Goal: Transaction & Acquisition: Purchase product/service

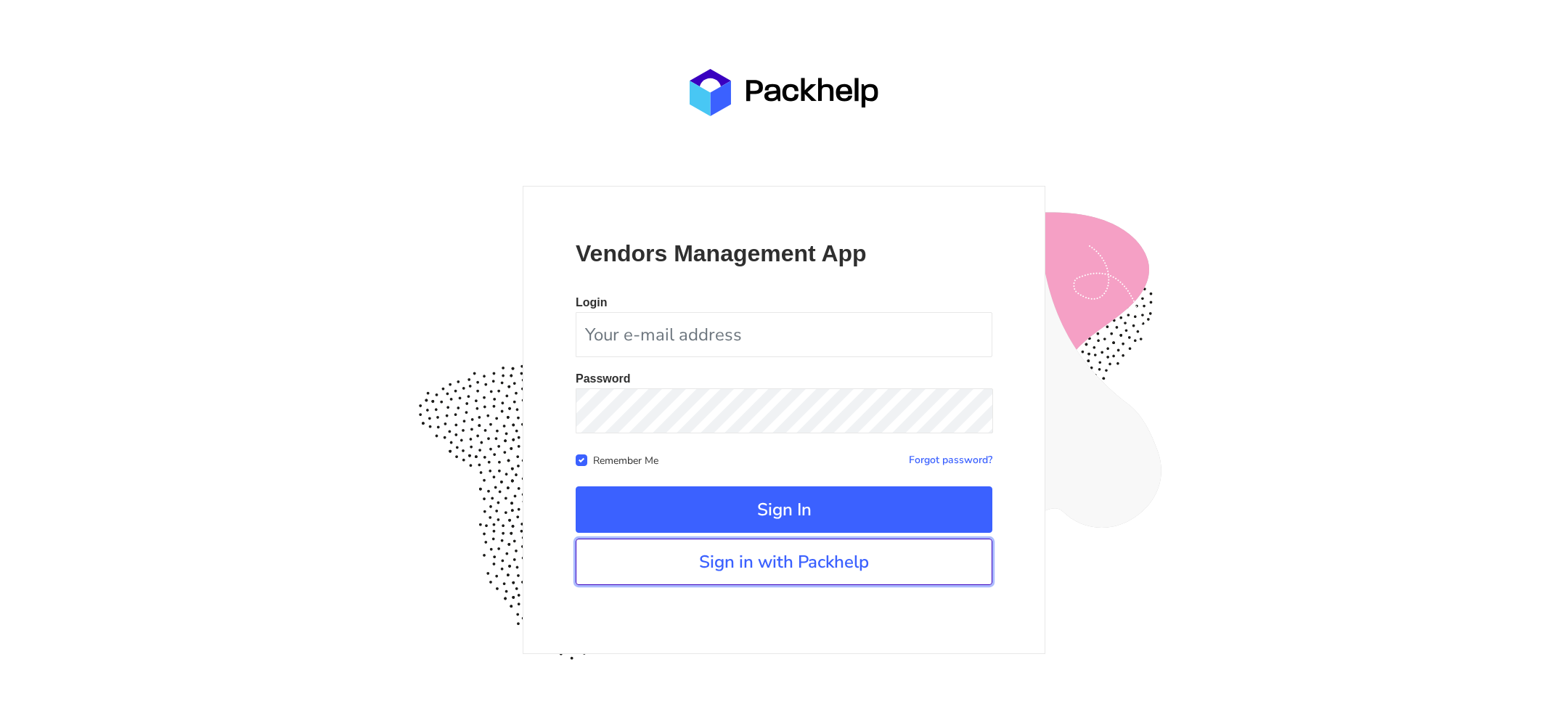
click at [797, 561] on link "Sign in with Packhelp" at bounding box center [784, 562] width 416 height 47
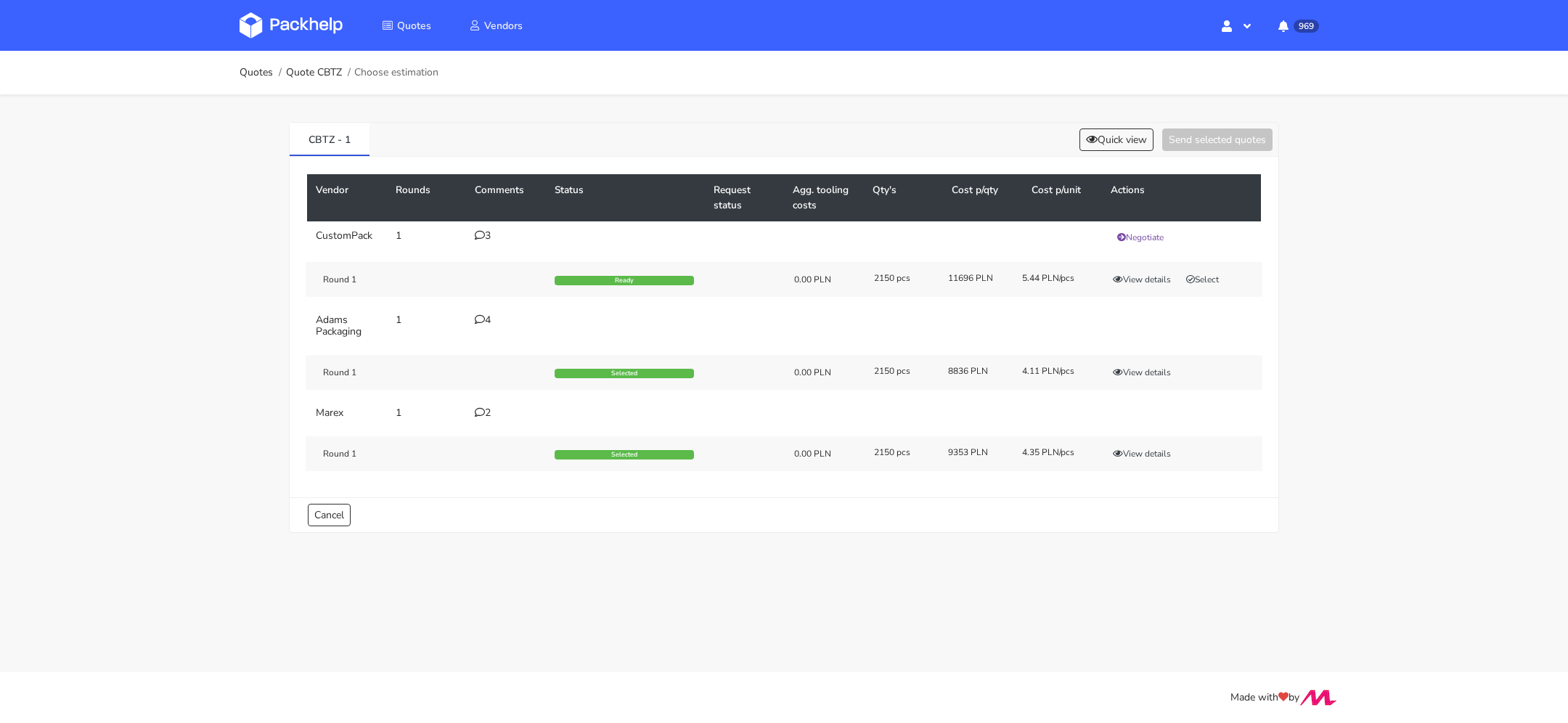
click at [491, 314] on div "4" at bounding box center [506, 319] width 63 height 12
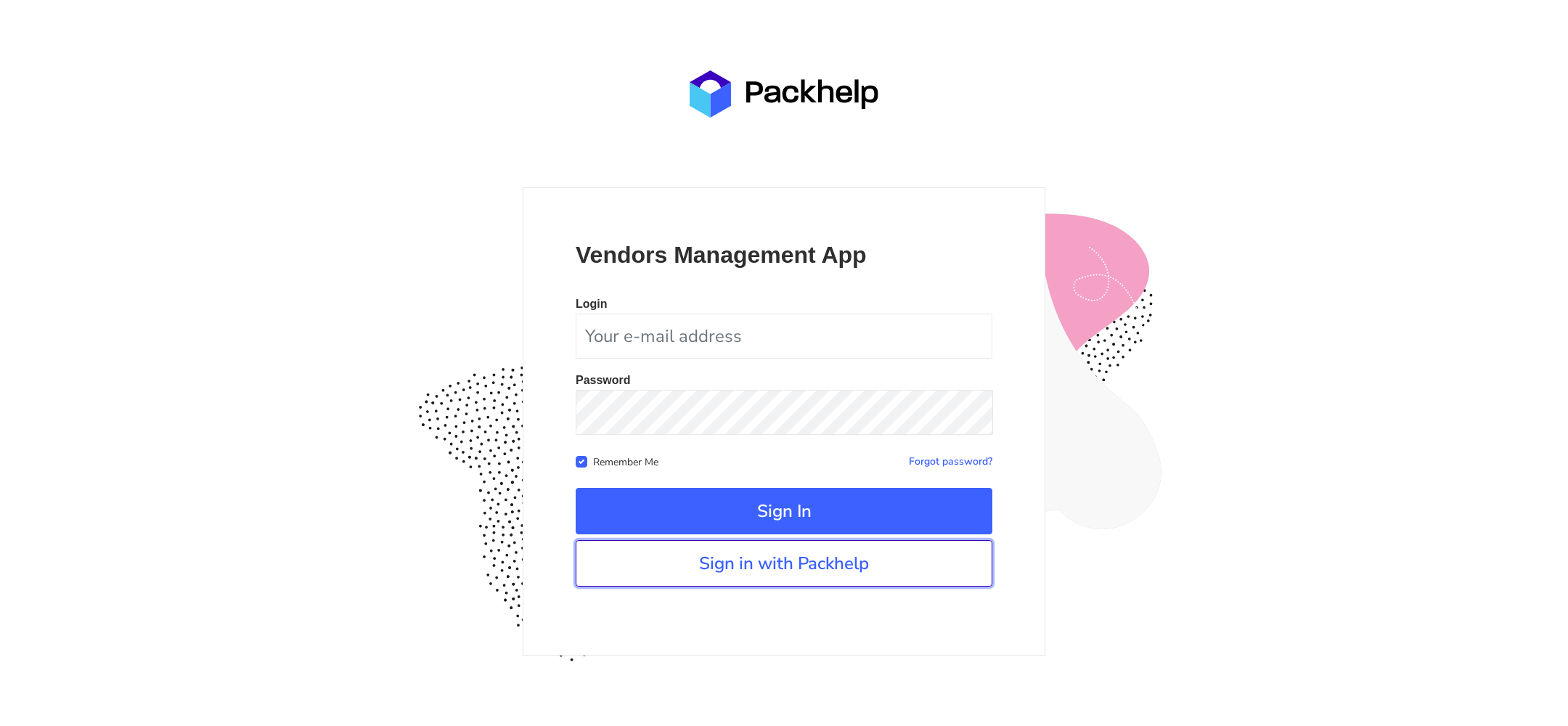
click at [739, 557] on link "Sign in with Packhelp" at bounding box center [784, 564] width 416 height 47
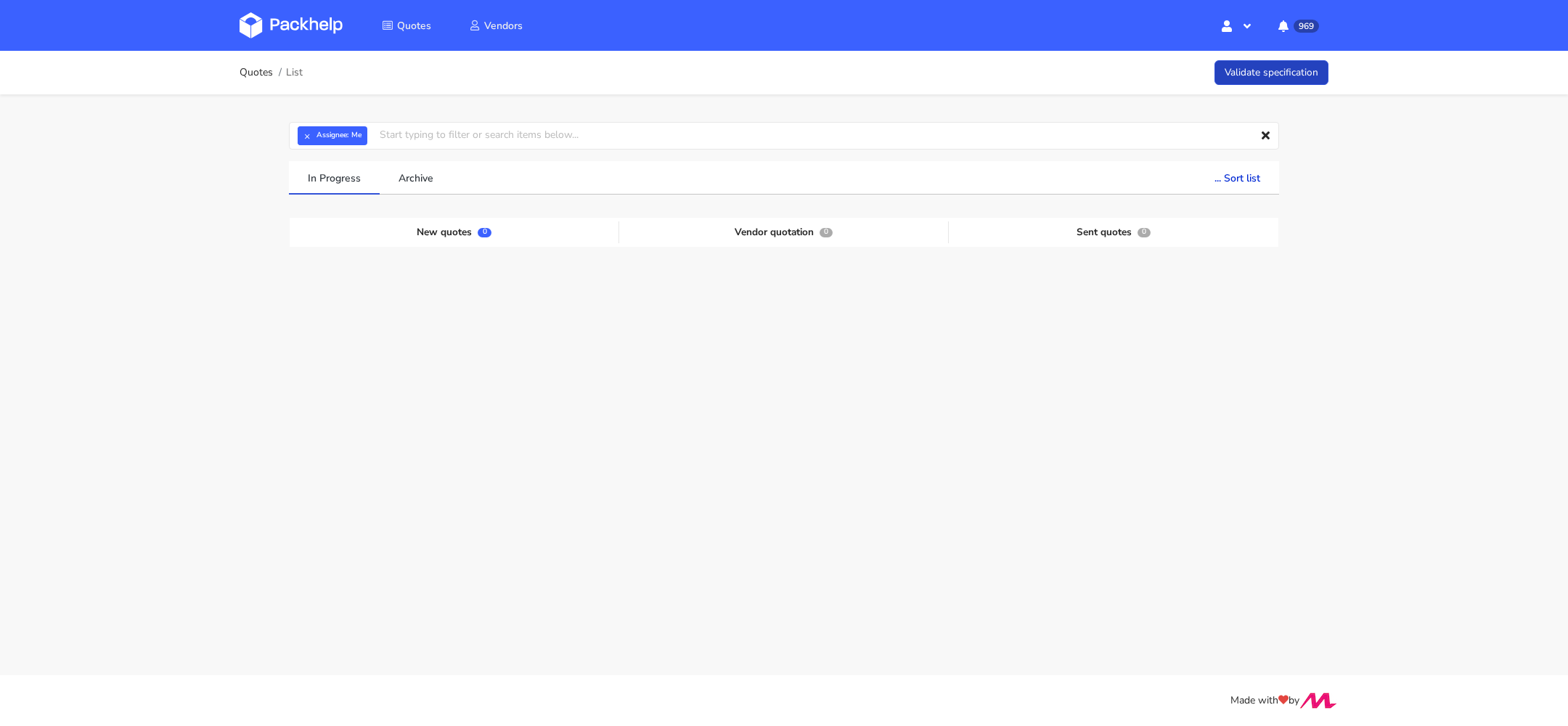
click at [1267, 69] on link "Validate specification" at bounding box center [1271, 73] width 114 height 25
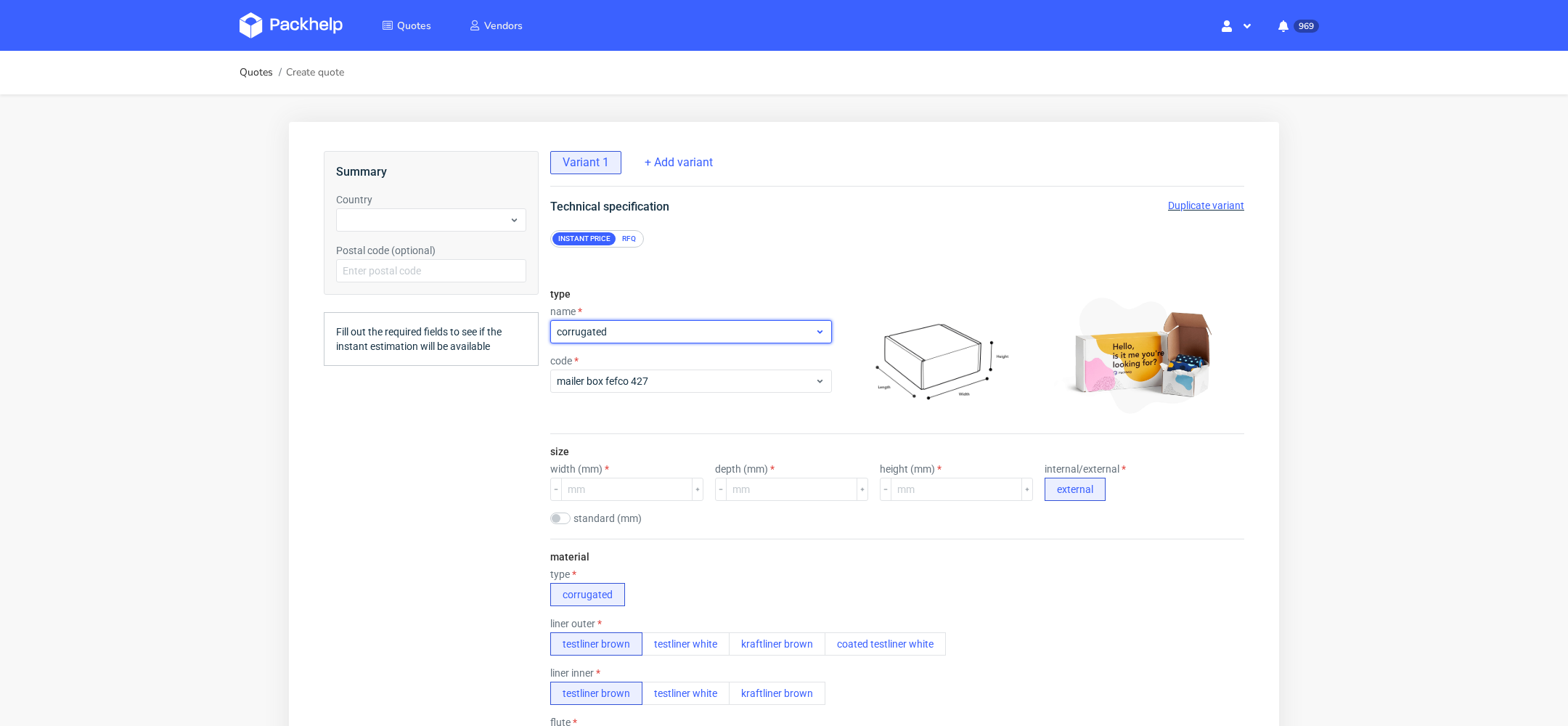
click at [670, 337] on span "corrugated" at bounding box center [685, 332] width 257 height 14
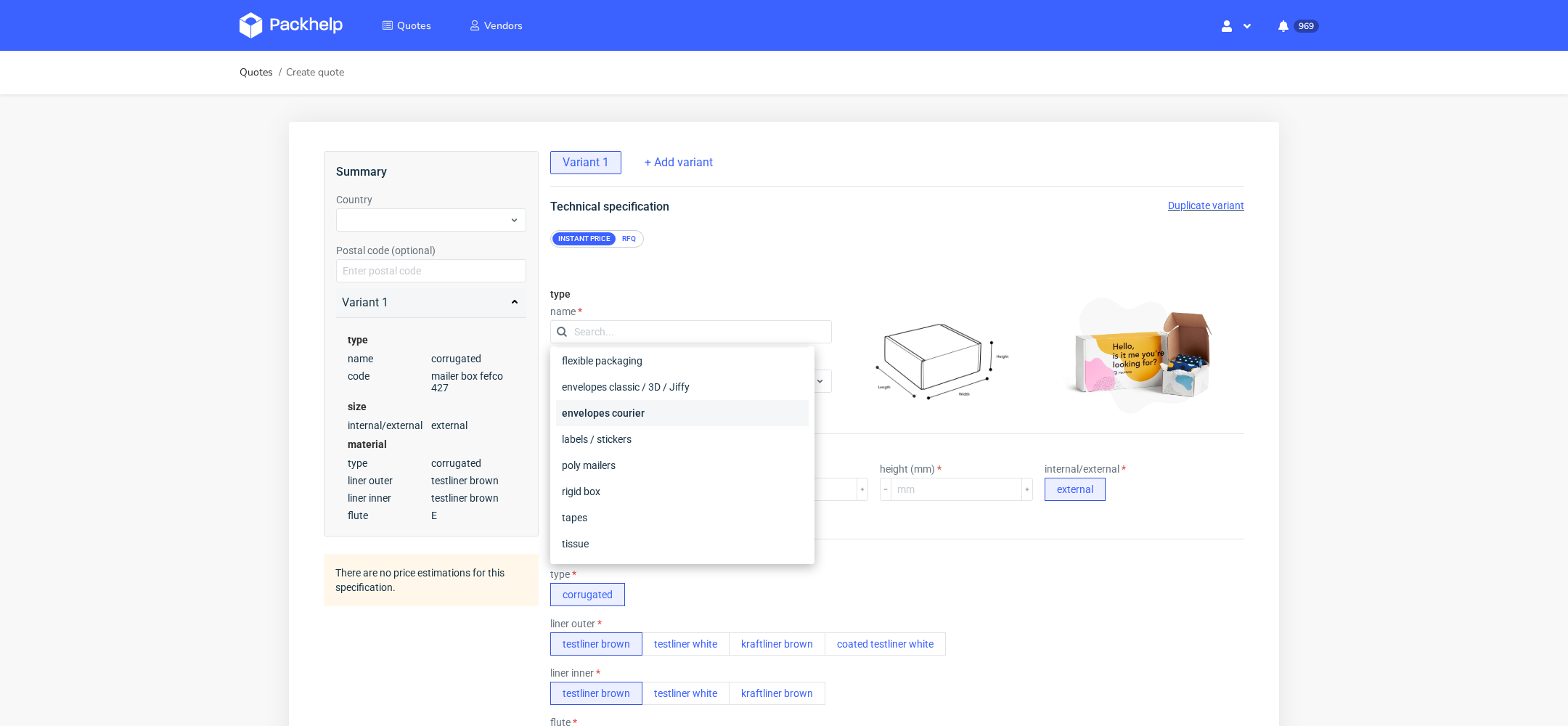
scroll to position [90, 0]
click at [618, 478] on div "rigid box" at bounding box center [683, 485] width 253 height 26
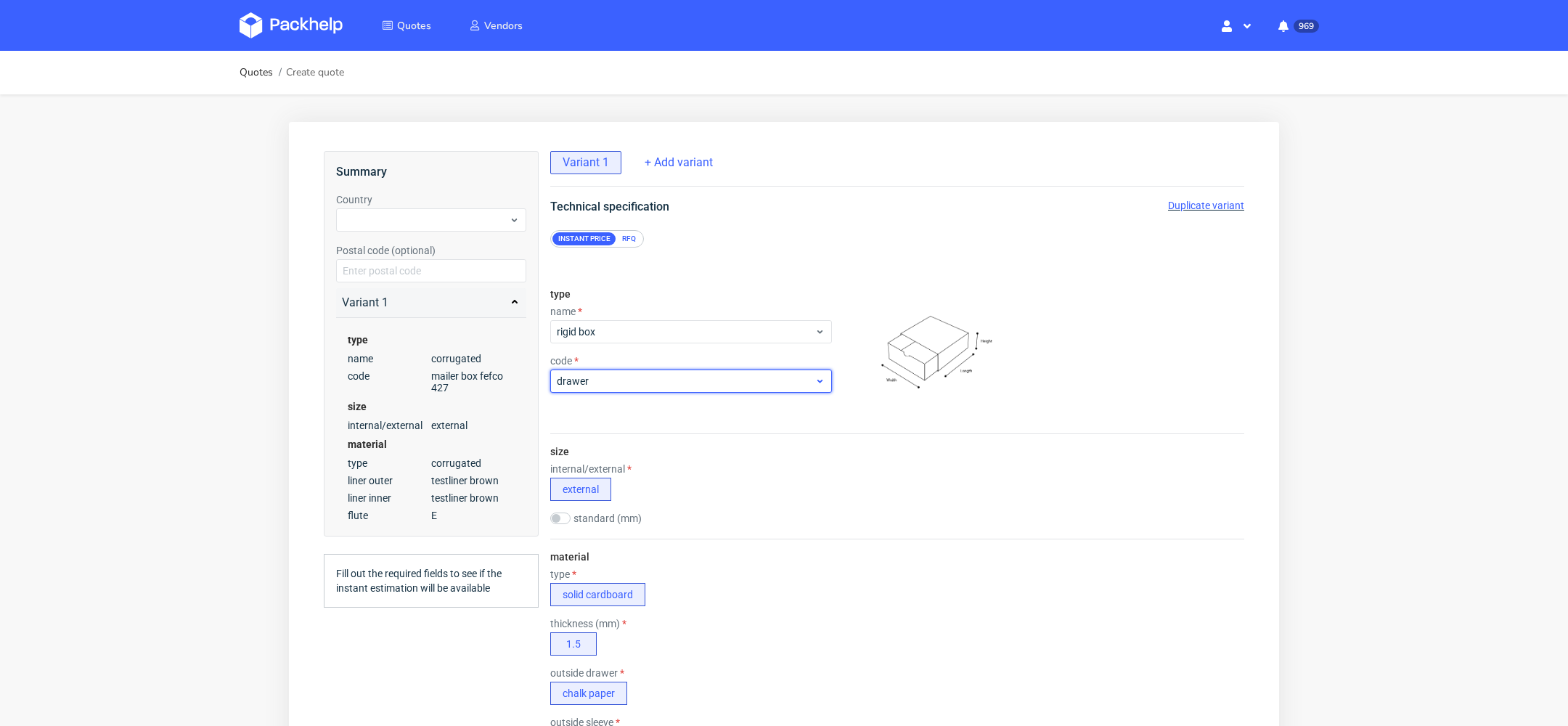
click at [628, 389] on div "drawer" at bounding box center [691, 381] width 282 height 23
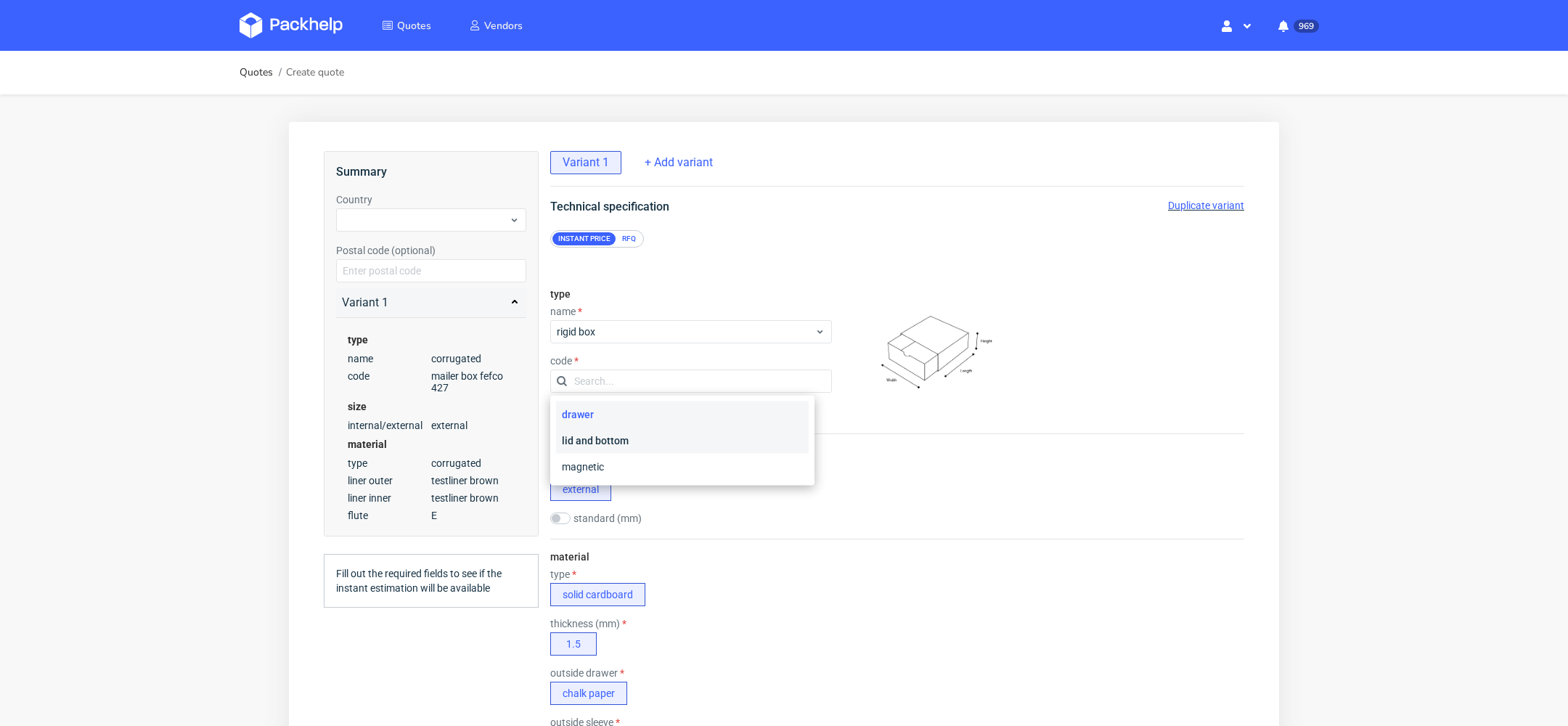
click at [613, 437] on div "lid and bottom" at bounding box center [683, 441] width 253 height 26
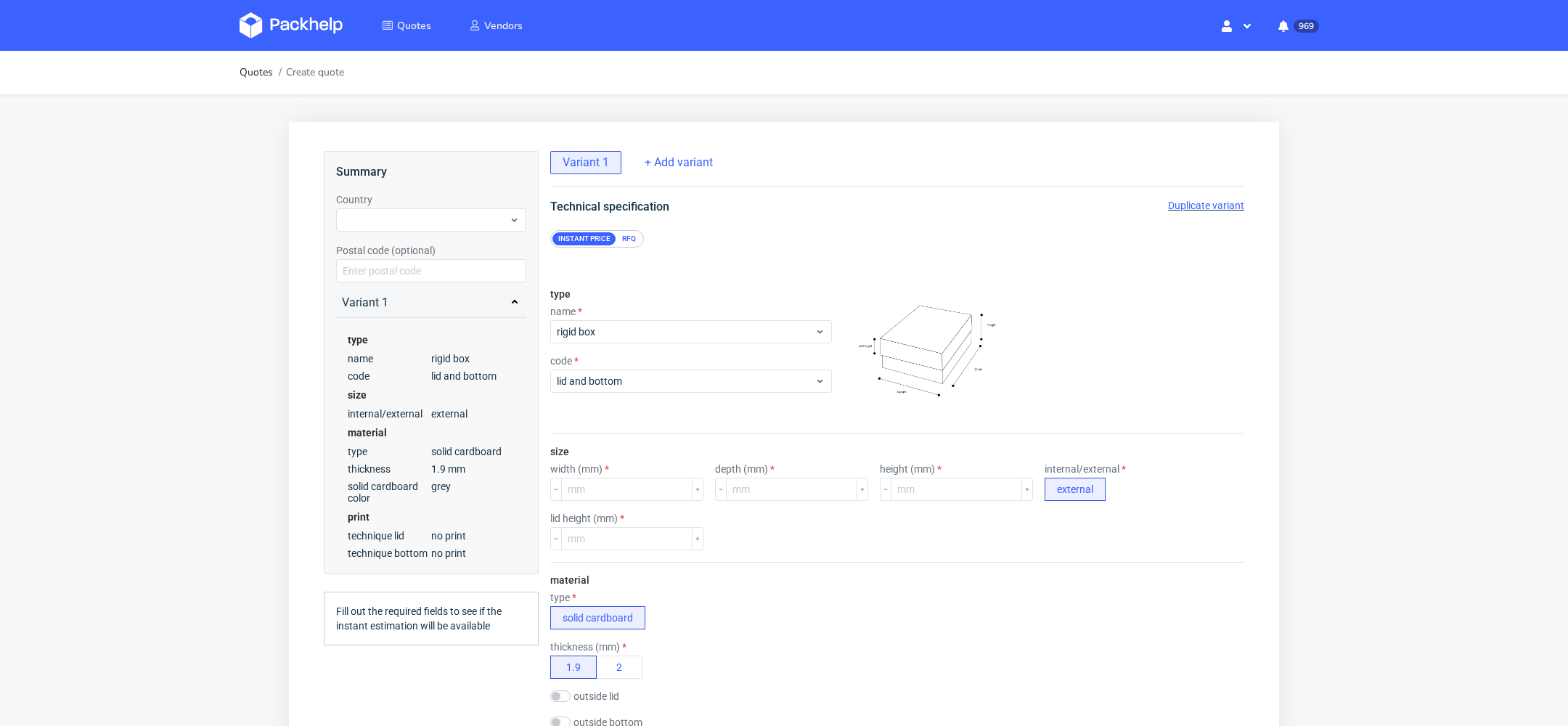
scroll to position [5, 0]
click at [610, 486] on input "number" at bounding box center [626, 489] width 131 height 23
type input "200"
type input "100"
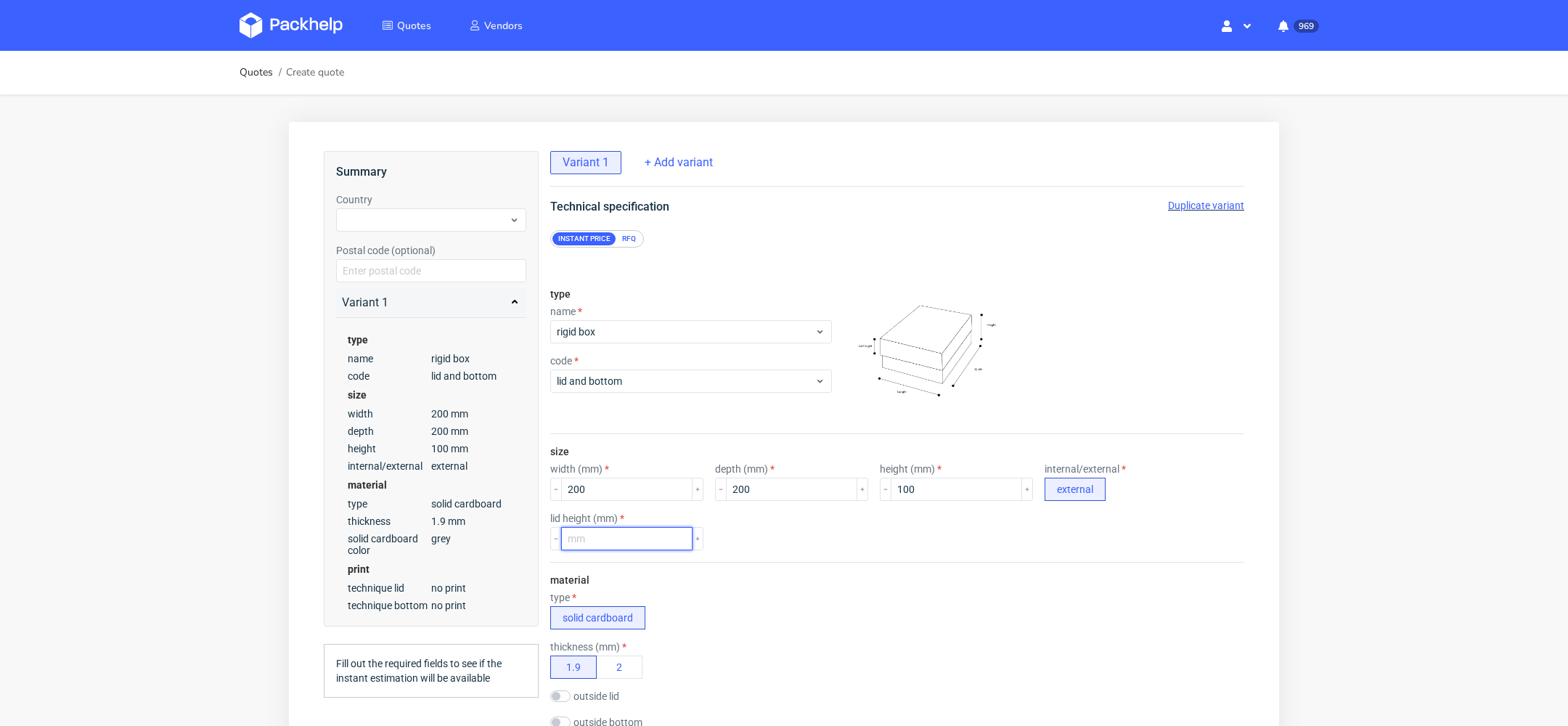
click at [591, 533] on input "number" at bounding box center [626, 538] width 131 height 23
type input "90"
click at [871, 592] on div "type solid cardboard" at bounding box center [896, 610] width 693 height 38
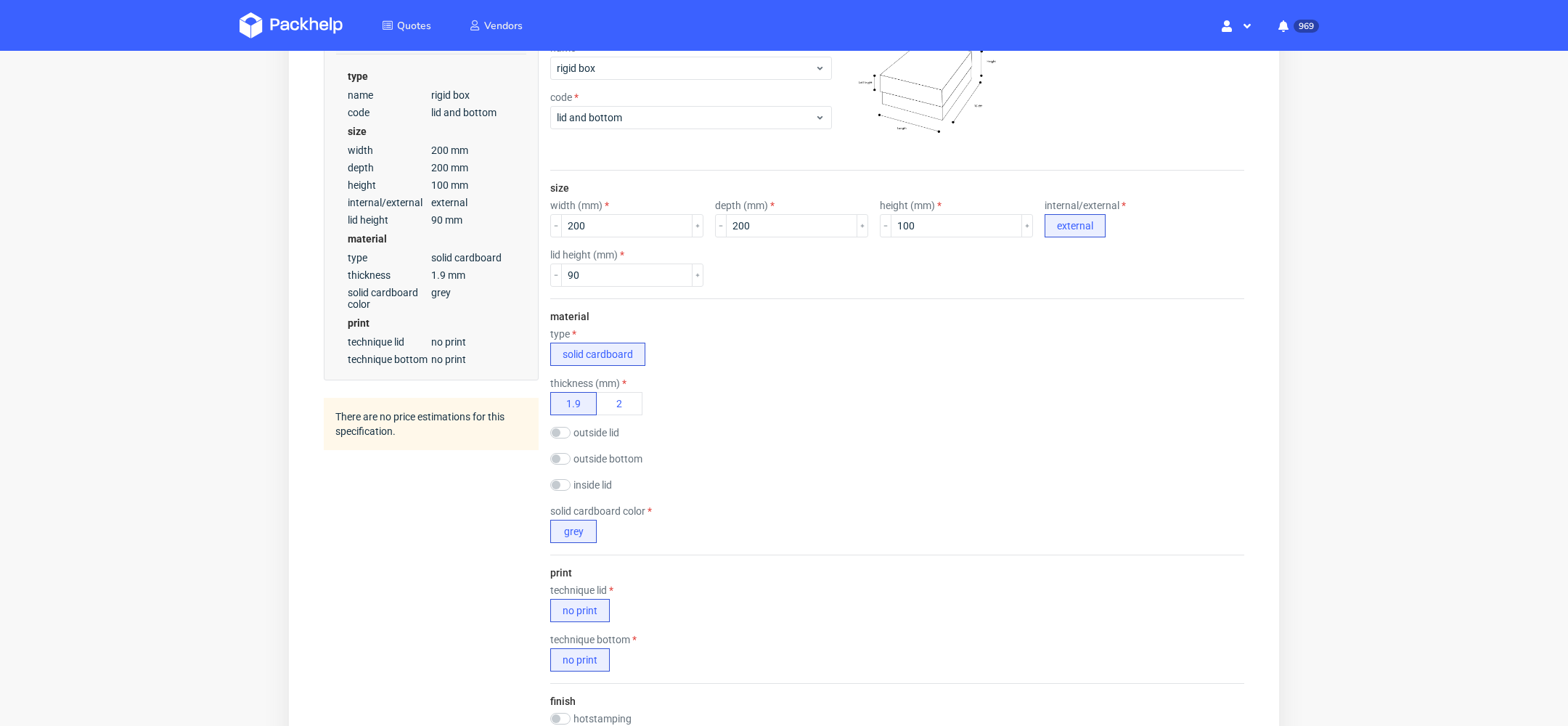
scroll to position [405, 0]
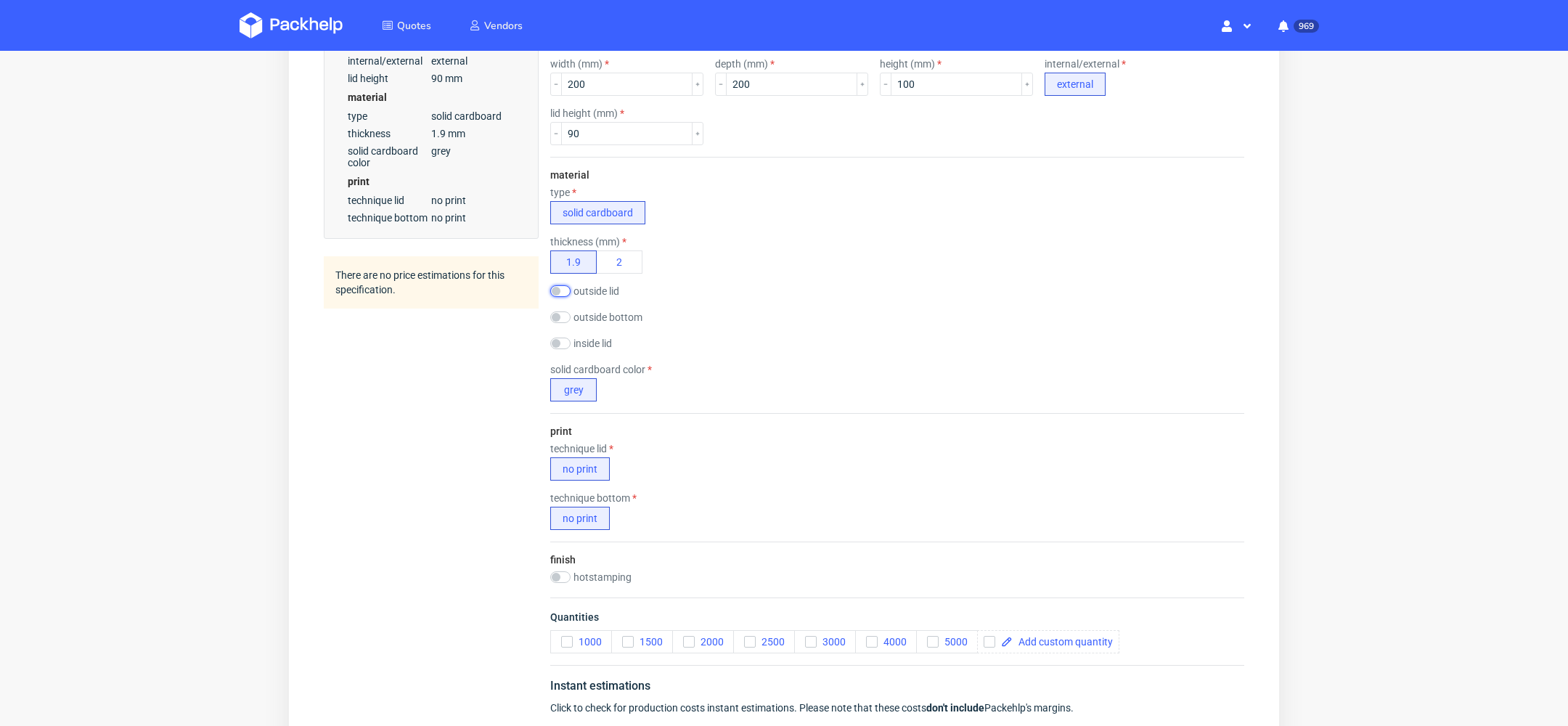
click at [557, 288] on input "checkbox" at bounding box center [560, 291] width 21 height 12
checkbox input "true"
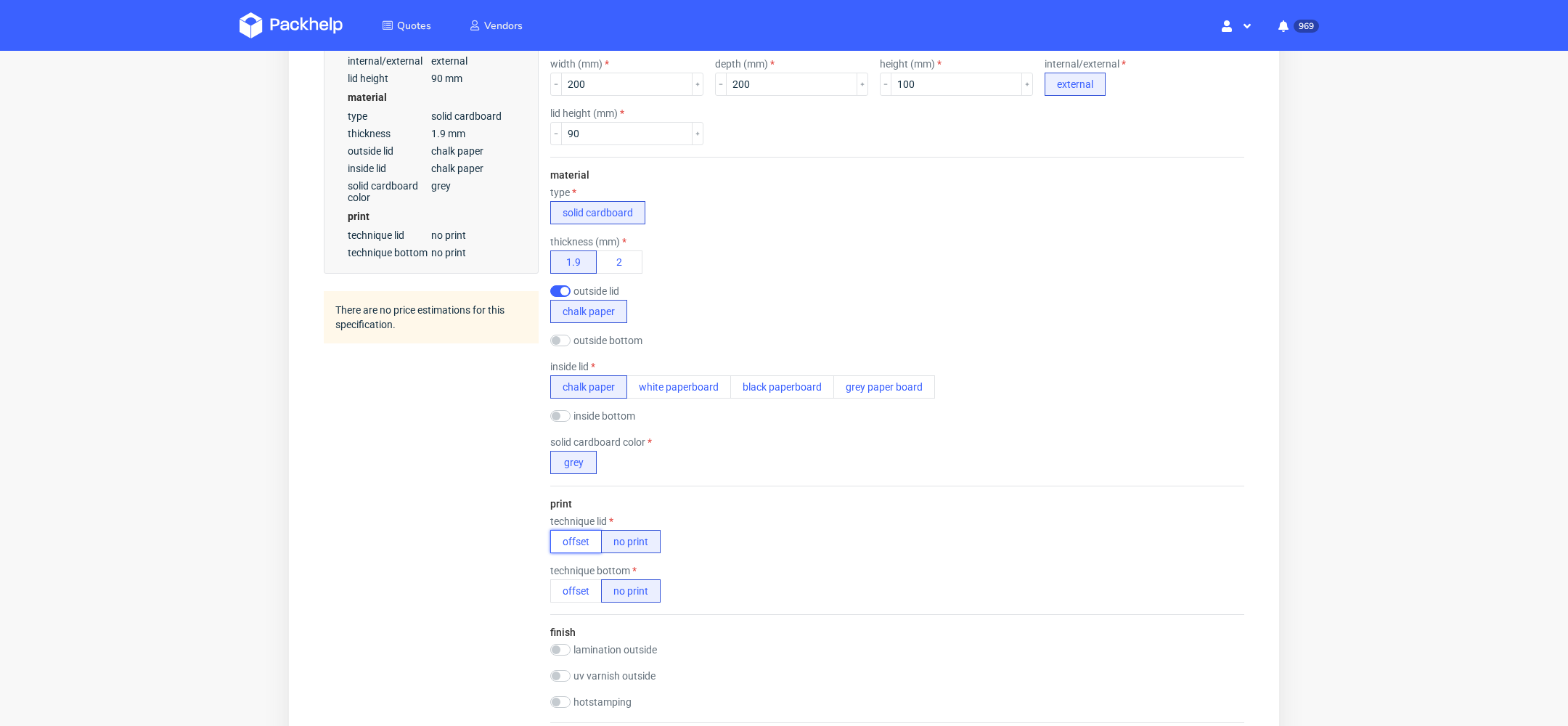
click at [588, 530] on button "offset" at bounding box center [575, 542] width 51 height 23
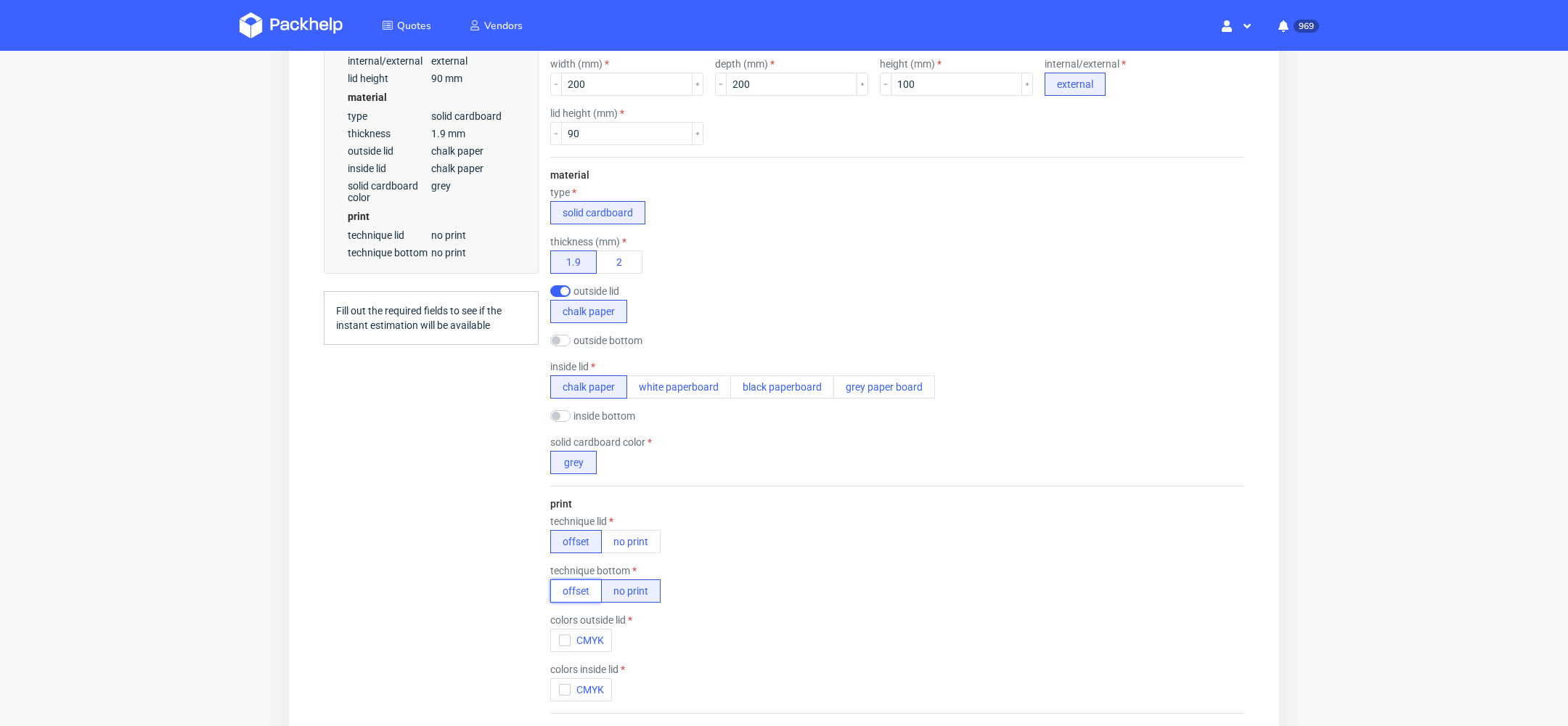
click at [588, 588] on button "offset" at bounding box center [575, 591] width 51 height 23
click at [579, 634] on span "CMYK" at bounding box center [587, 640] width 33 height 12
click at [579, 671] on label "colors inside lid" at bounding box center [607, 669] width 68 height 12
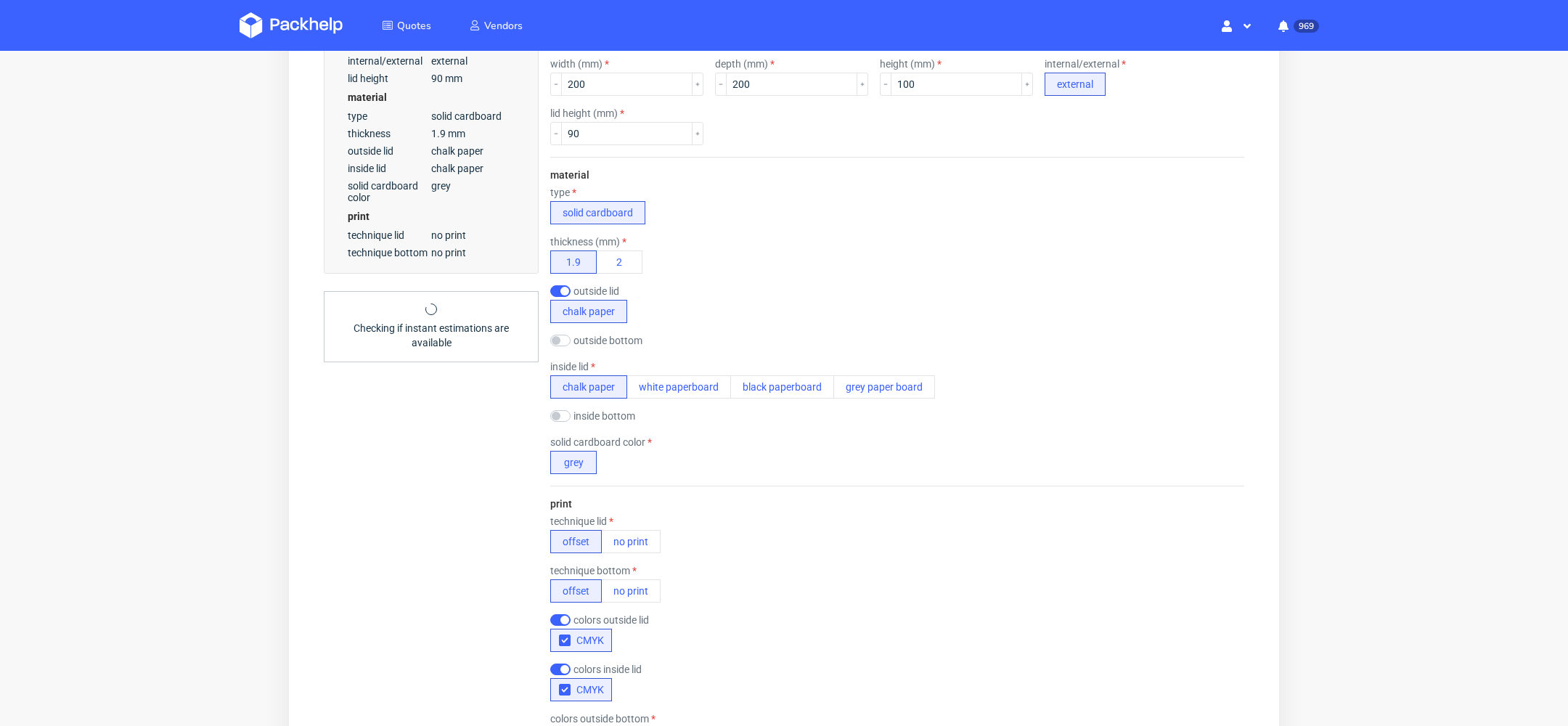
click at [583, 669] on label "colors inside lid" at bounding box center [607, 669] width 68 height 12
checkbox input "false"
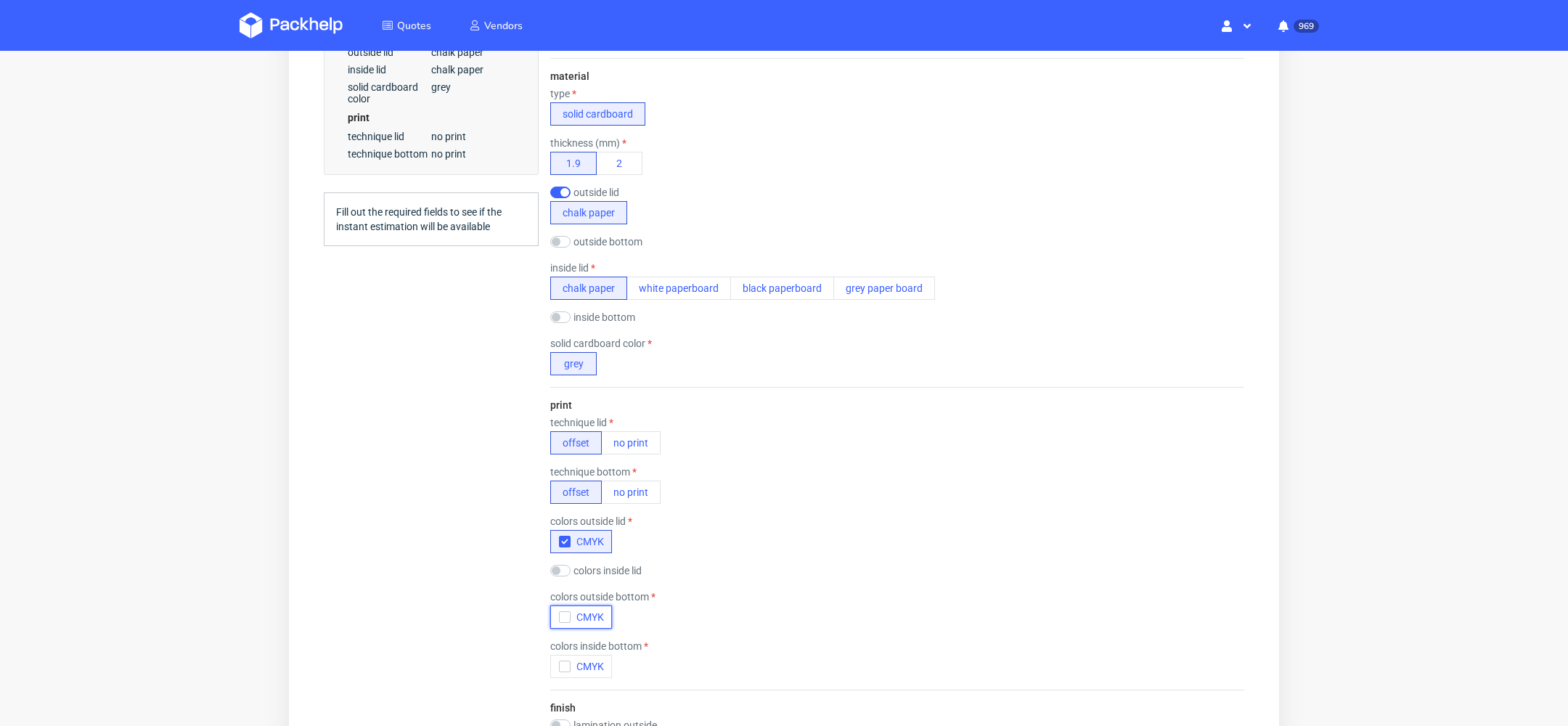
click at [597, 611] on span "CMYK" at bounding box center [587, 617] width 33 height 12
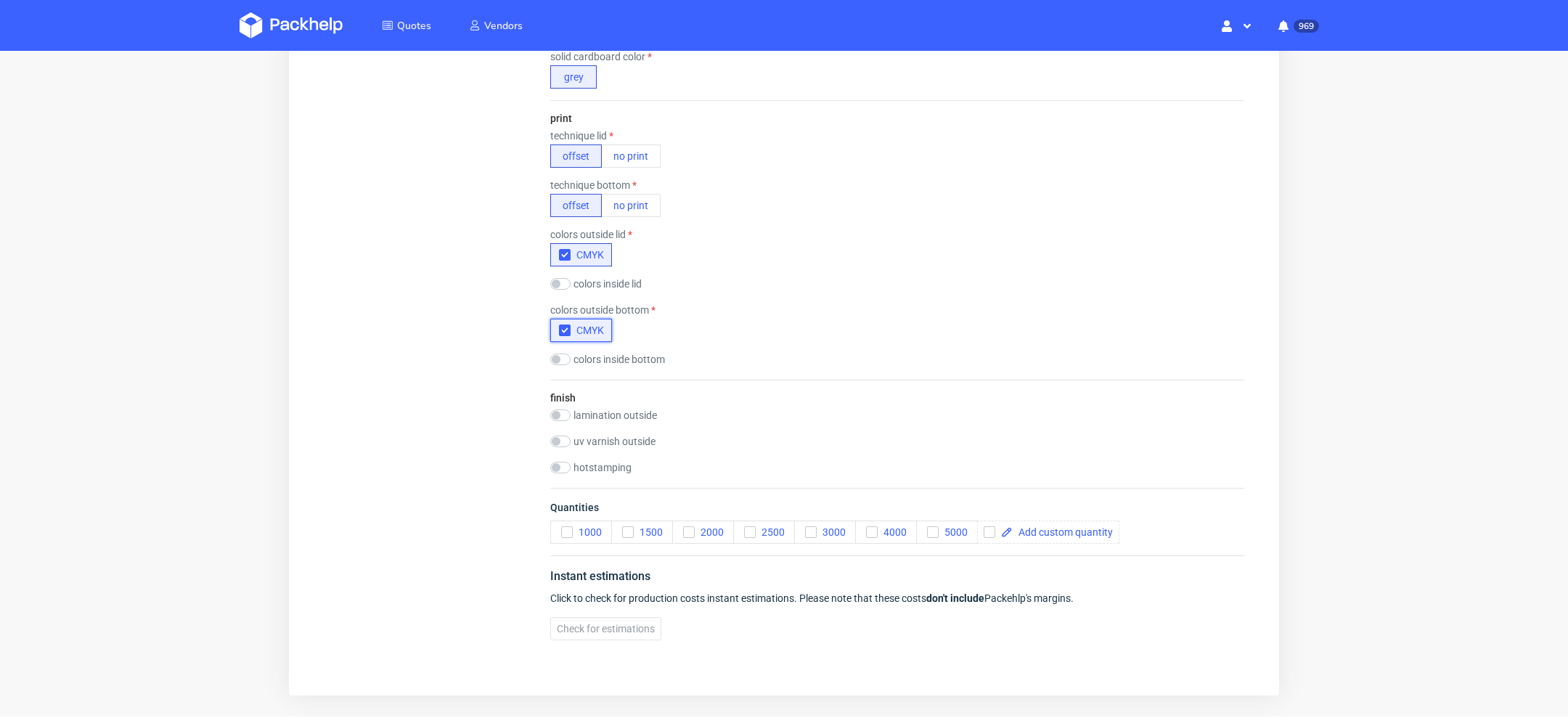
scroll to position [792, 0]
click at [699, 526] on span "2000" at bounding box center [709, 531] width 29 height 12
click at [599, 625] on span "Check for estimations" at bounding box center [605, 627] width 98 height 10
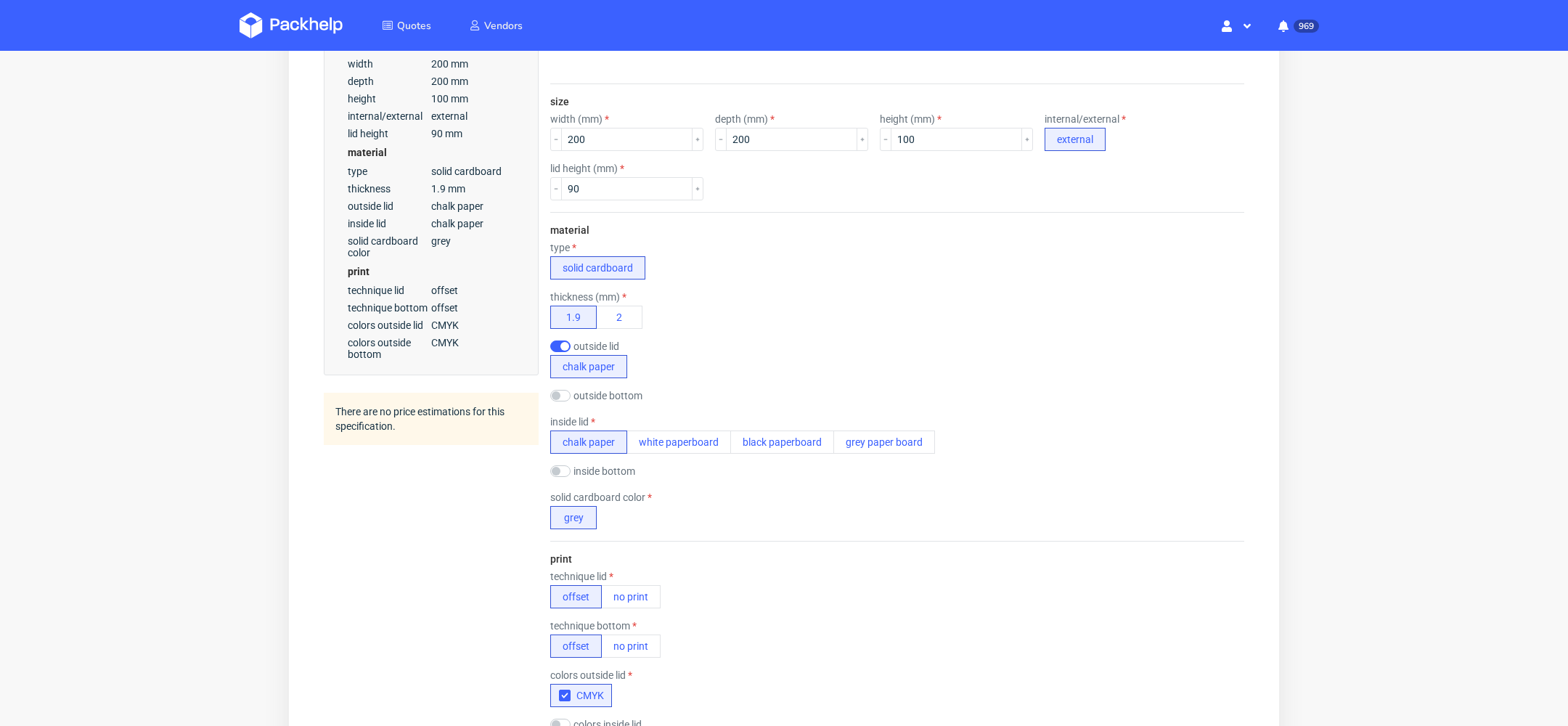
scroll to position [339, 0]
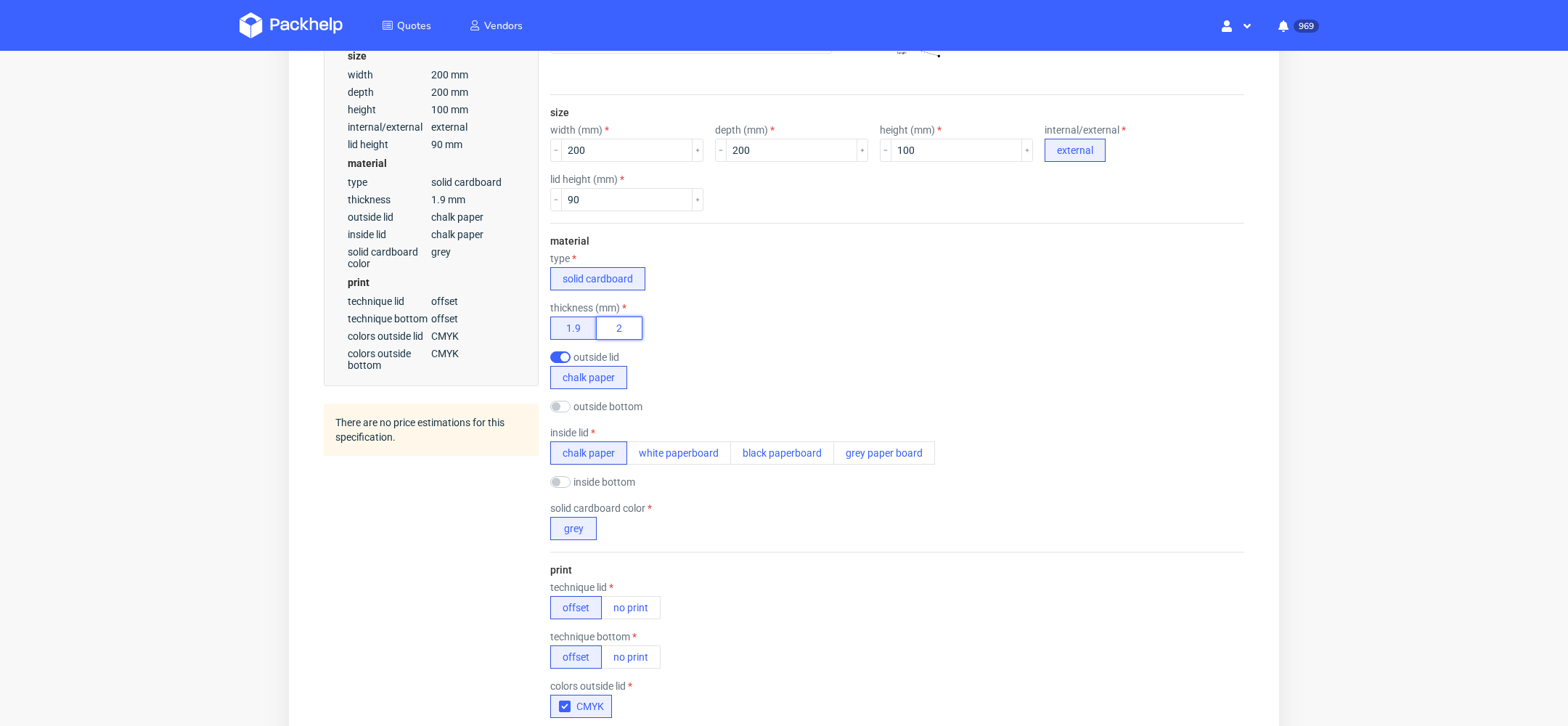
click at [612, 321] on button "2" at bounding box center [619, 328] width 47 height 23
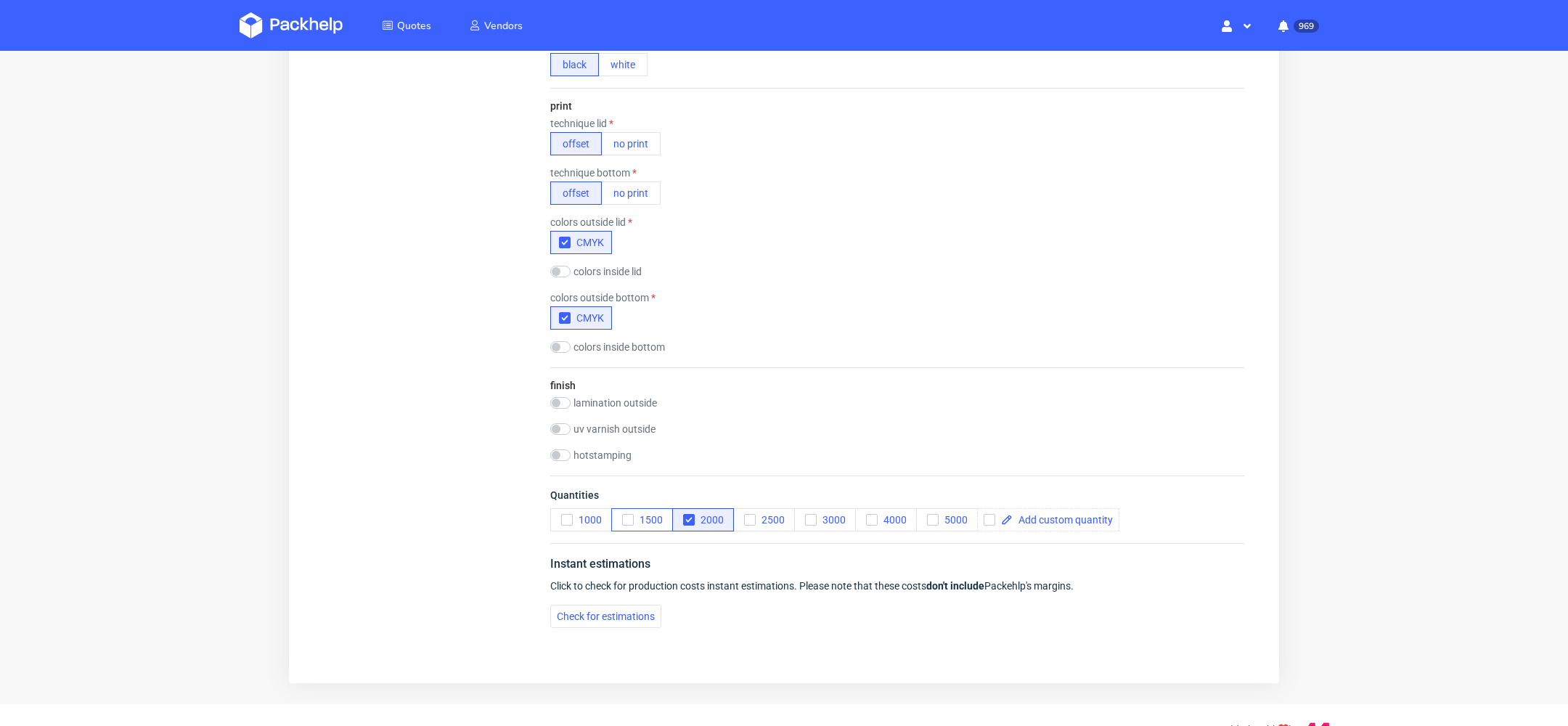
scroll to position [831, 0]
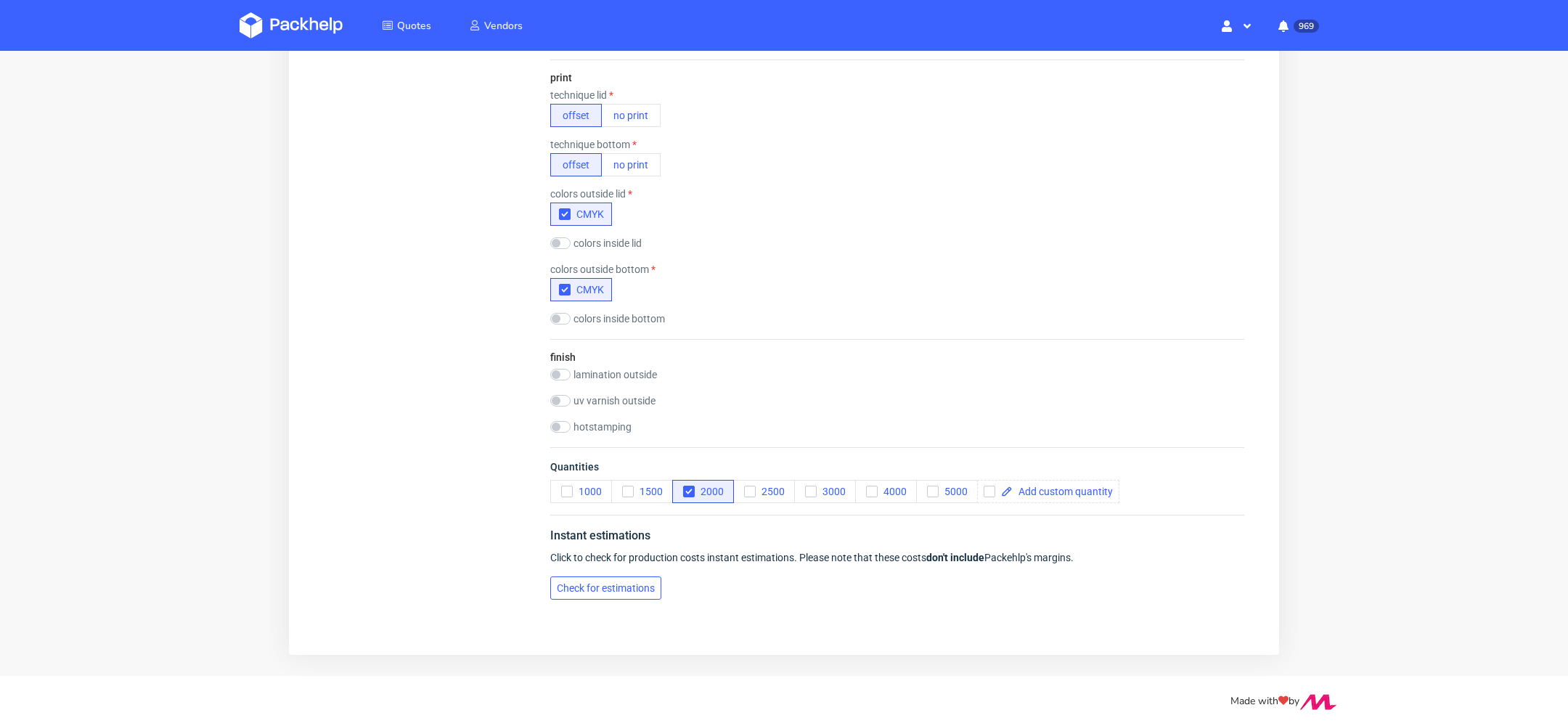
click at [591, 583] on span "Check for estimations" at bounding box center [605, 588] width 98 height 10
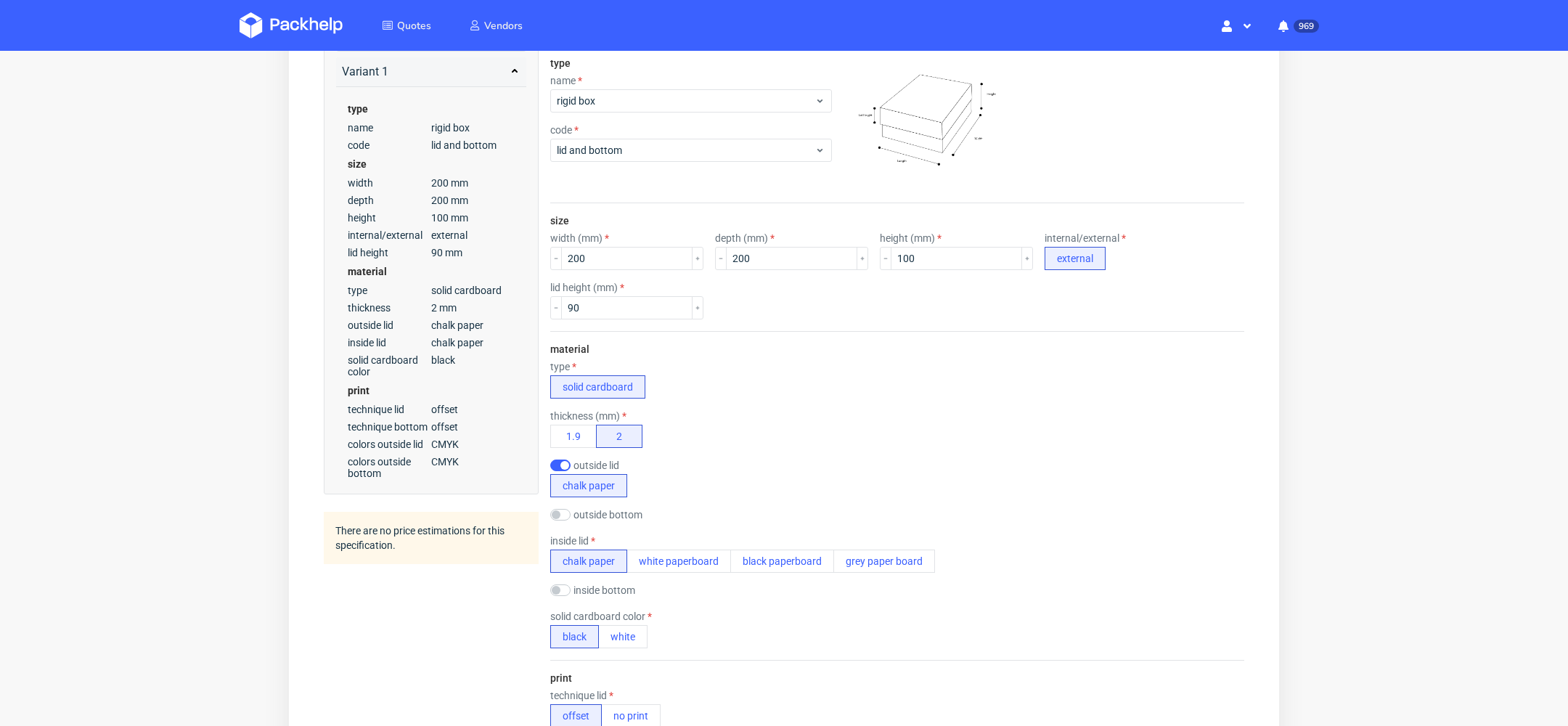
scroll to position [270, 0]
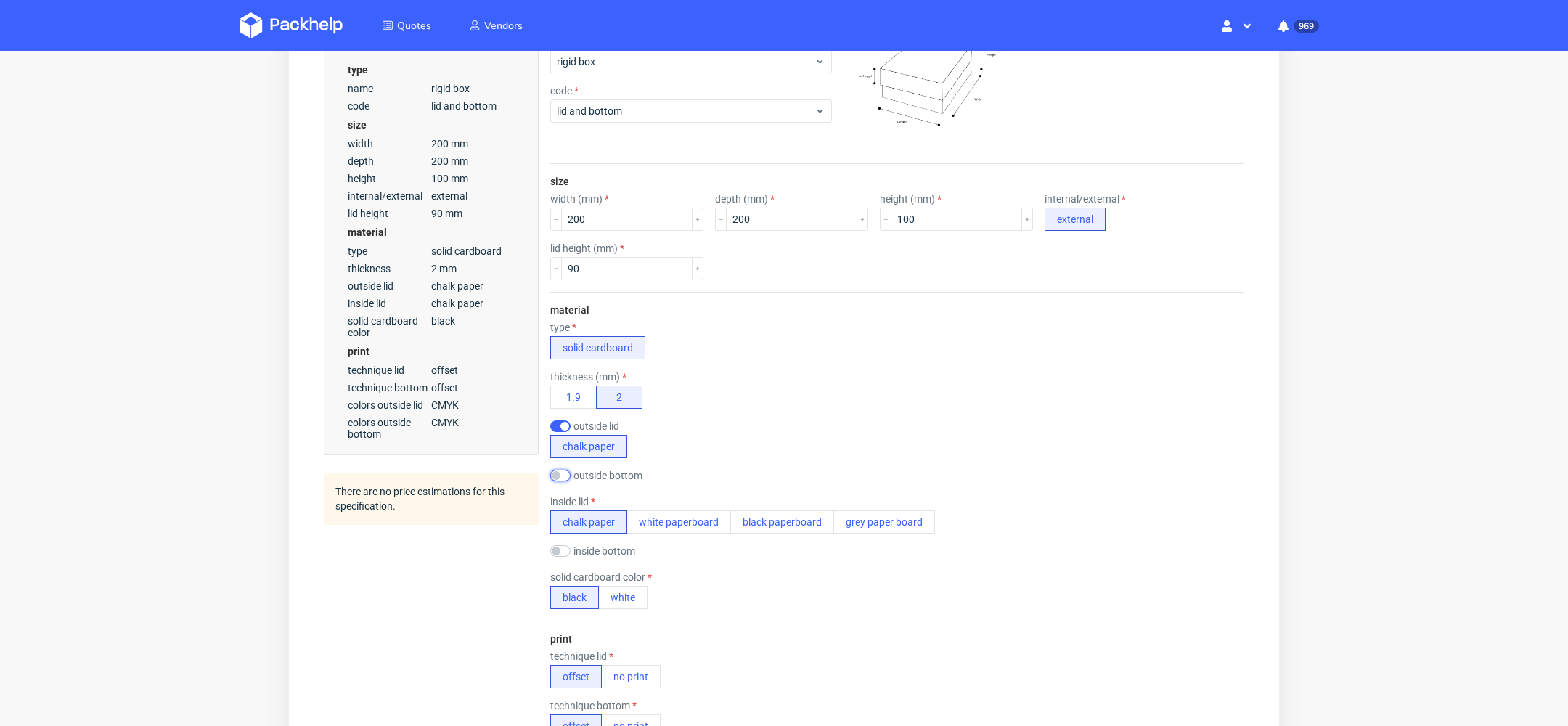
click at [561, 469] on input "checkbox" at bounding box center [560, 475] width 21 height 12
checkbox input "true"
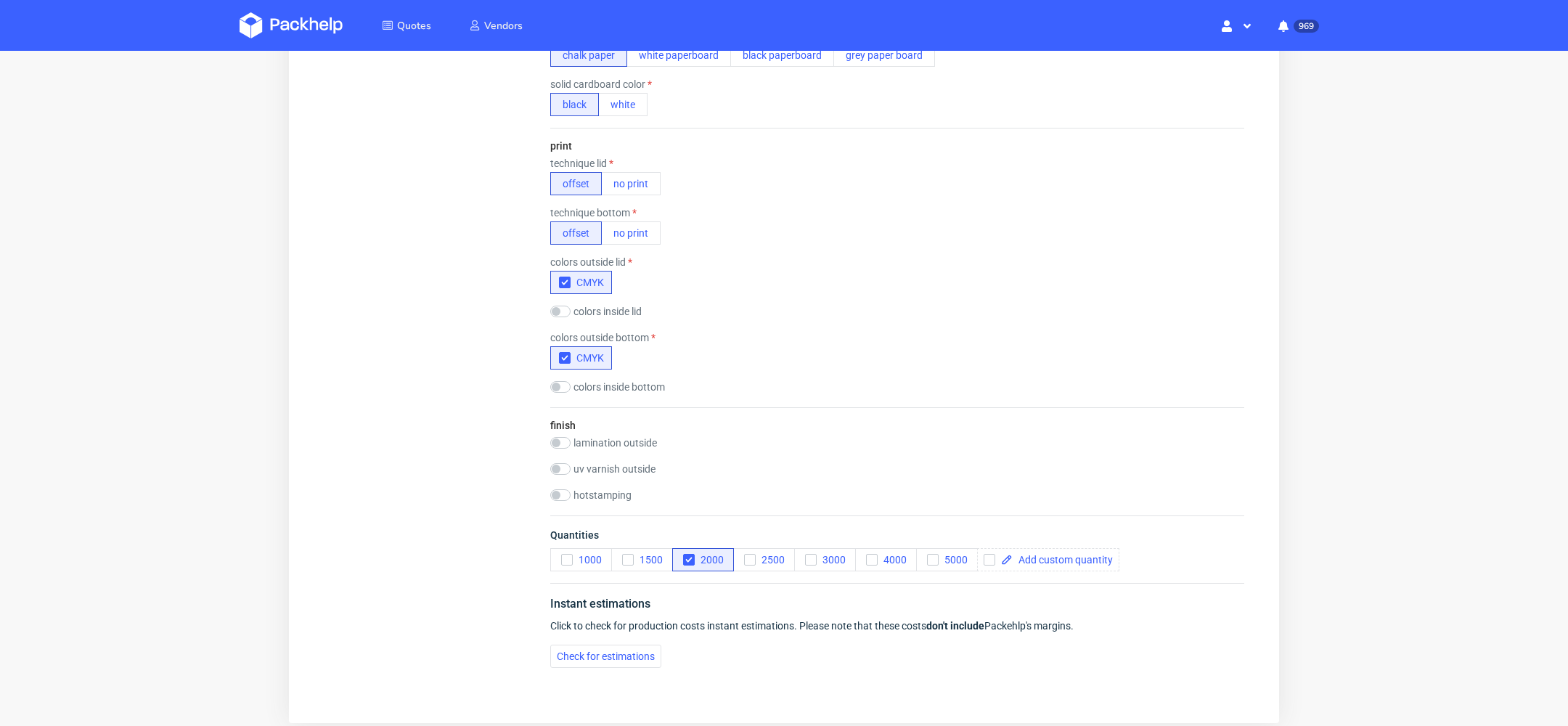
scroll to position [878, 0]
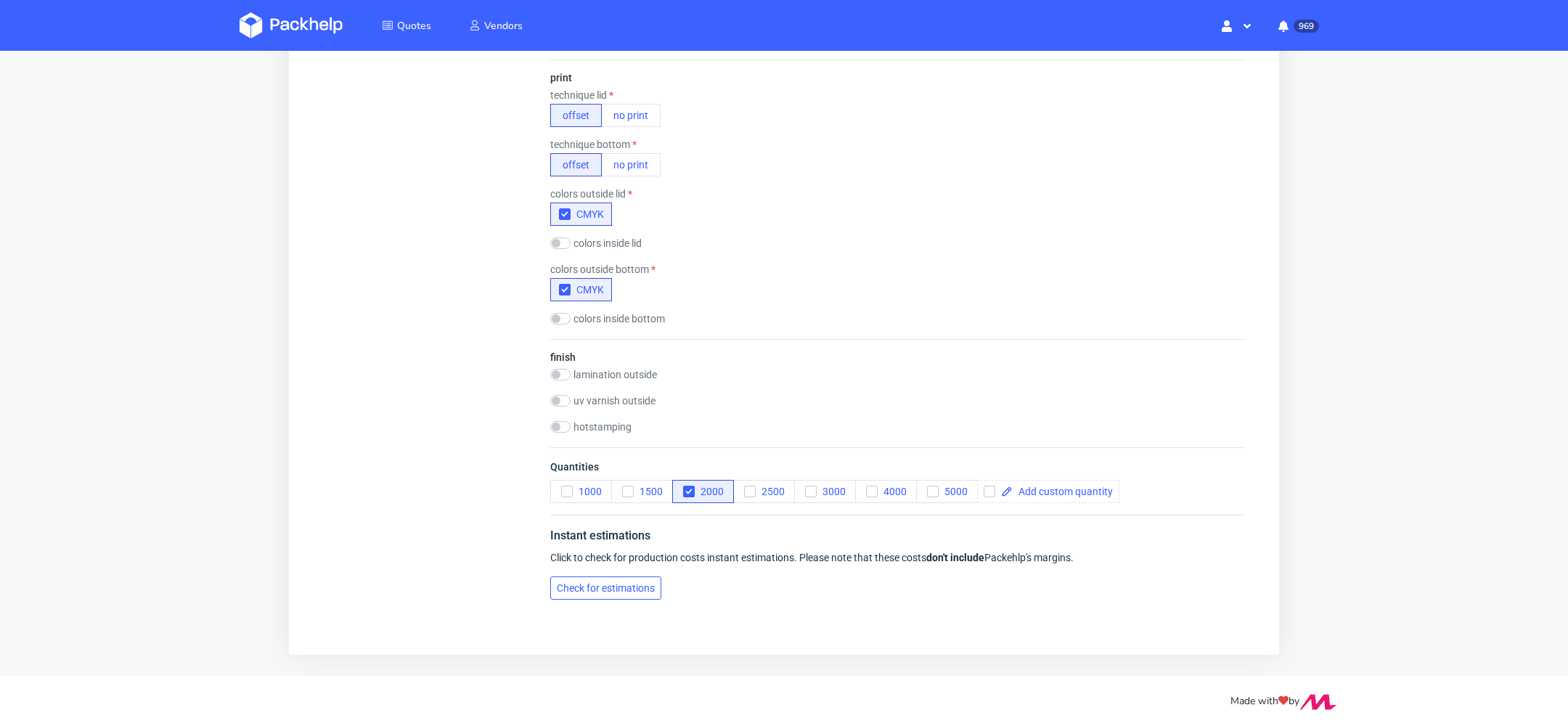
click at [597, 578] on button "Check for estimations" at bounding box center [605, 588] width 111 height 23
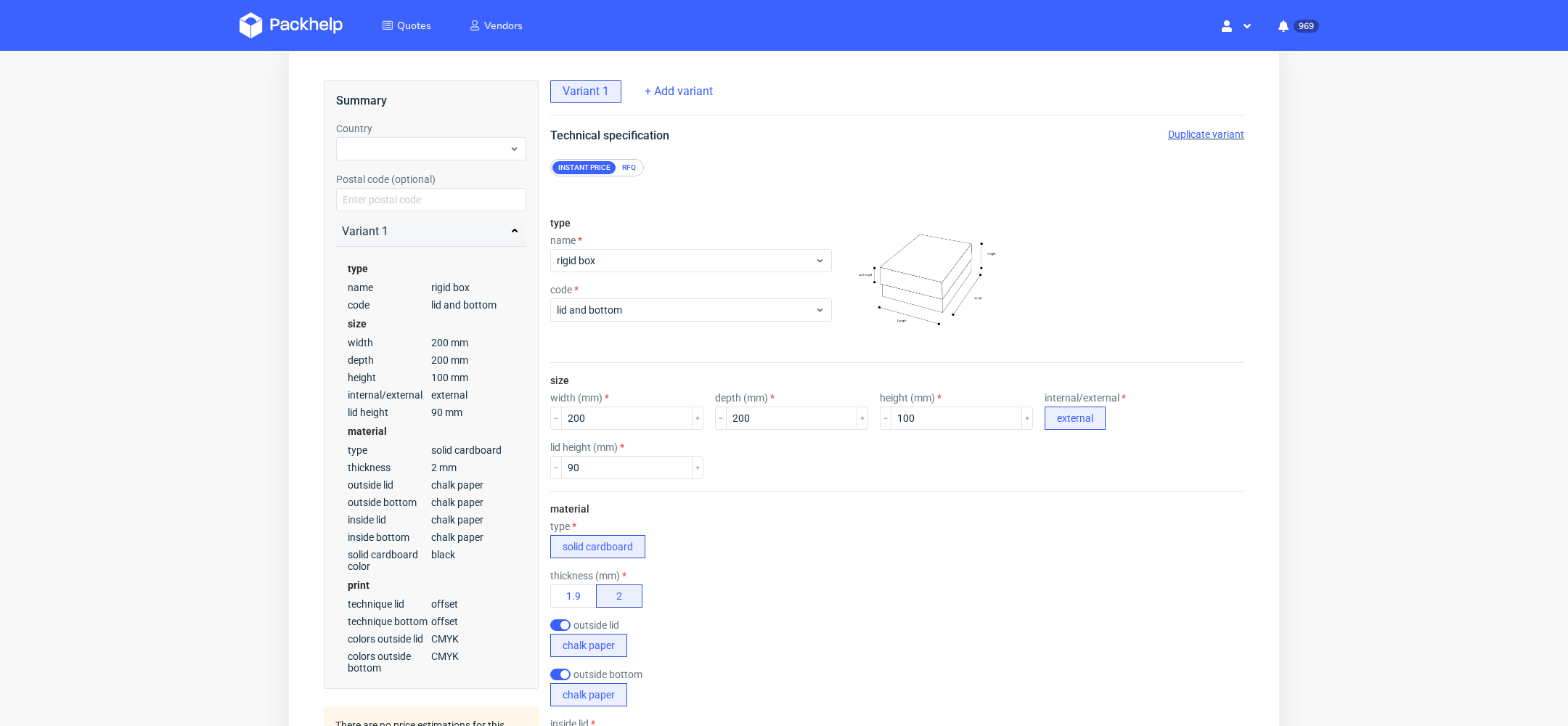
scroll to position [70, 0]
click at [601, 420] on input "200" at bounding box center [626, 420] width 131 height 23
type input "270"
click at [902, 419] on input "100" at bounding box center [956, 420] width 131 height 23
drag, startPoint x: 900, startPoint y: 420, endPoint x: 829, endPoint y: 420, distance: 71.0
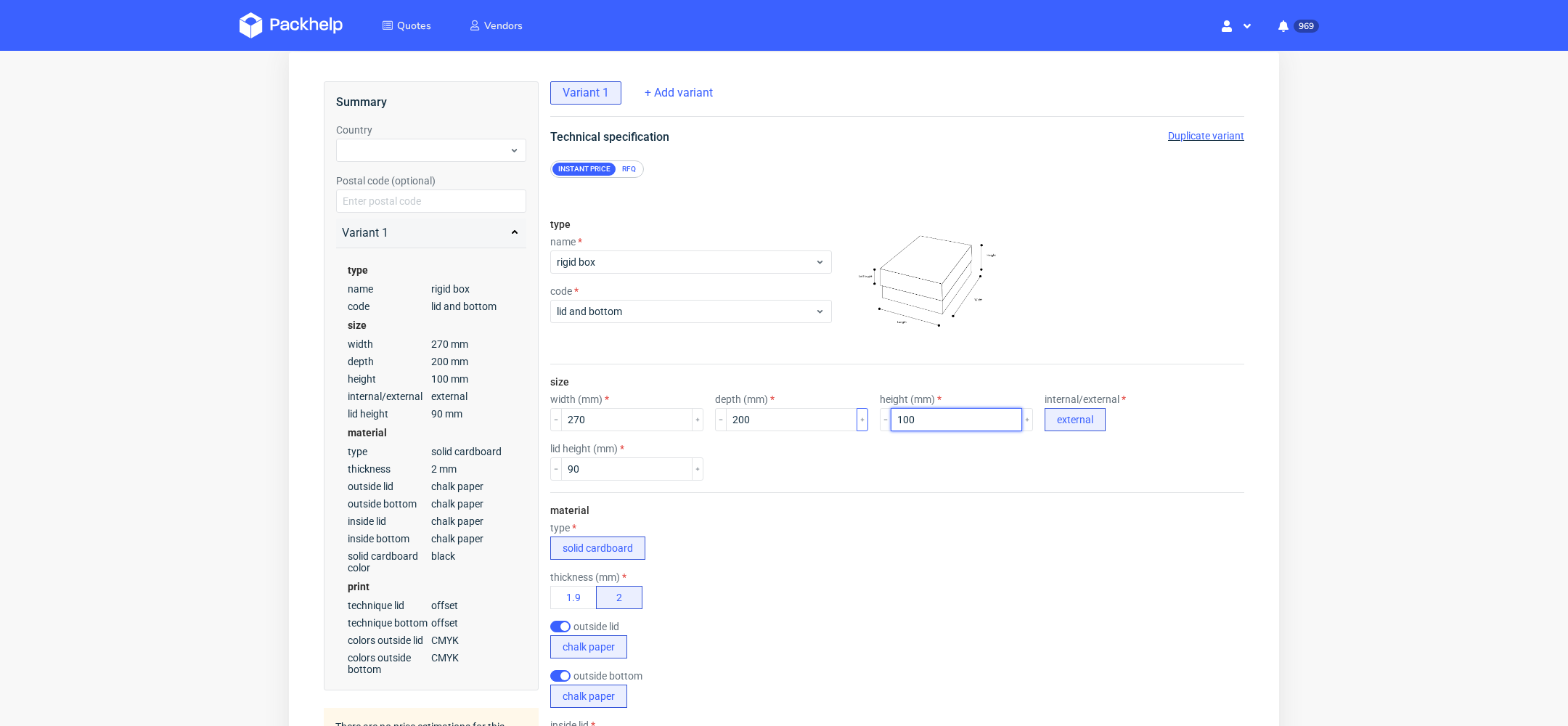
click at [829, 420] on div "width (mm) 270 depth (mm) 200 height (mm) 100 internal/external external" at bounding box center [896, 413] width 693 height 38
type input "115"
click at [1087, 643] on div "outside lid chalk paper" at bounding box center [896, 640] width 693 height 38
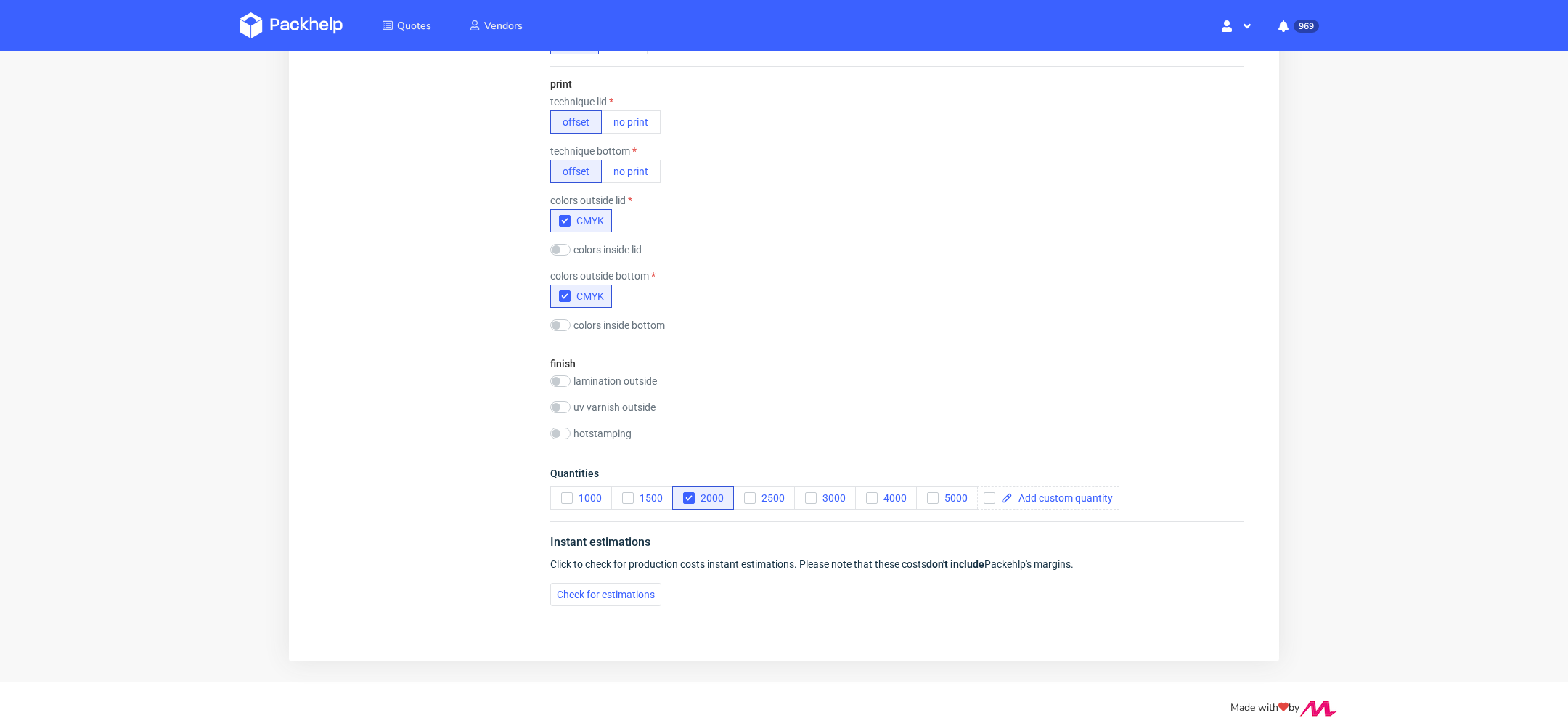
scroll to position [878, 0]
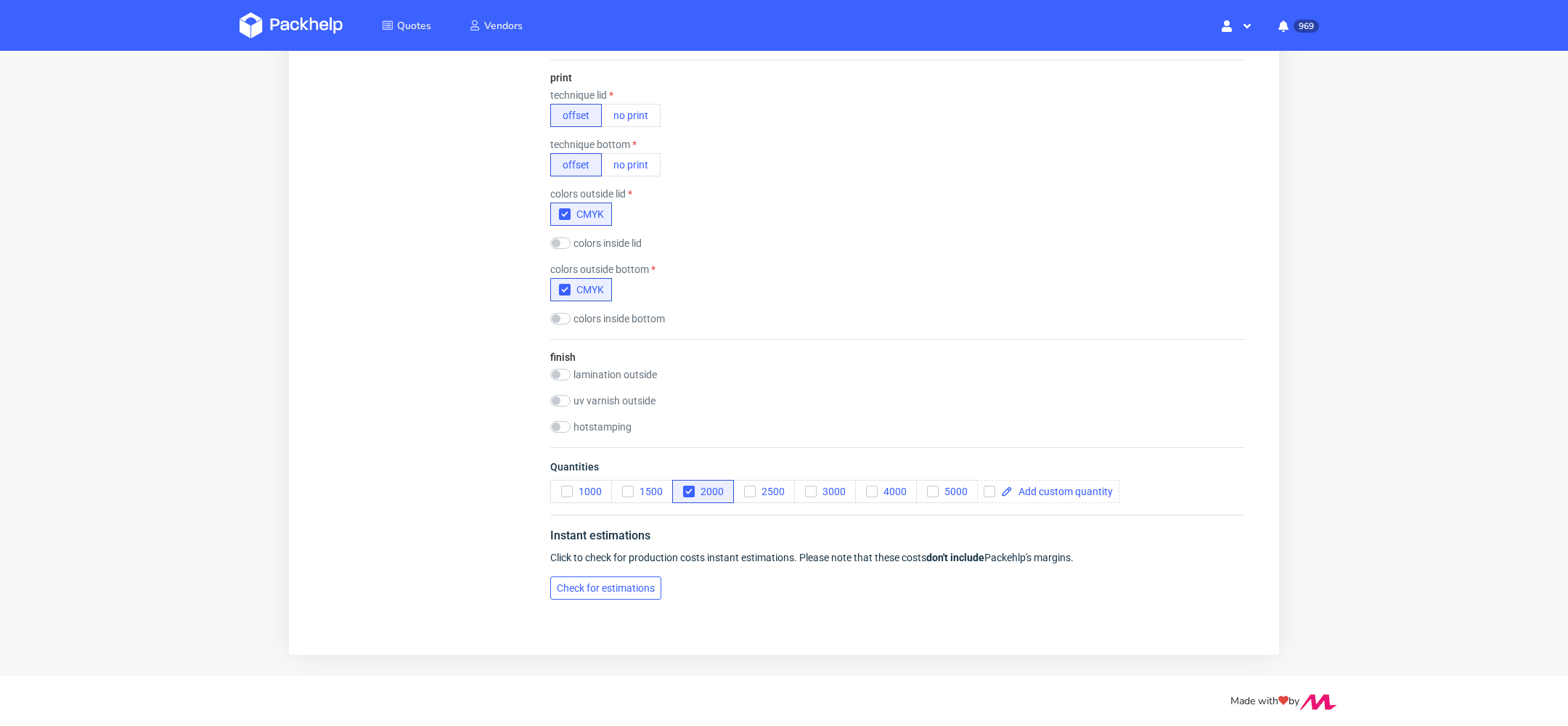
click at [617, 583] on span "Check for estimations" at bounding box center [605, 588] width 98 height 10
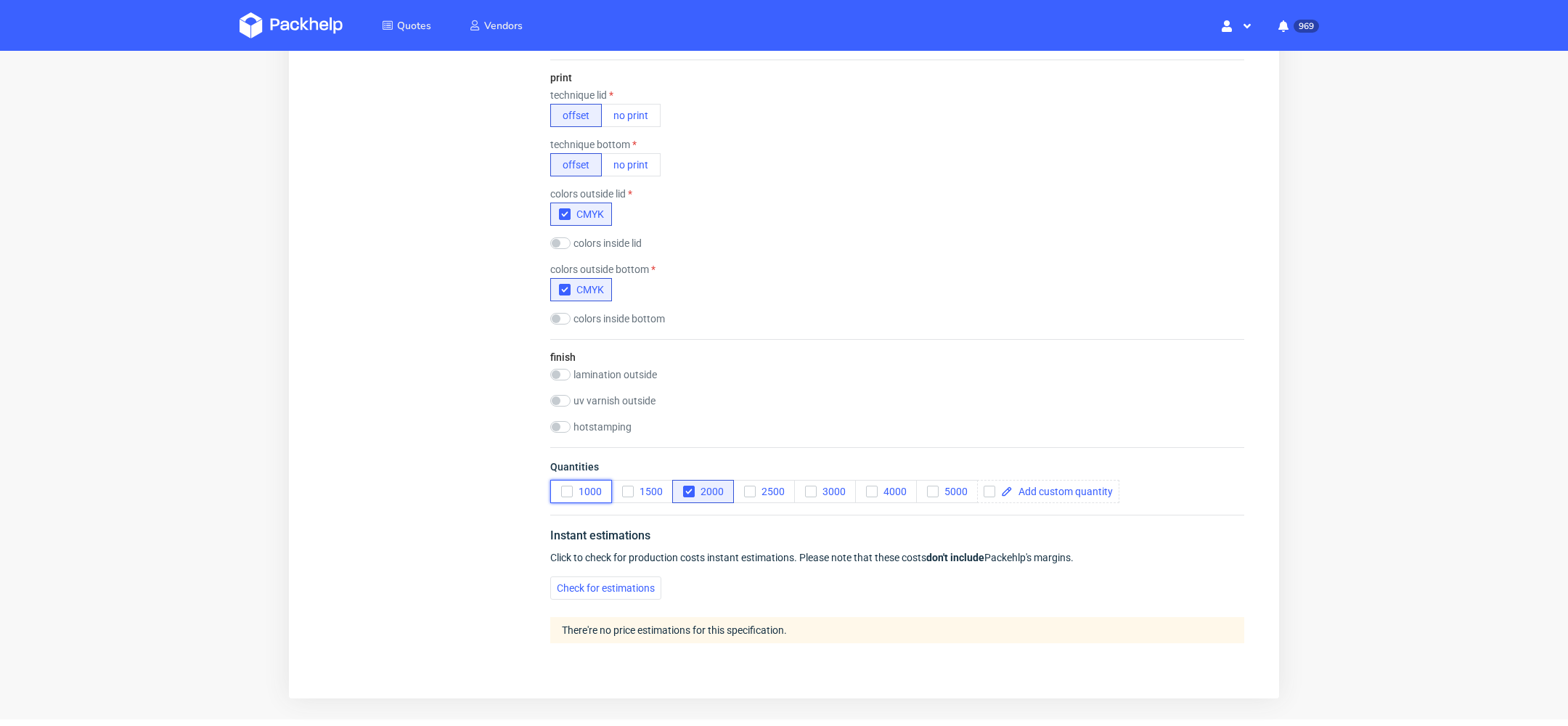
click at [587, 487] on span "1000" at bounding box center [587, 491] width 29 height 12
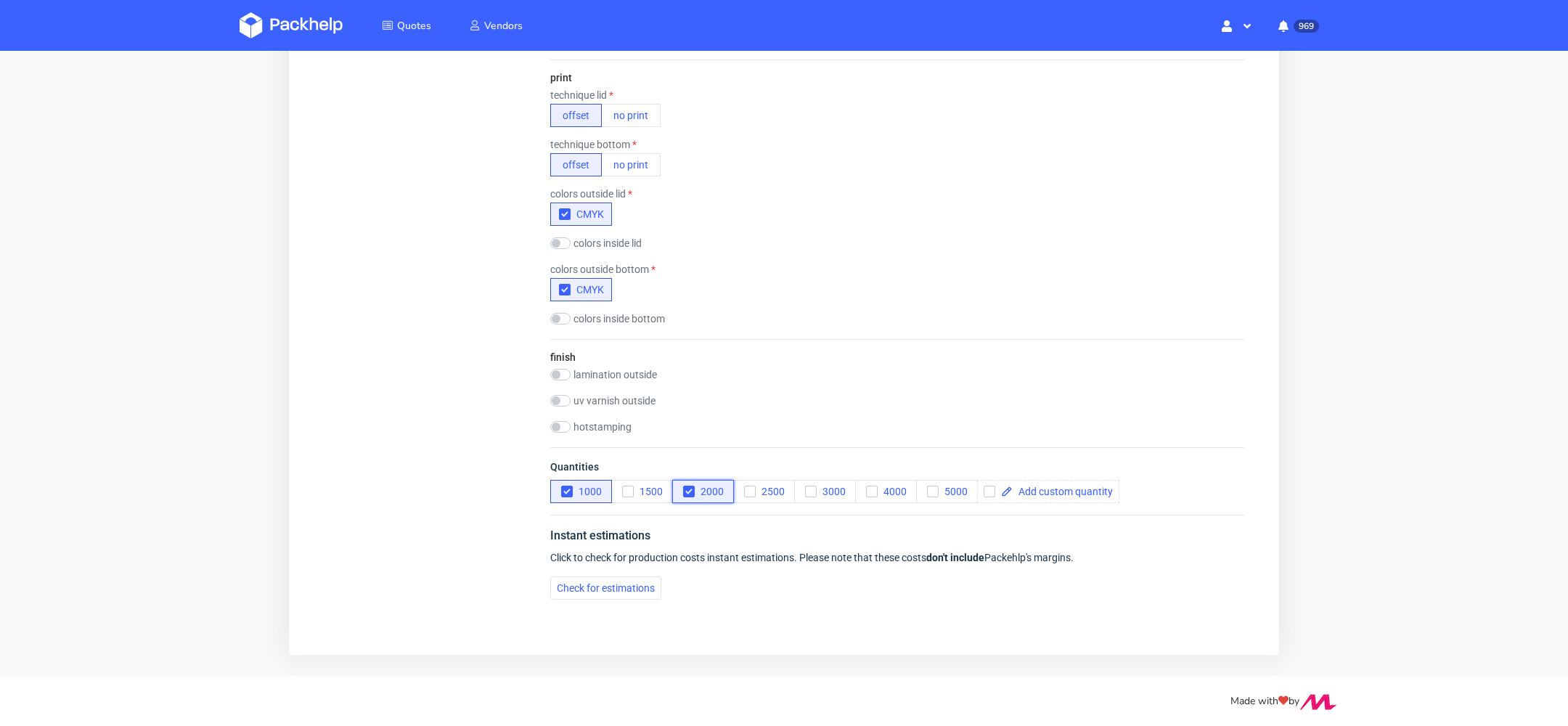
click at [691, 492] on icon "button" at bounding box center [688, 491] width 10 height 10
click at [625, 586] on span "Check for estimations" at bounding box center [605, 588] width 98 height 10
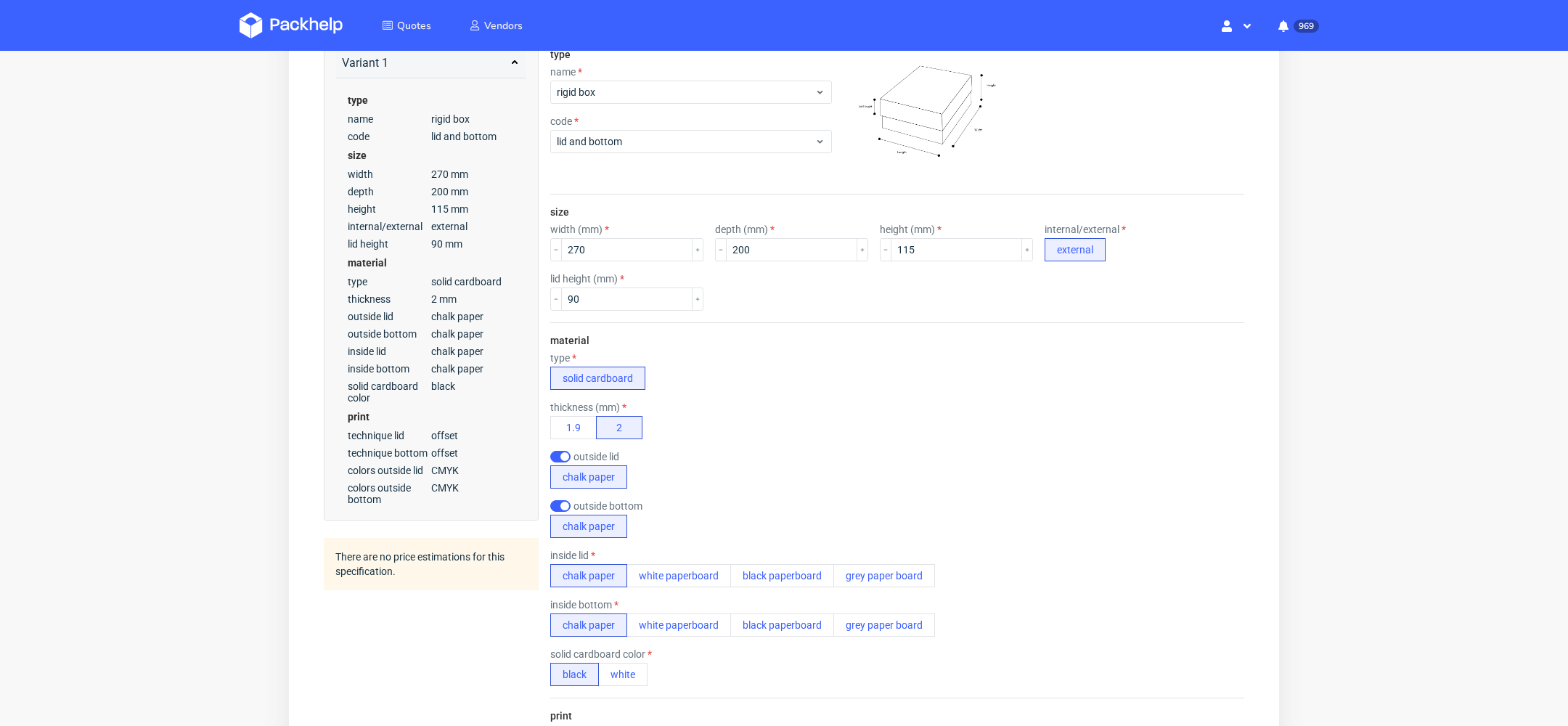
scroll to position [251, 0]
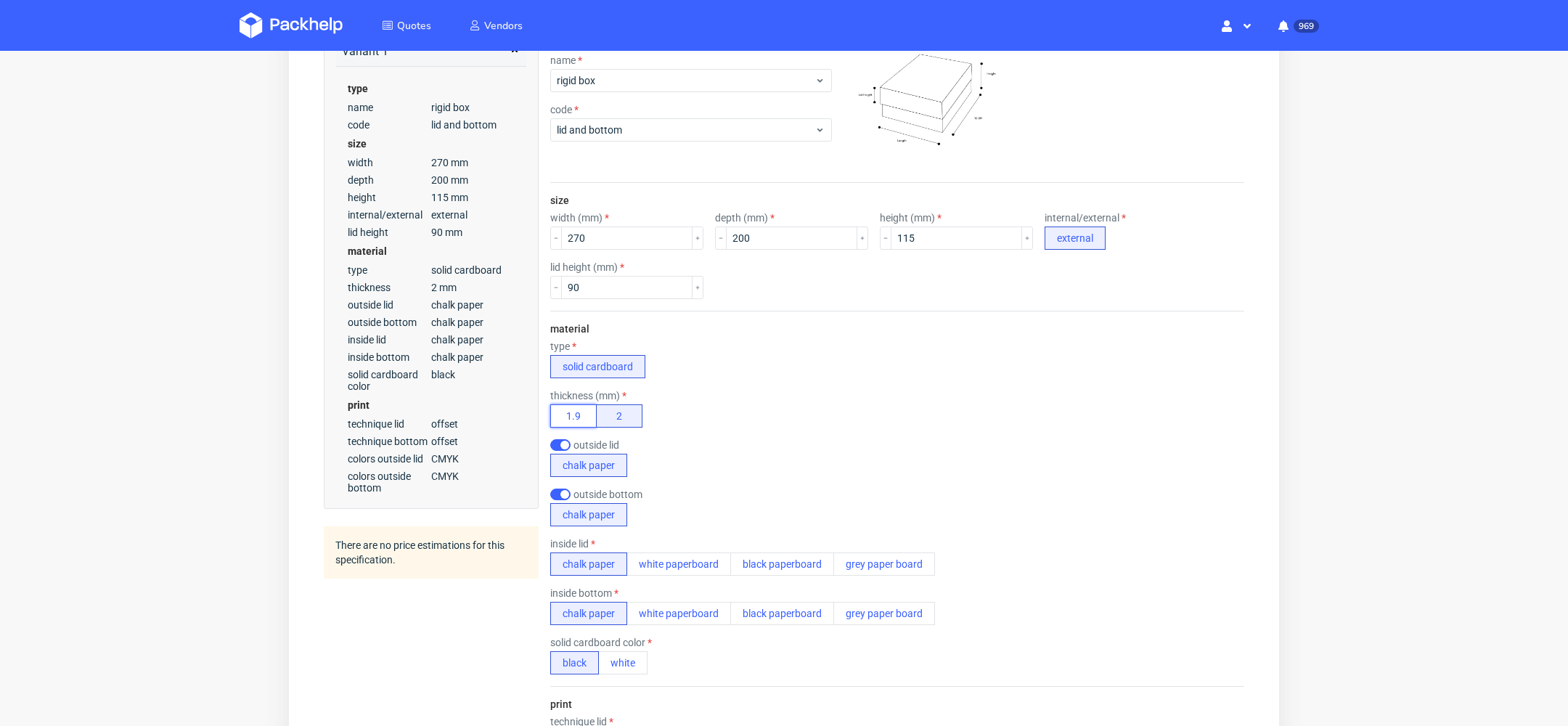
click at [574, 405] on button "1.9" at bounding box center [573, 416] width 47 height 23
click at [598, 553] on button "chalk paper" at bounding box center [588, 564] width 77 height 23
click at [597, 608] on button "chalk paper" at bounding box center [588, 614] width 77 height 23
click at [562, 507] on button "chalk paper" at bounding box center [588, 515] width 77 height 23
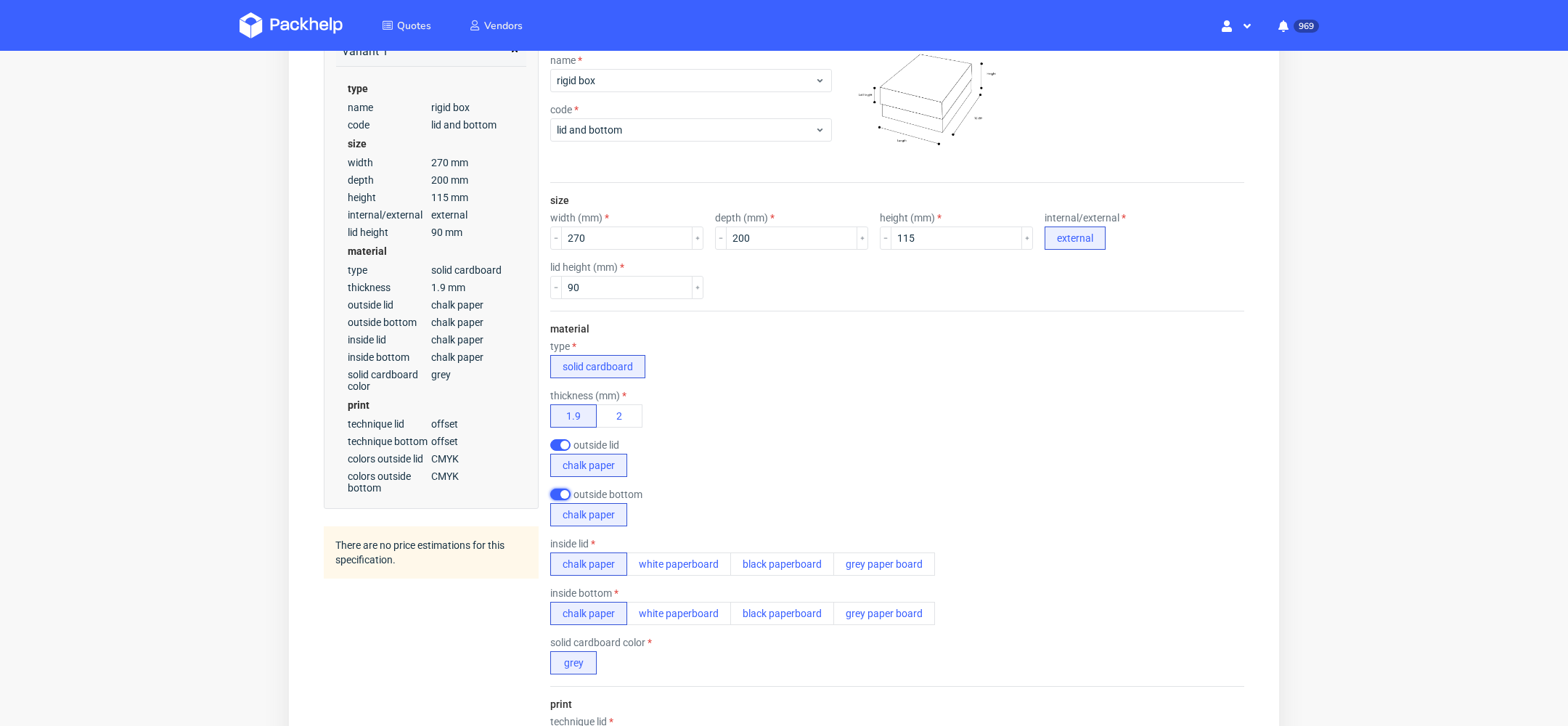
click at [557, 489] on input "checkbox" at bounding box center [560, 494] width 21 height 12
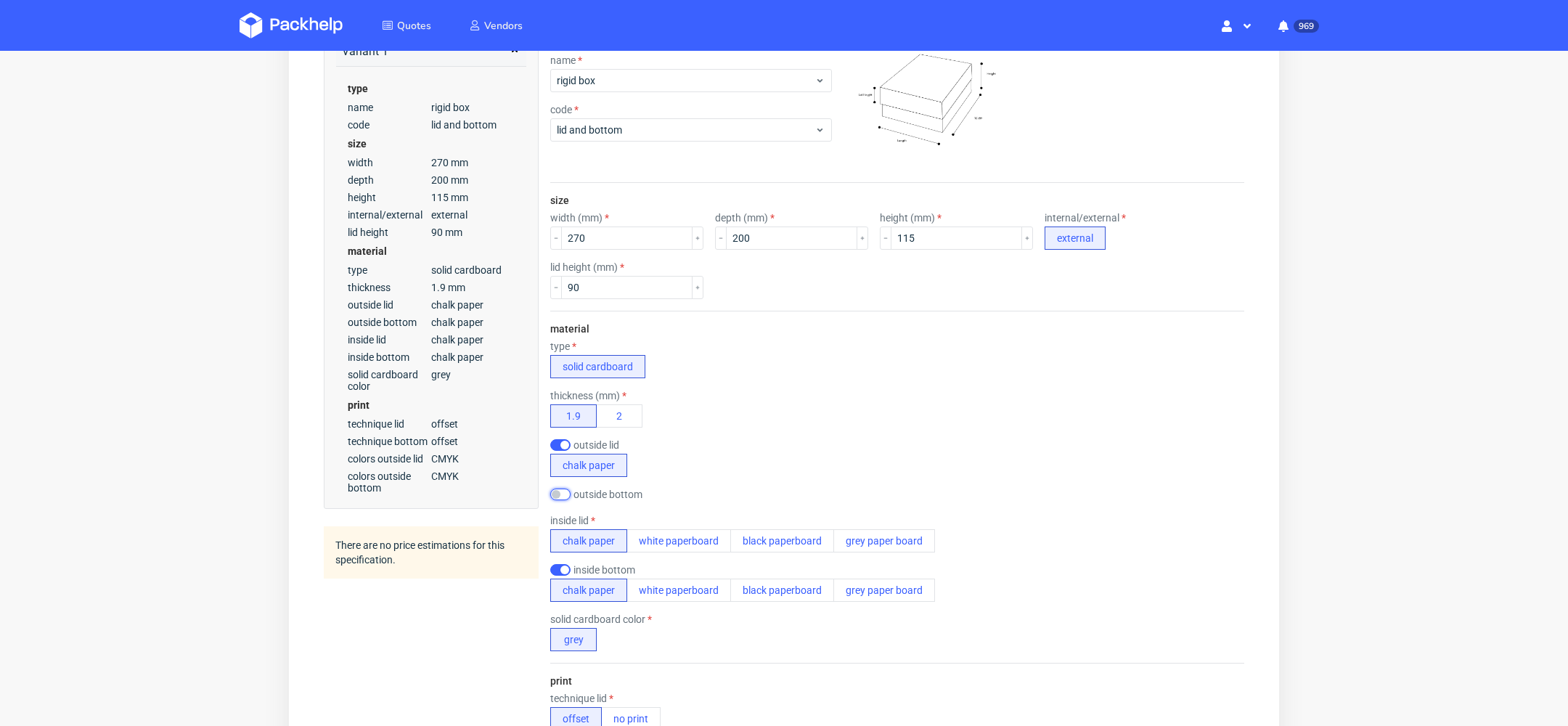
scroll to position [0, 0]
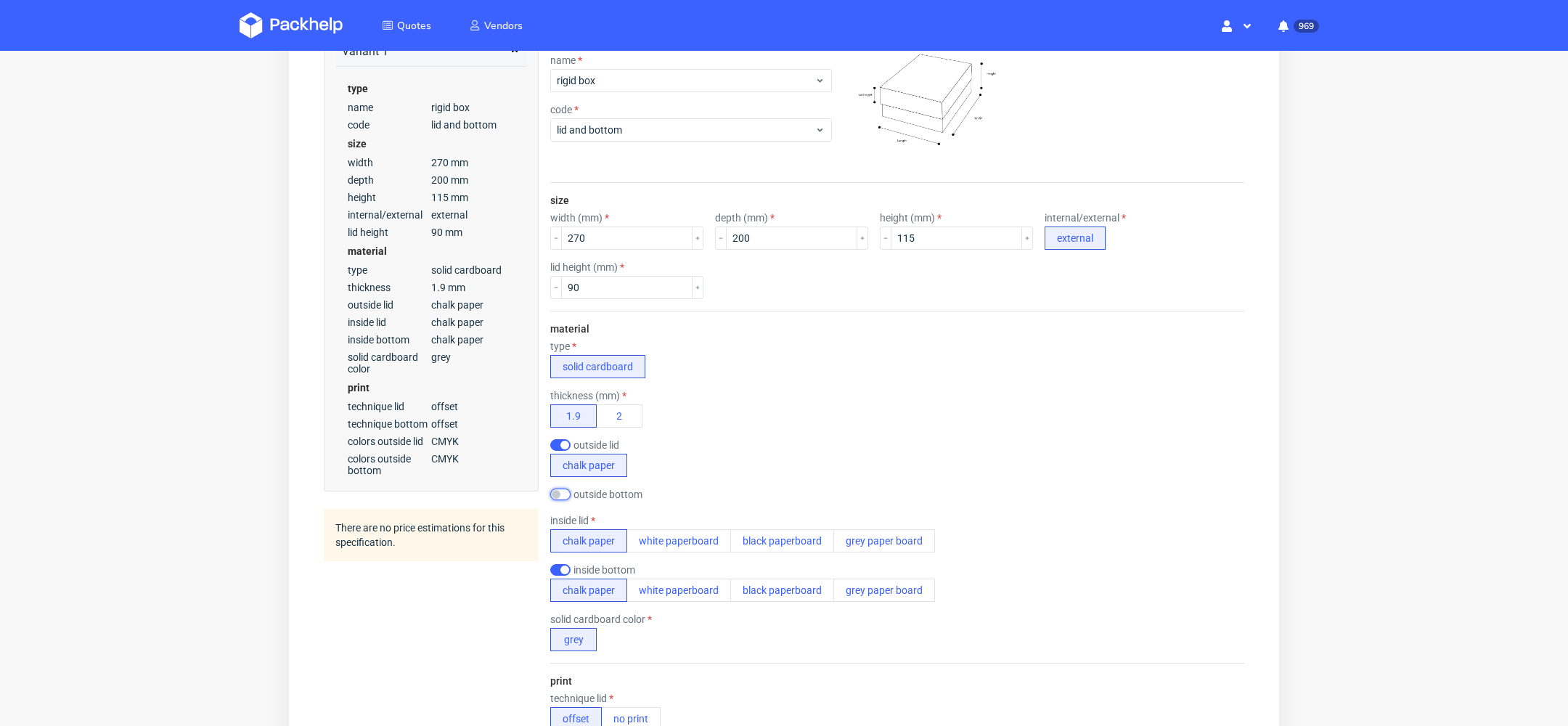
click at [557, 493] on input "checkbox" at bounding box center [560, 494] width 21 height 12
checkbox input "true"
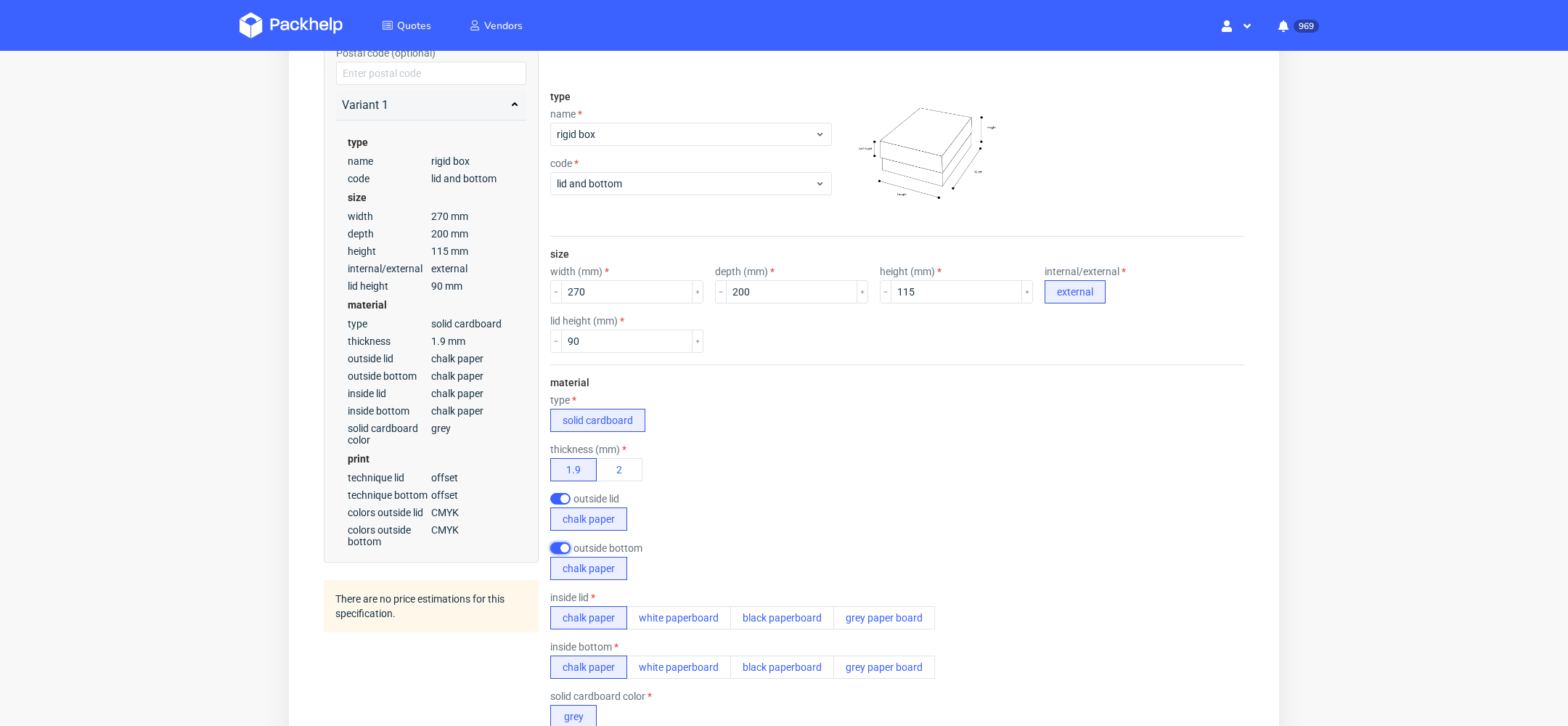
scroll to position [211, 0]
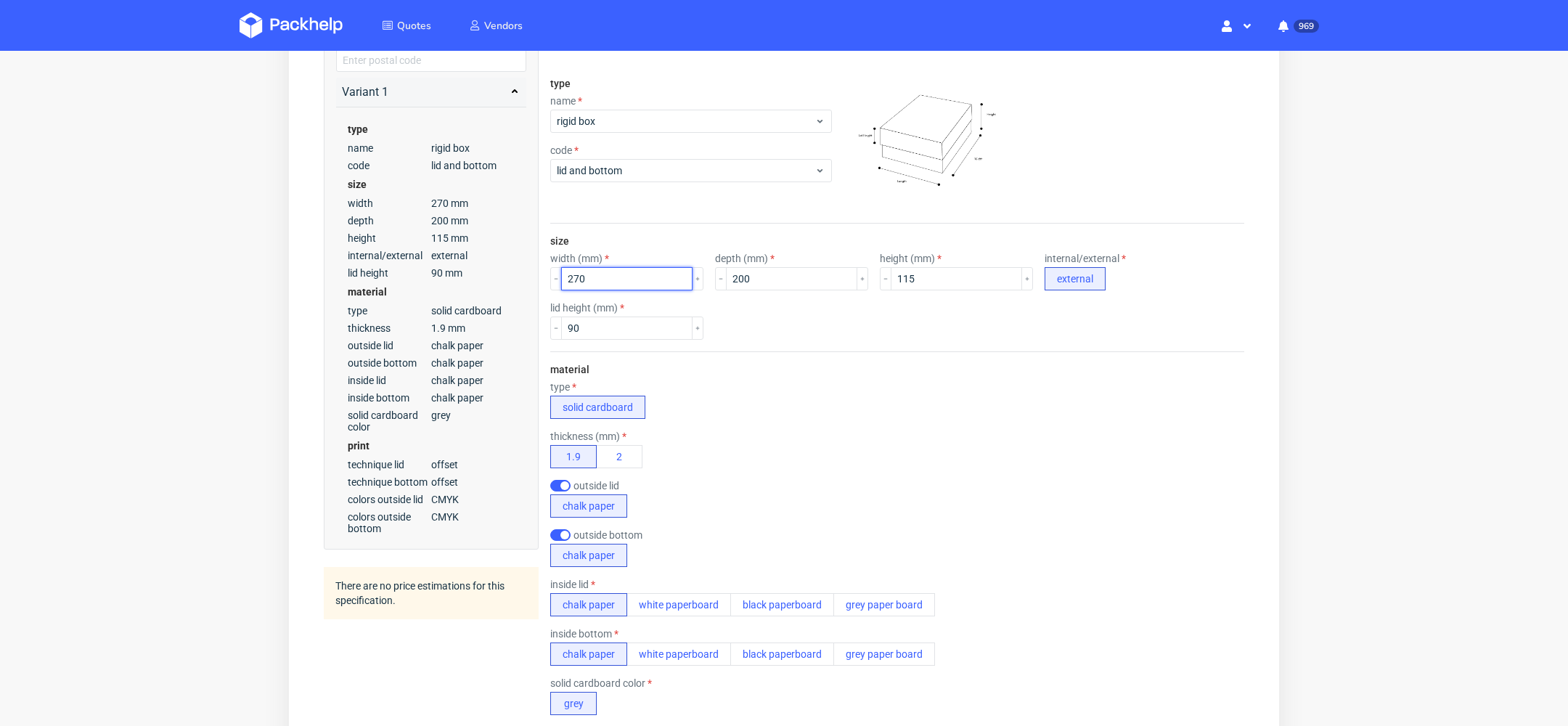
drag, startPoint x: 648, startPoint y: 281, endPoint x: 546, endPoint y: 278, distance: 102.0
click at [546, 278] on form "type name rigid box code lid and bottom size width (mm) 270 depth (mm) 200 heig…" at bounding box center [897, 590] width 752 height 1106
type input "150"
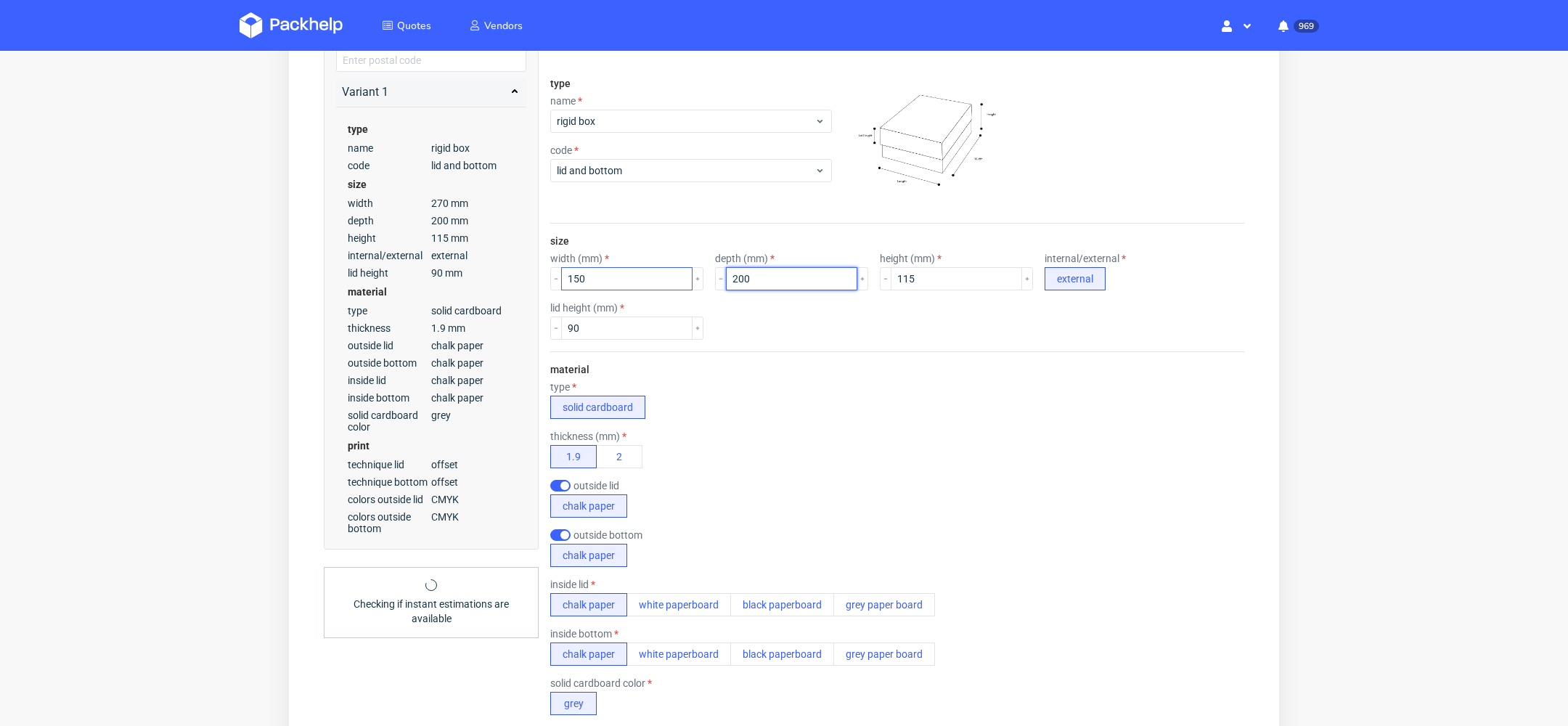
drag, startPoint x: 739, startPoint y: 281, endPoint x: 675, endPoint y: 281, distance: 64.0
click at [675, 281] on div "width (mm) 150 depth (mm) 200 height (mm) 115 internal/external external" at bounding box center [896, 272] width 693 height 38
type input "150"
drag, startPoint x: 920, startPoint y: 284, endPoint x: 835, endPoint y: 284, distance: 85.0
click at [835, 284] on div "width (mm) 150 depth (mm) 150 height (mm) 115 internal/external external" at bounding box center [896, 272] width 693 height 38
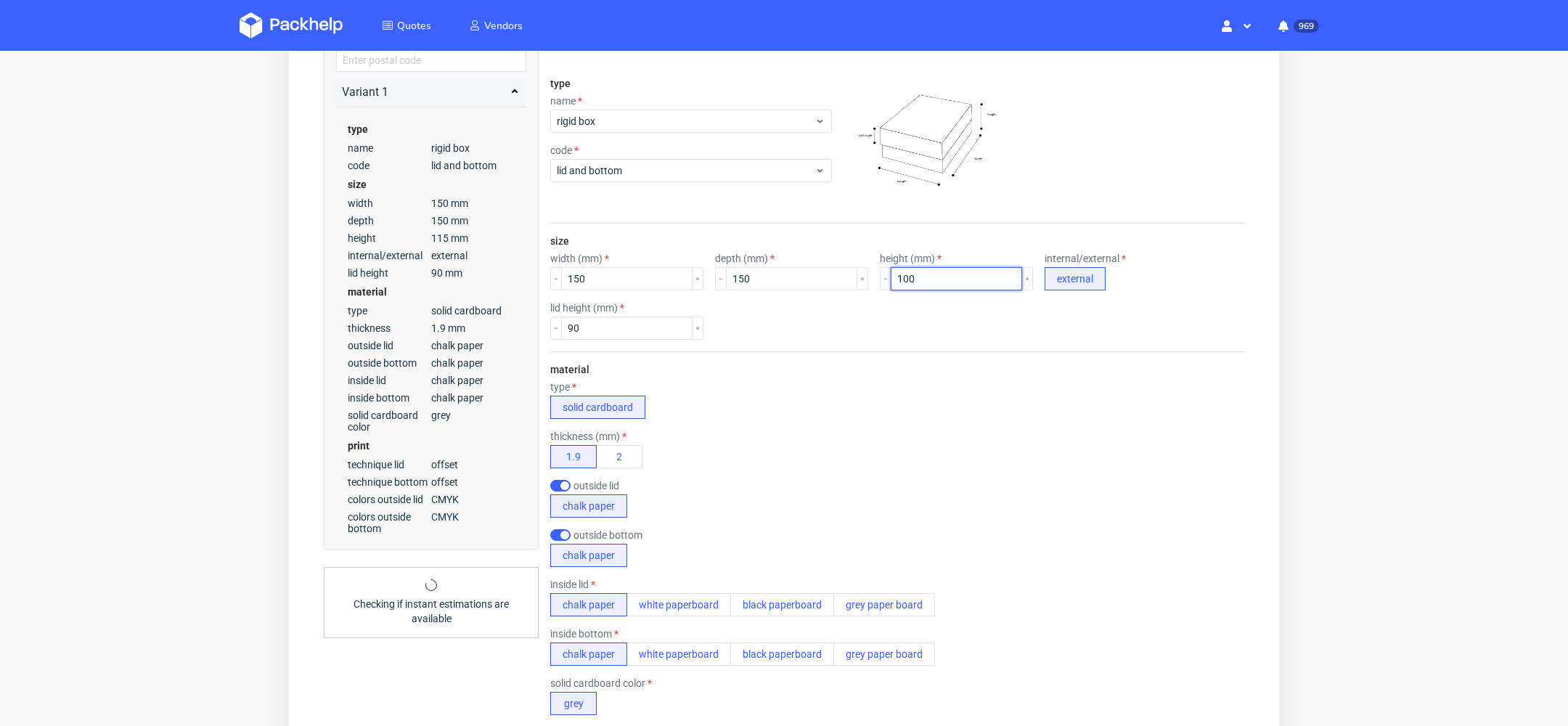
type input "100"
click at [940, 377] on div "material type solid cardboard thickness (mm) 1.9 2 outside lid chalk paper outs…" at bounding box center [896, 539] width 693 height 375
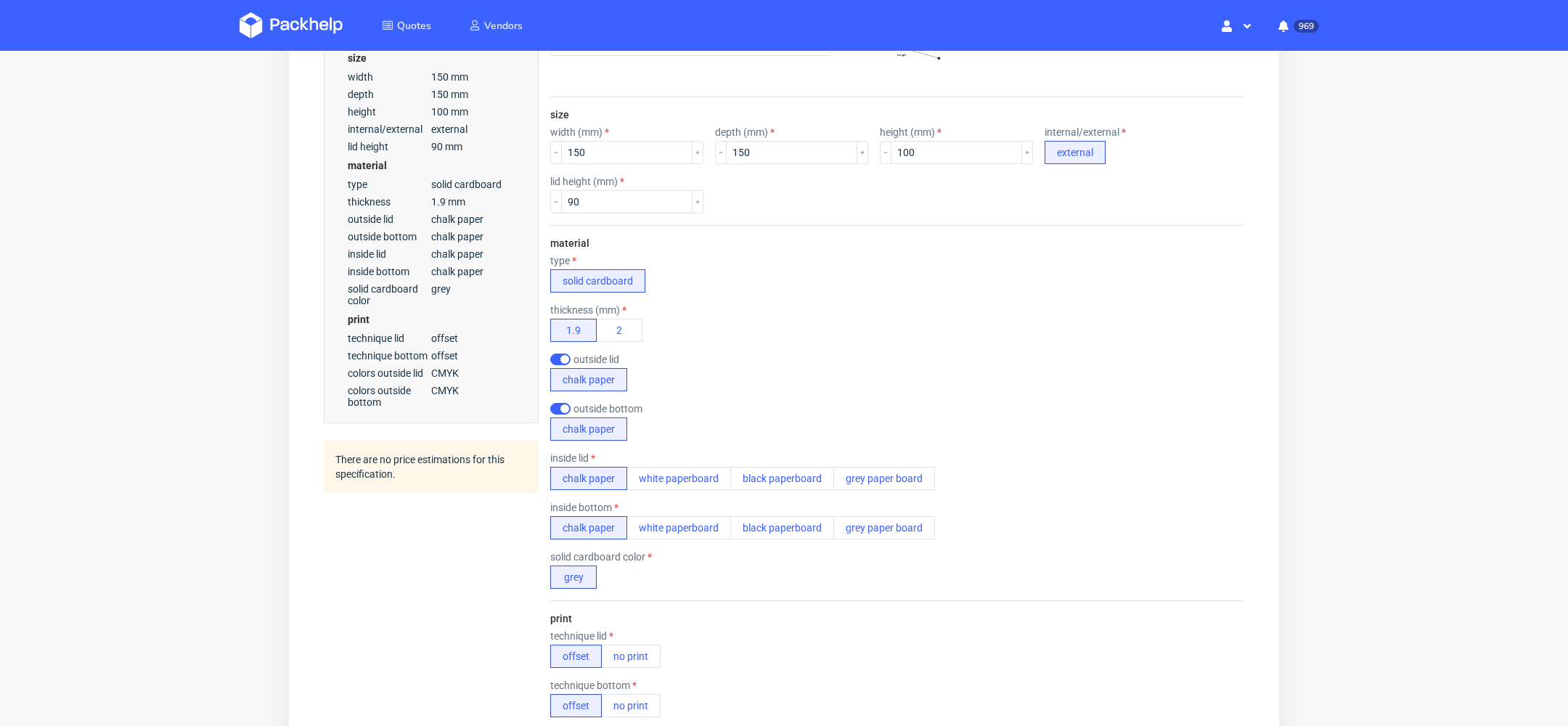
scroll to position [337, 0]
click at [563, 353] on input "checkbox" at bounding box center [560, 358] width 21 height 12
checkbox input "false"
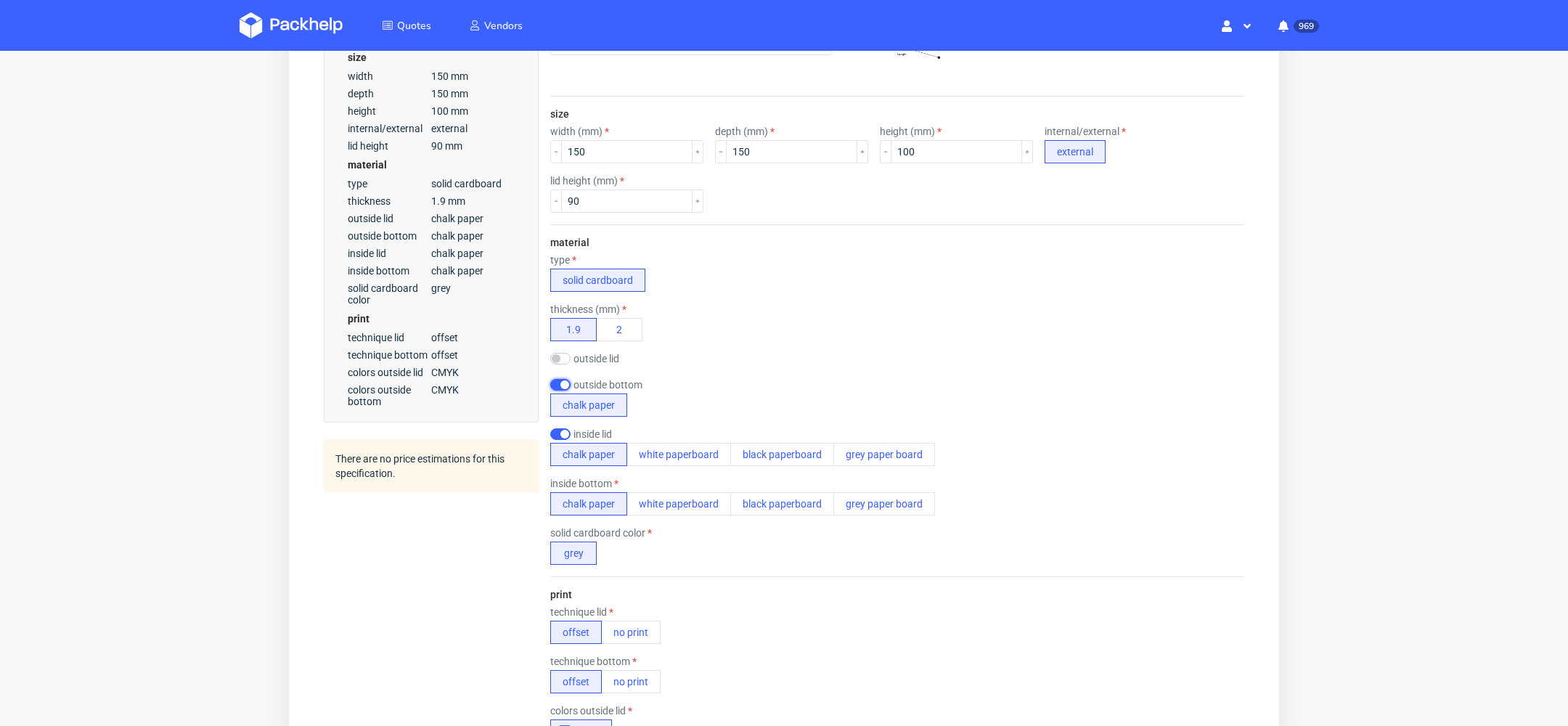
click at [562, 379] on input "checkbox" at bounding box center [560, 384] width 21 height 12
checkbox input "false"
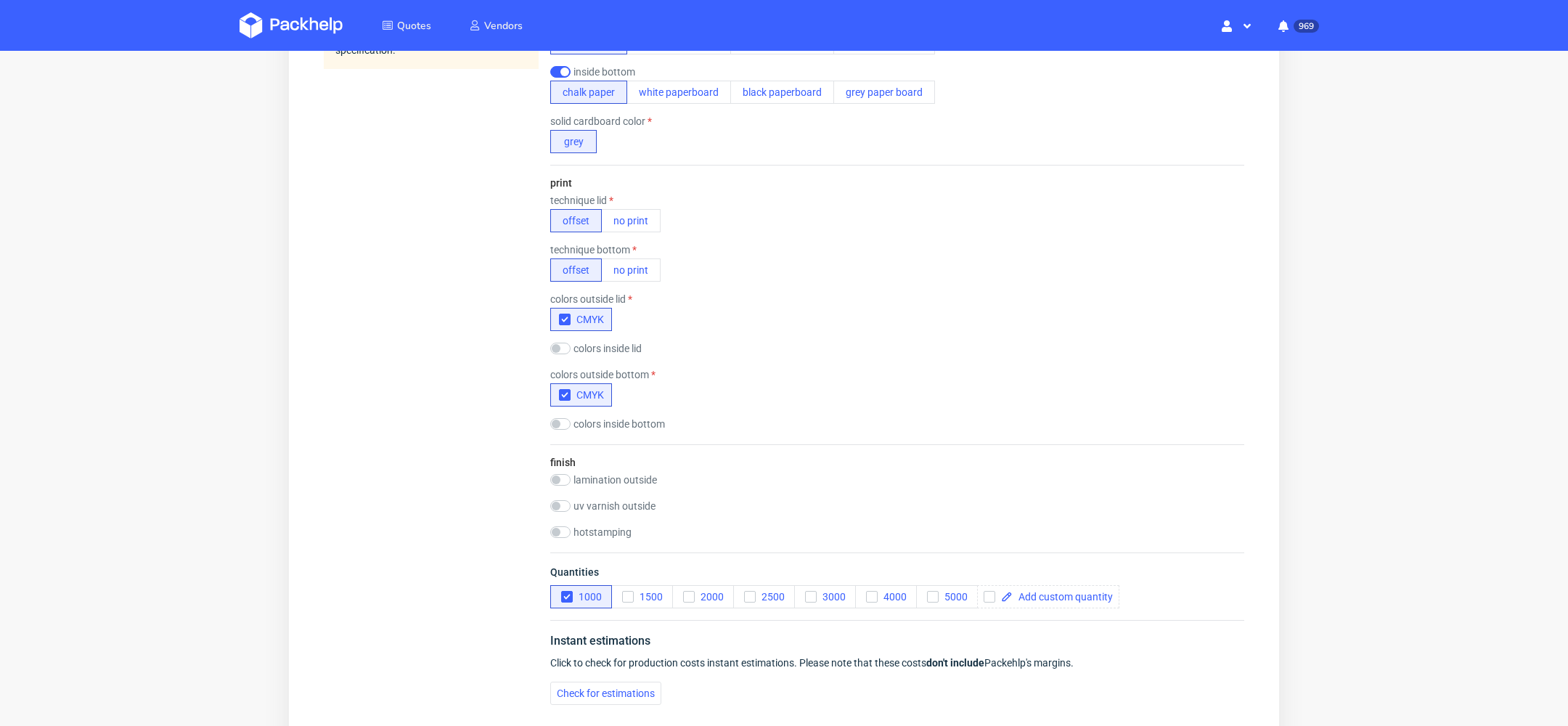
scroll to position [831, 0]
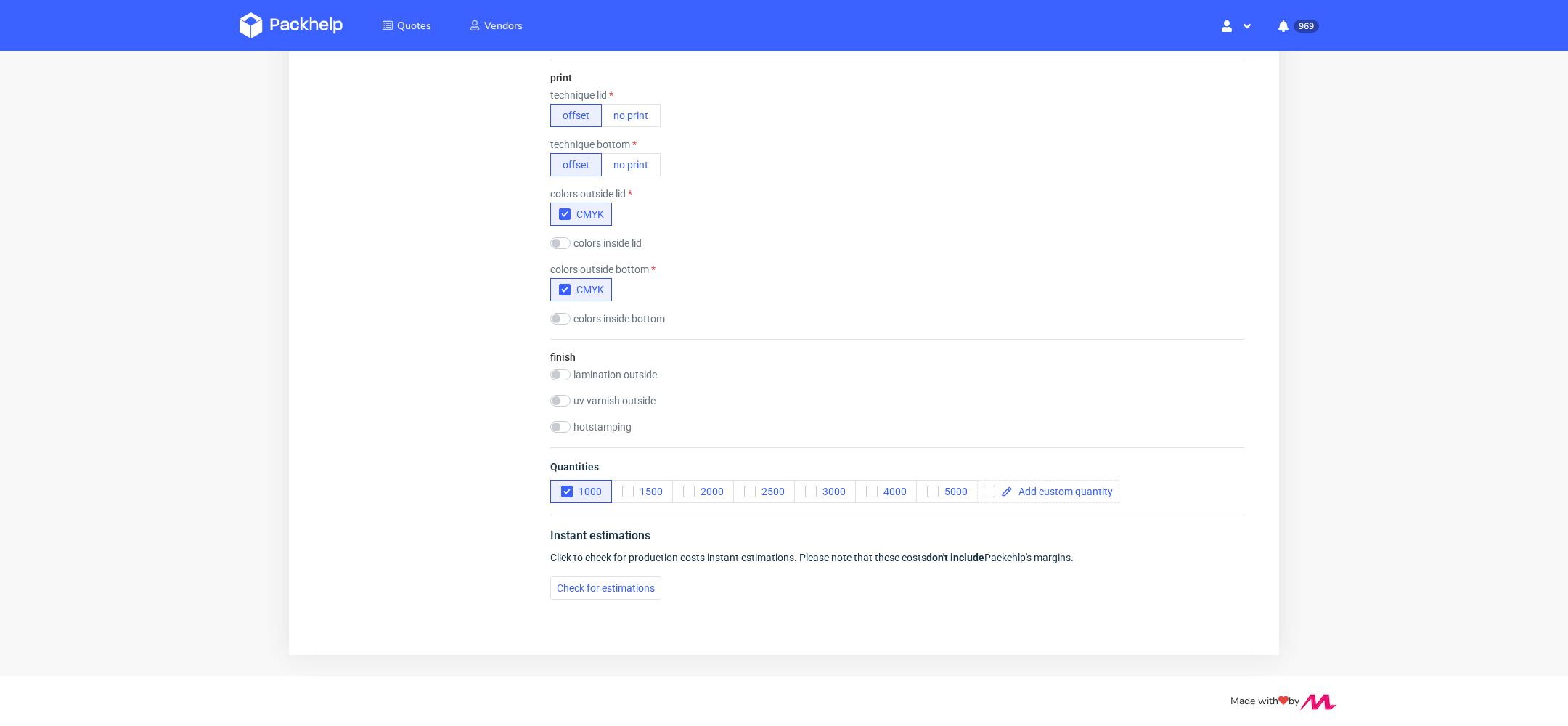
click at [557, 352] on label "finish" at bounding box center [562, 357] width 25 height 12
click at [557, 369] on input "checkbox" at bounding box center [560, 374] width 21 height 12
checkbox input "true"
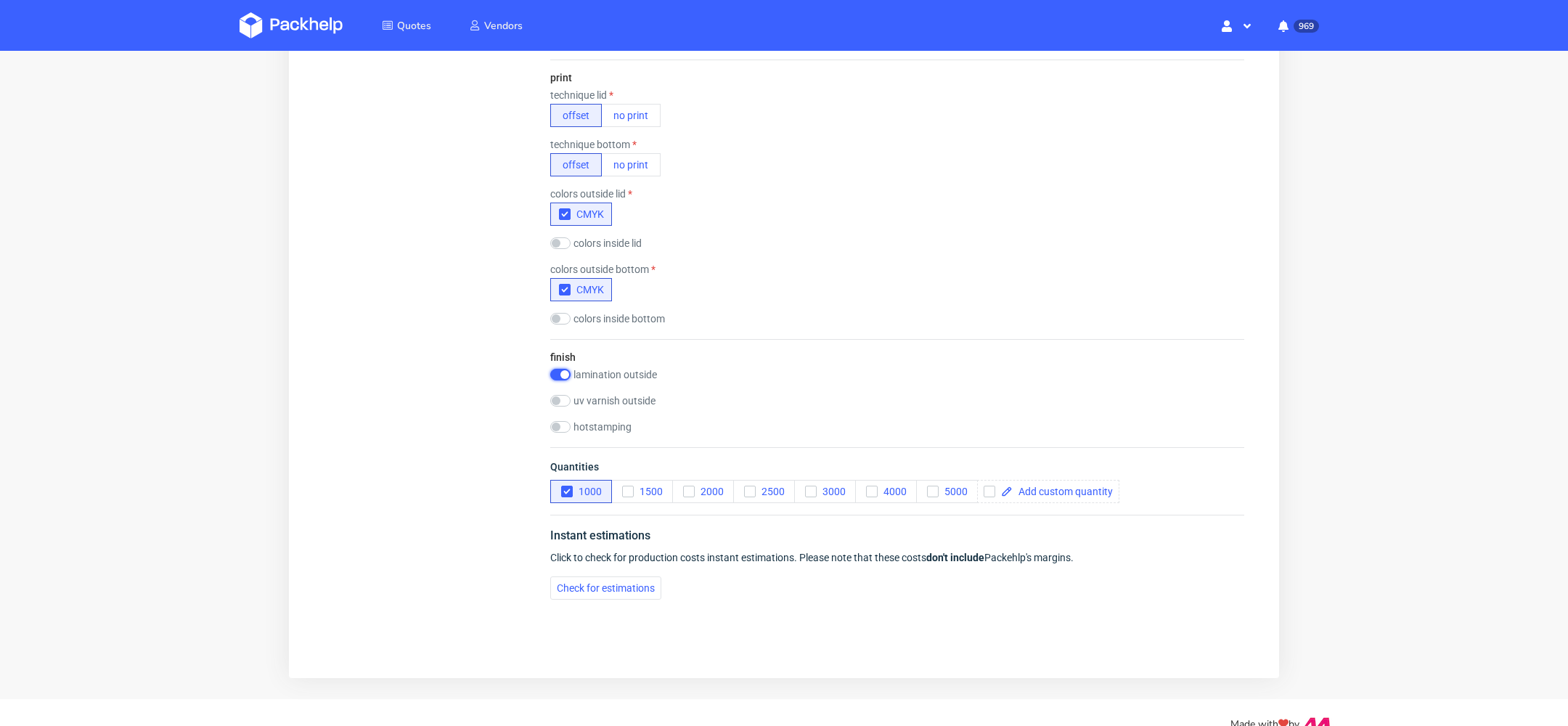
scroll to position [5, 0]
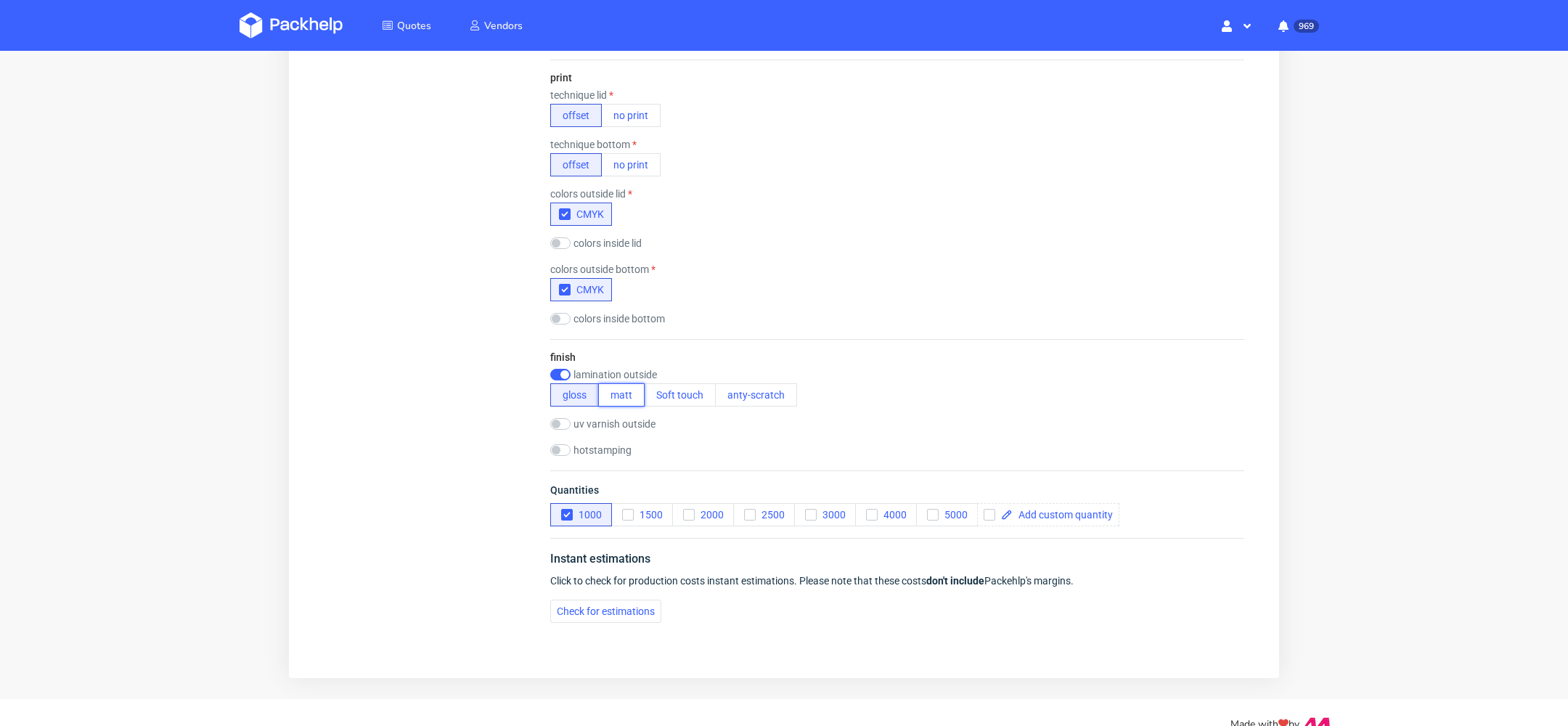
click at [614, 394] on button "matt" at bounding box center [622, 395] width 47 height 23
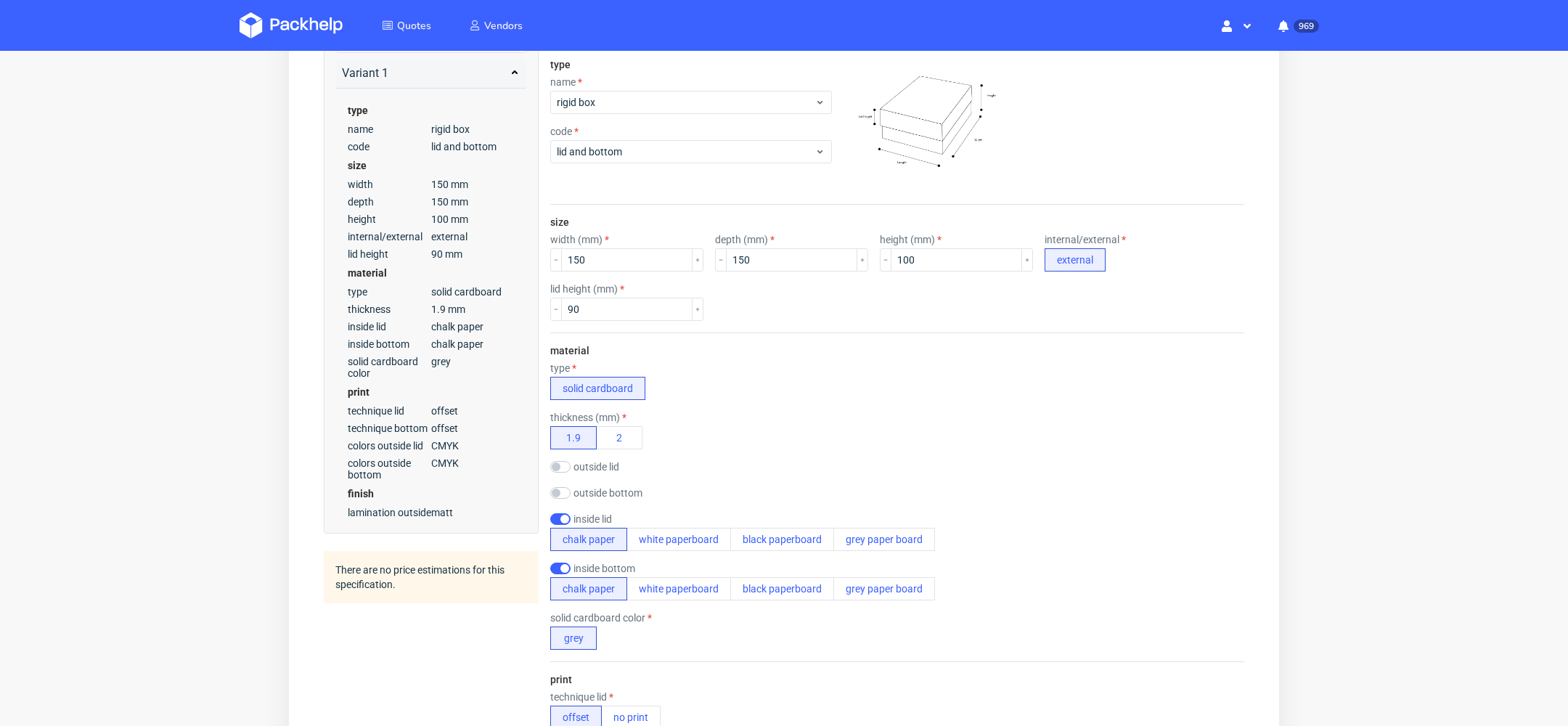
scroll to position [357, 0]
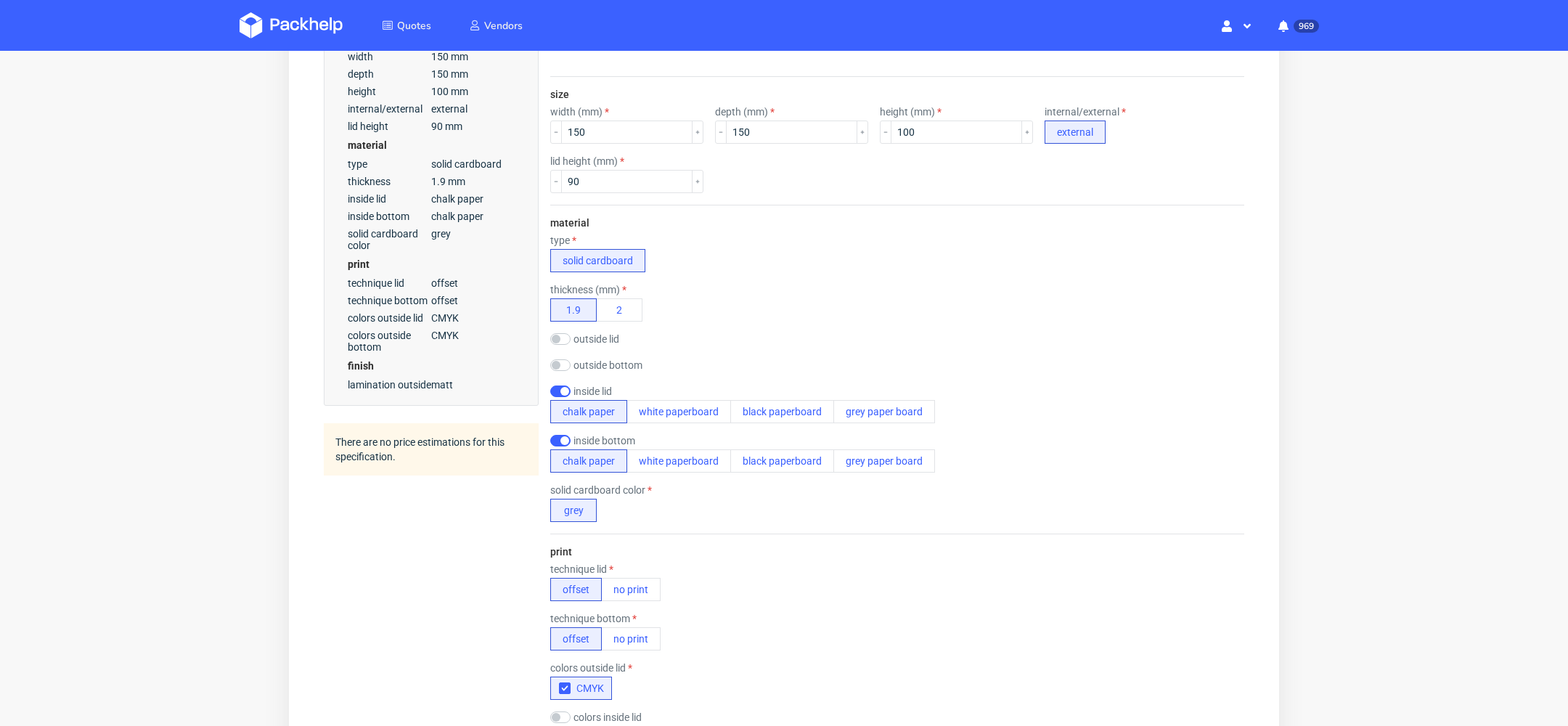
click at [388, 508] on div "Summary Country Postal code (optional) Variant 1 type name rigid box code lid a…" at bounding box center [431, 450] width 214 height 1315
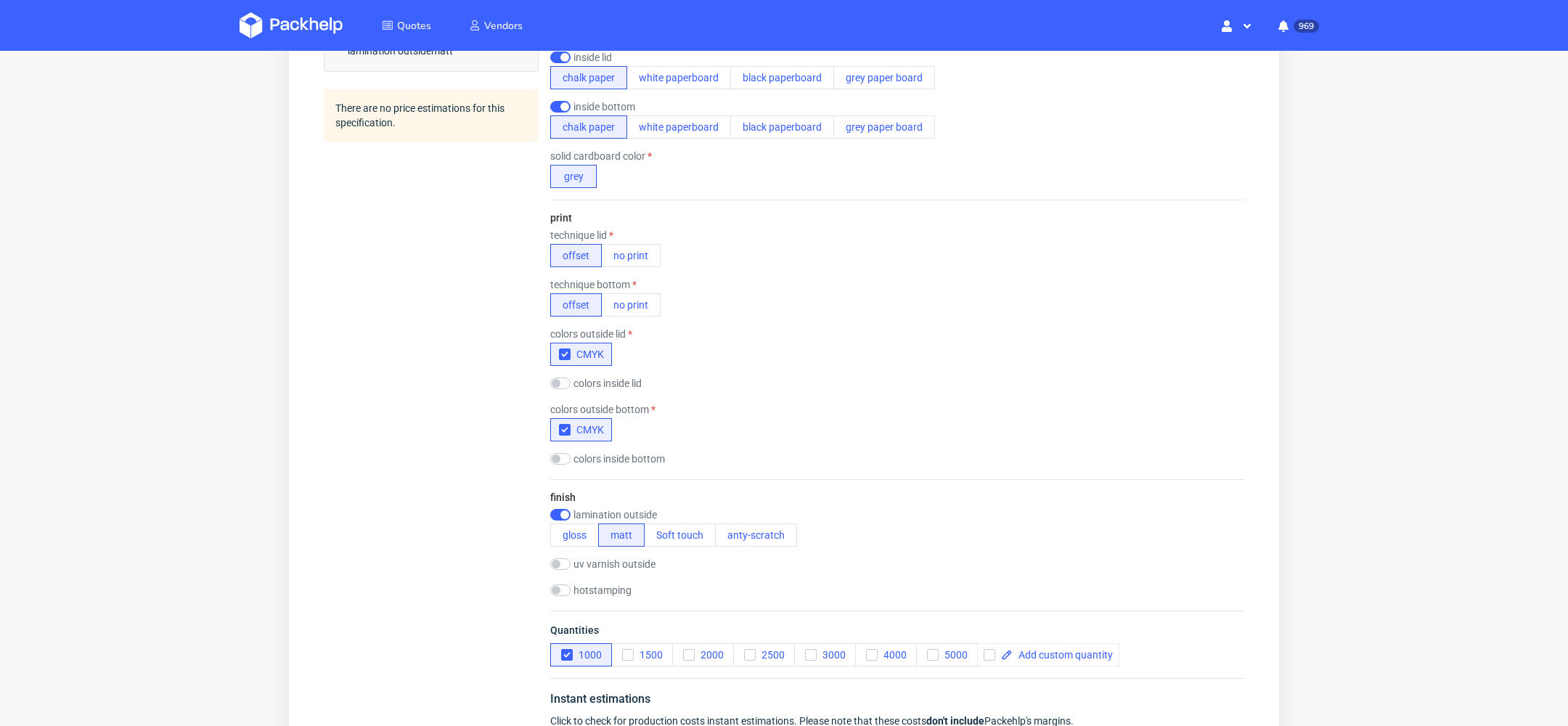
scroll to position [854, 0]
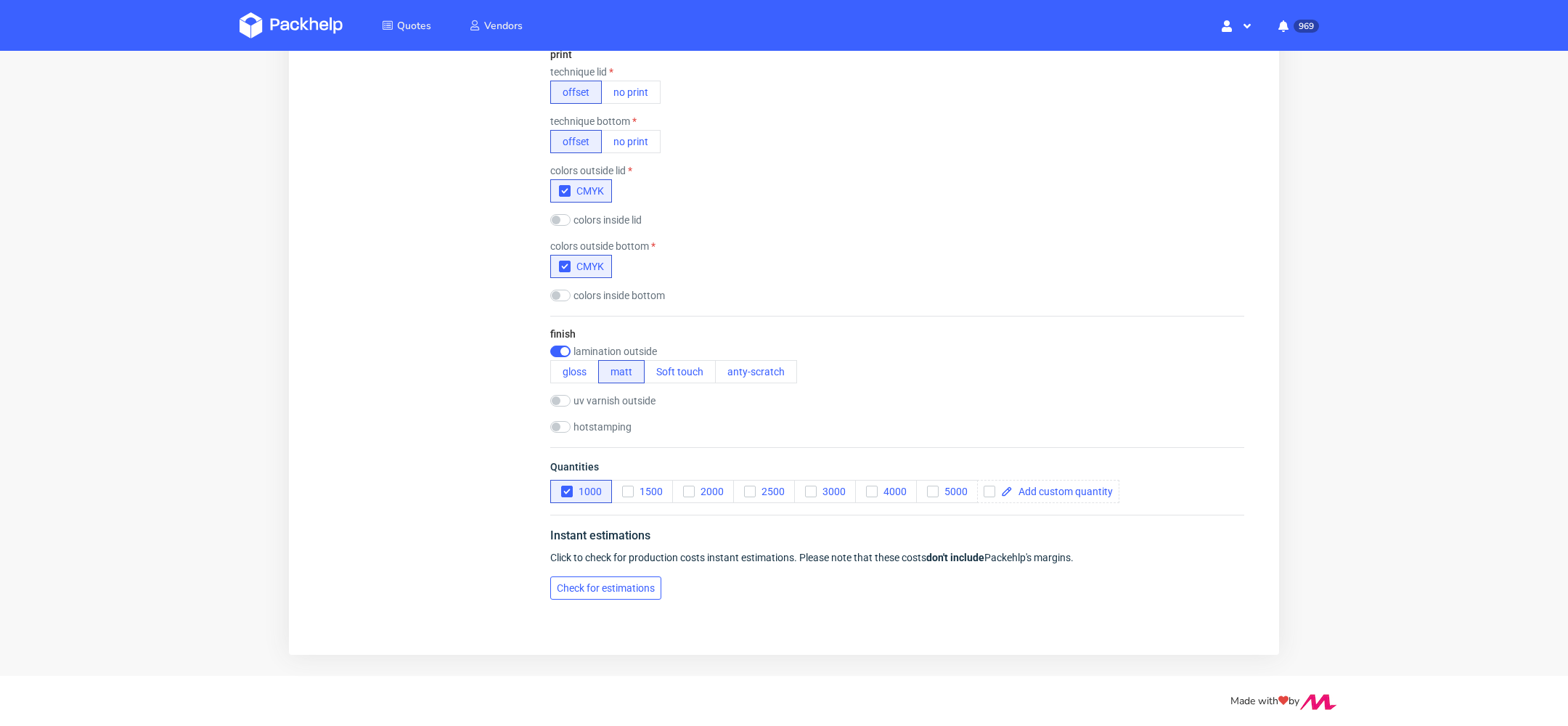
click at [576, 583] on span "Check for estimations" at bounding box center [605, 588] width 98 height 10
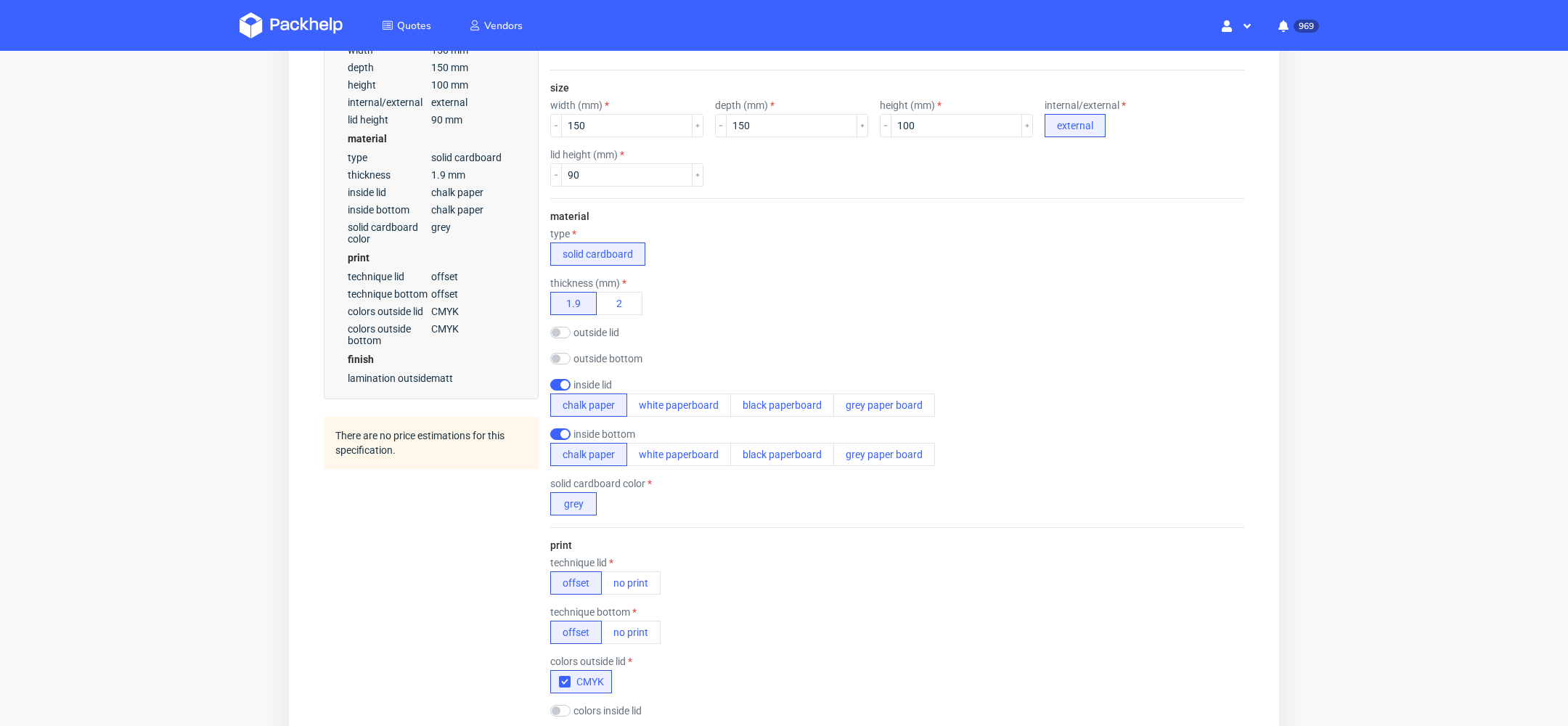
scroll to position [363, 0]
drag, startPoint x: 603, startPoint y: 172, endPoint x: 540, endPoint y: 172, distance: 63.0
click at [540, 172] on form "type name rigid box code lid and bottom size width (mm) 150 depth (mm) 150 heig…" at bounding box center [897, 426] width 752 height 1083
type input "100"
click at [832, 308] on div "thickness (mm) 1.9 2" at bounding box center [896, 298] width 693 height 38
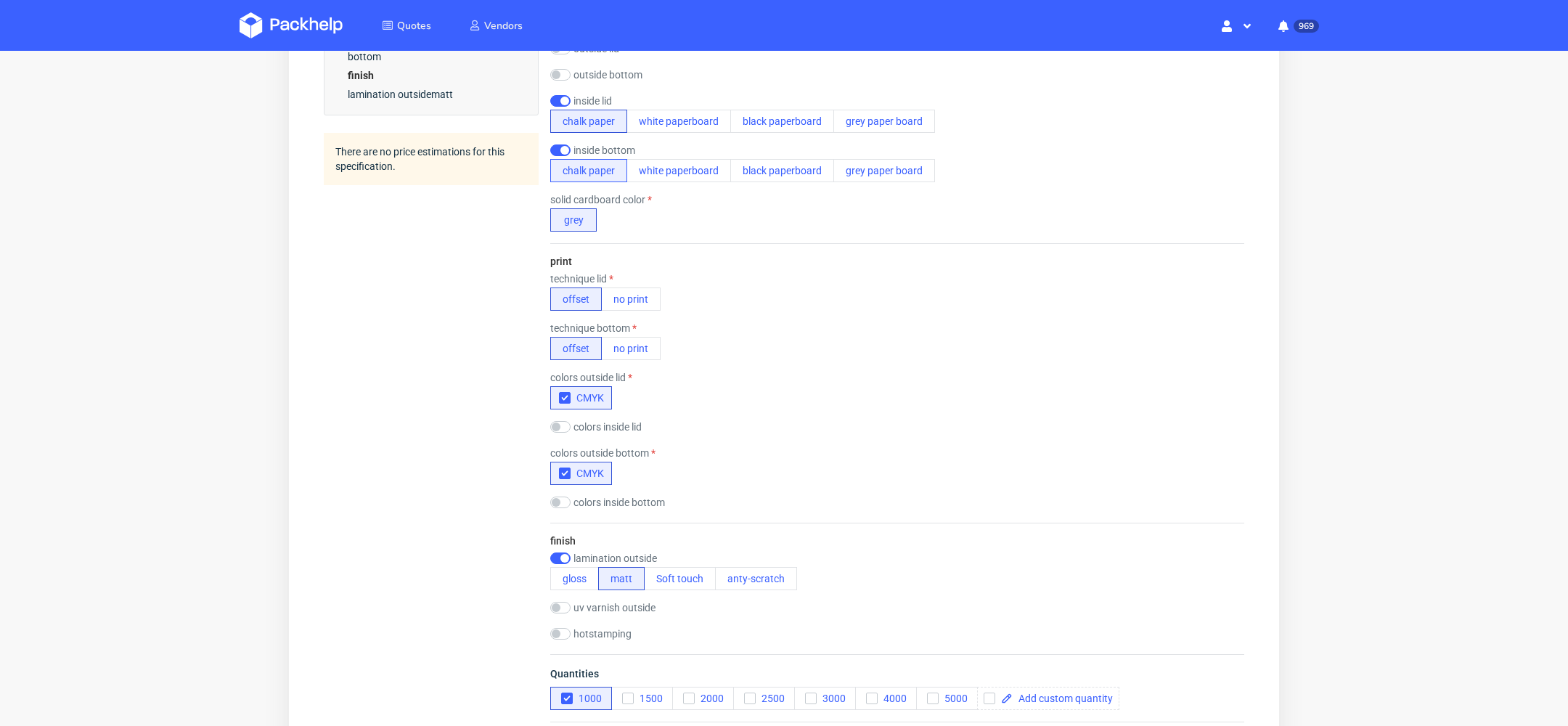
scroll to position [0, 0]
click at [557, 74] on input "checkbox" at bounding box center [560, 74] width 21 height 12
checkbox input "true"
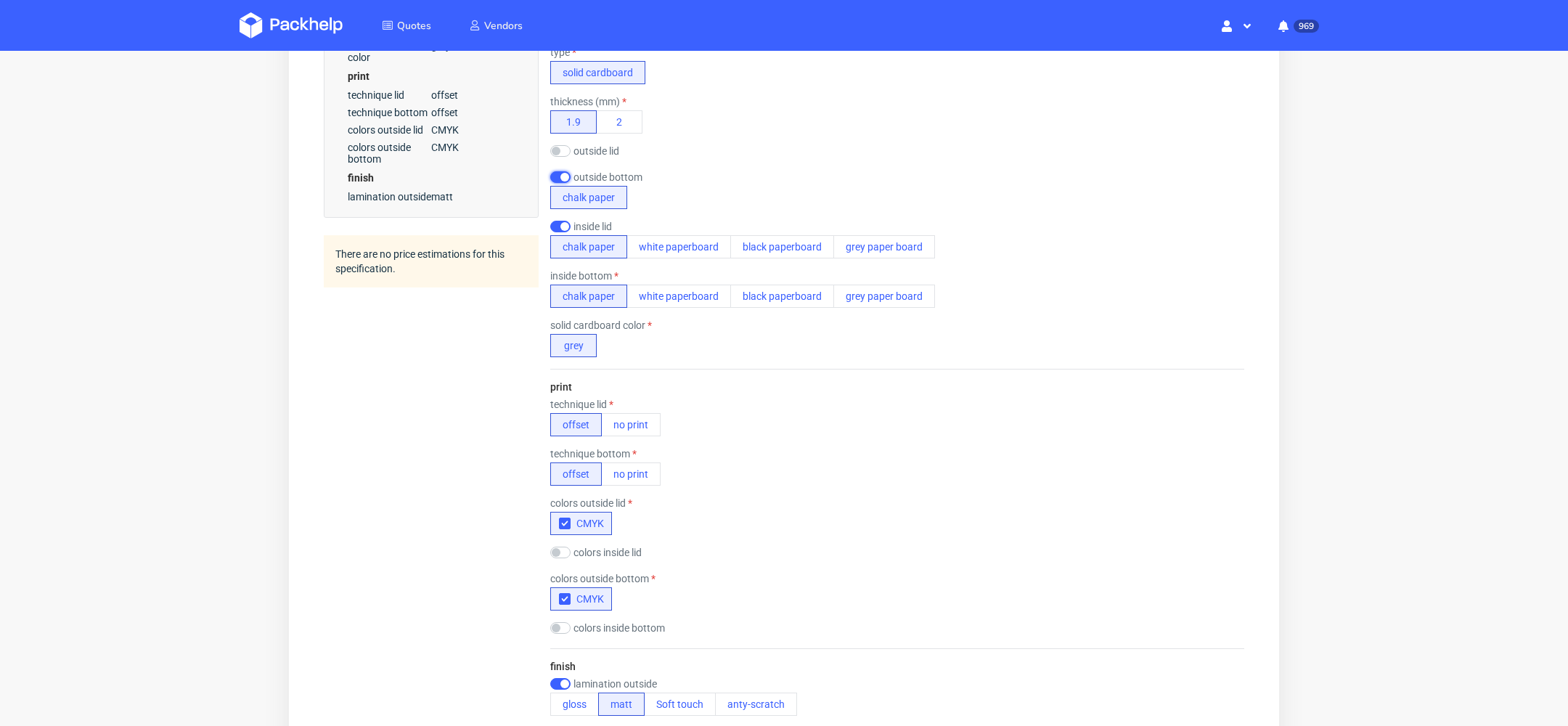
scroll to position [537, 0]
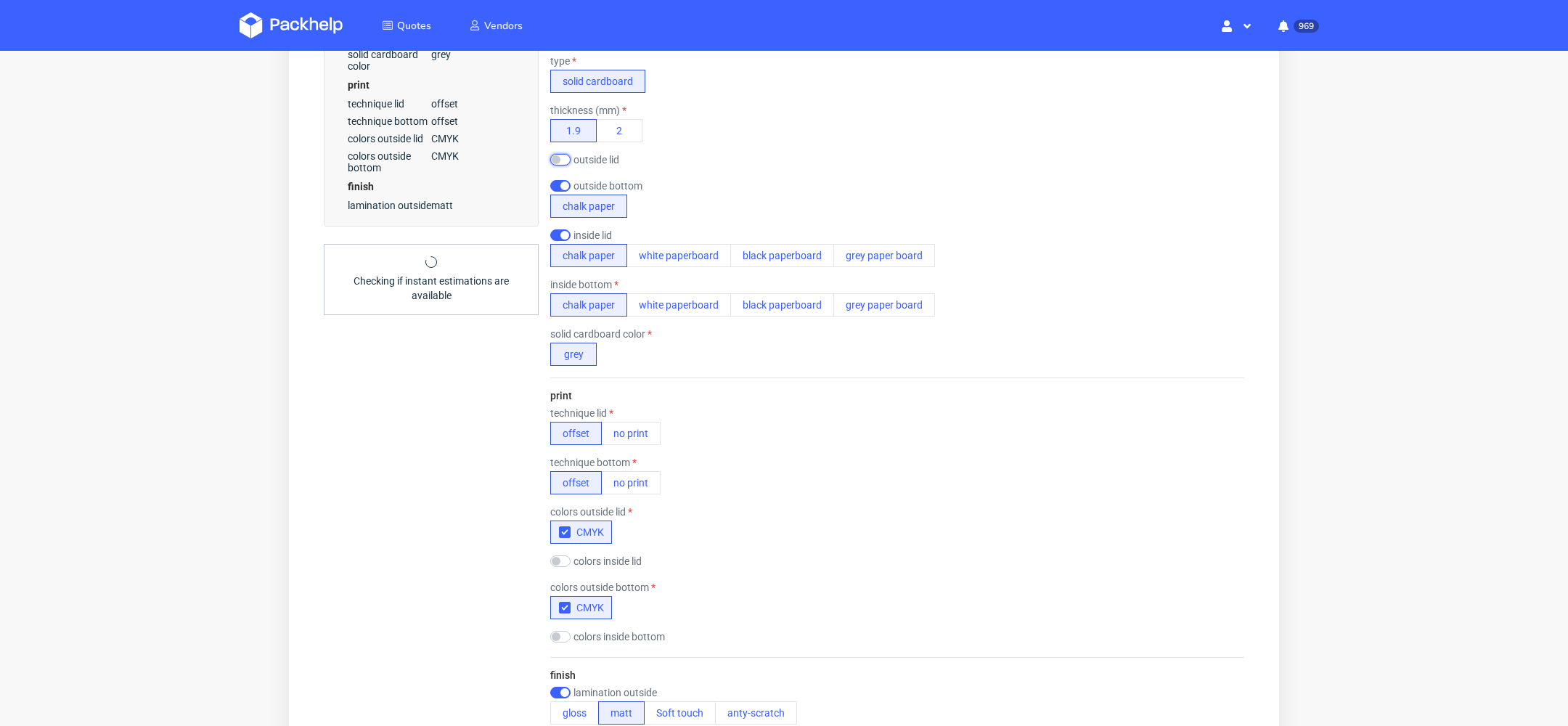
click at [561, 162] on input "checkbox" at bounding box center [560, 160] width 21 height 12
checkbox input "true"
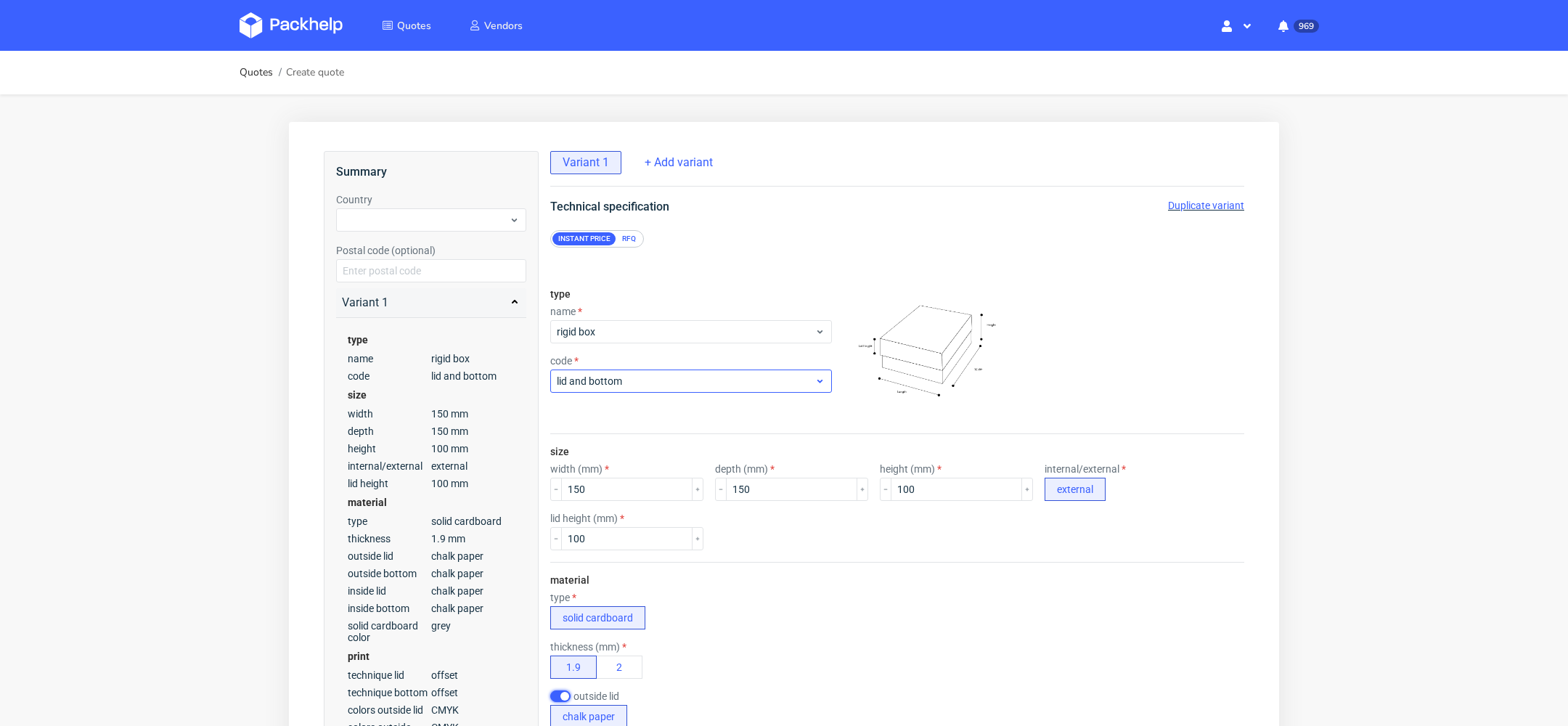
scroll to position [5, 0]
click at [627, 485] on input "150" at bounding box center [626, 489] width 131 height 23
type input "200"
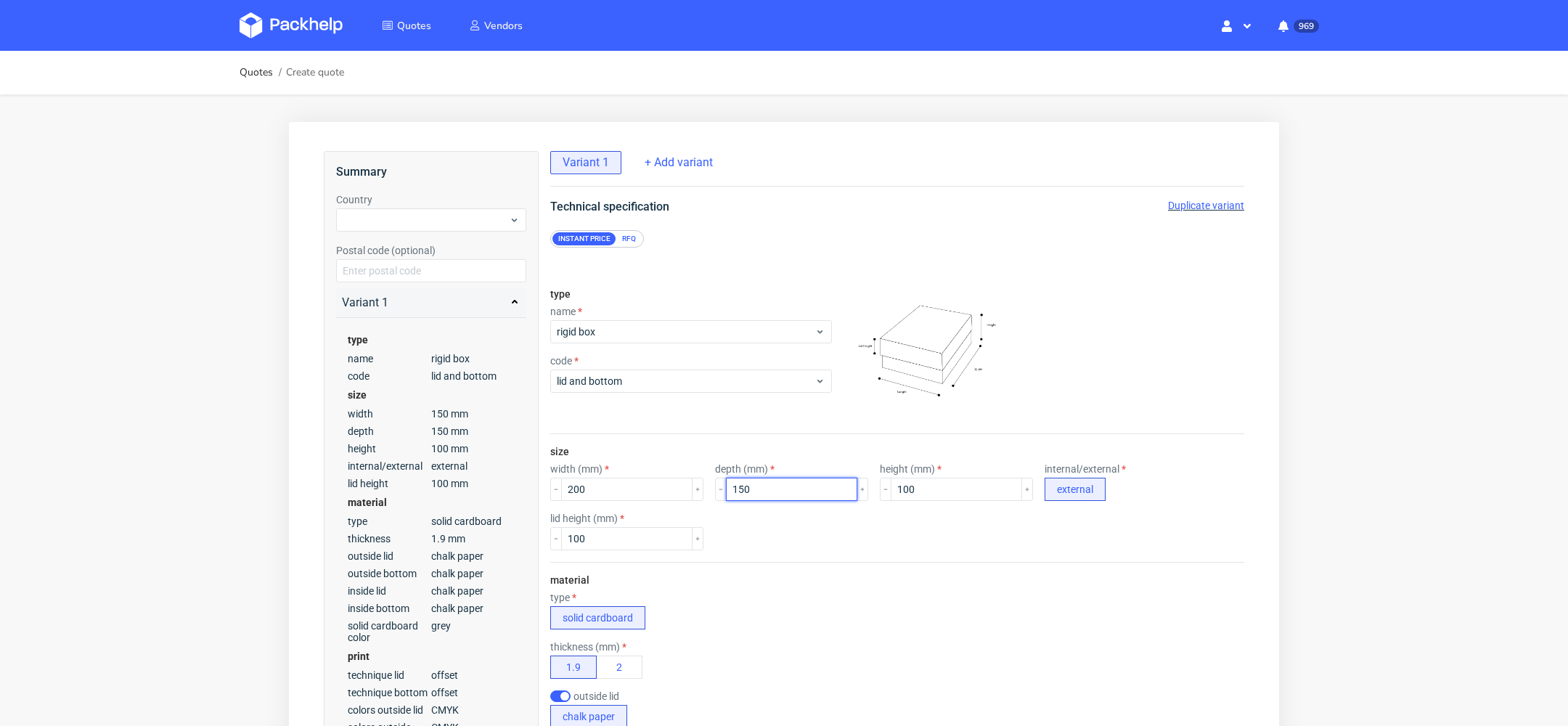
click at [750, 477] on input "150" at bounding box center [791, 489] width 131 height 23
type input "200"
click at [948, 482] on input "100" at bounding box center [956, 489] width 131 height 23
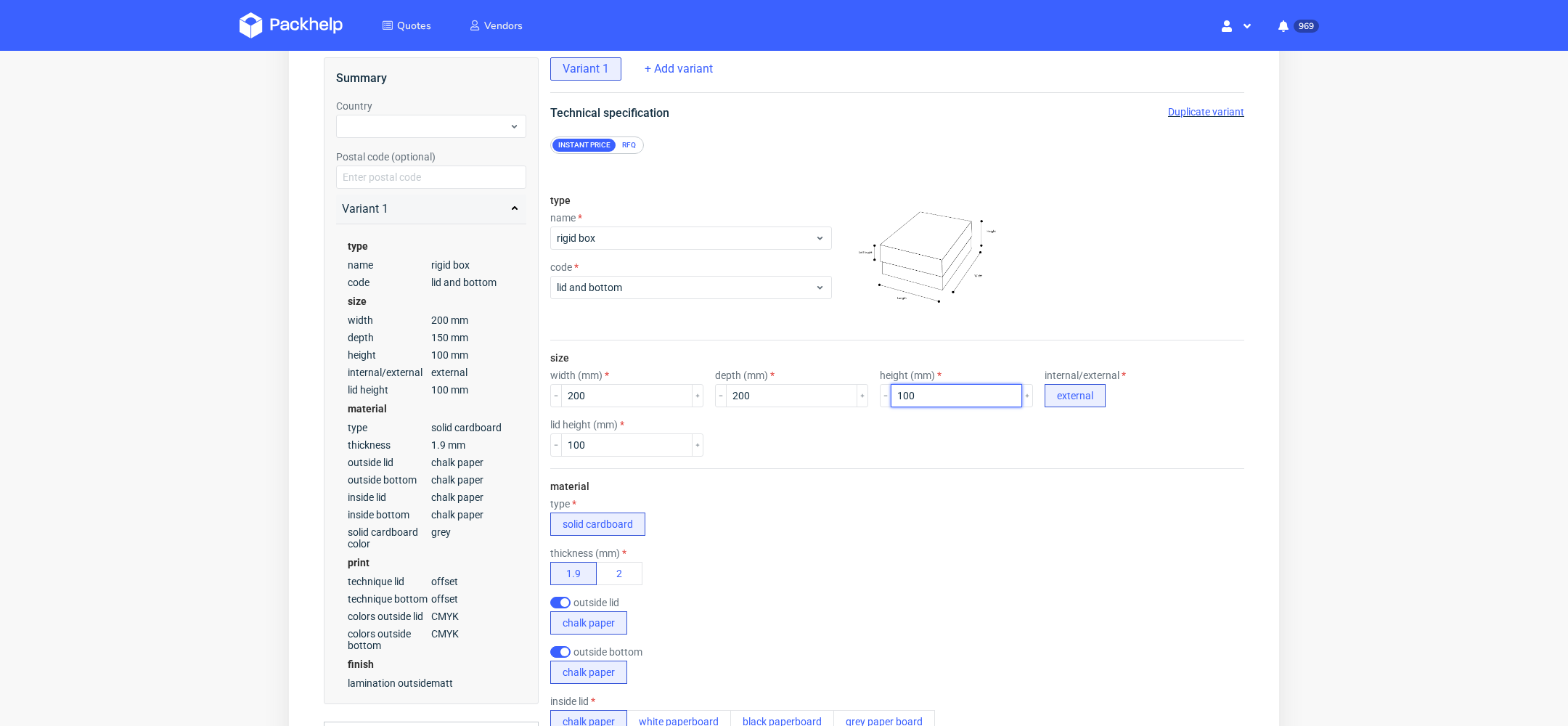
scroll to position [111, 0]
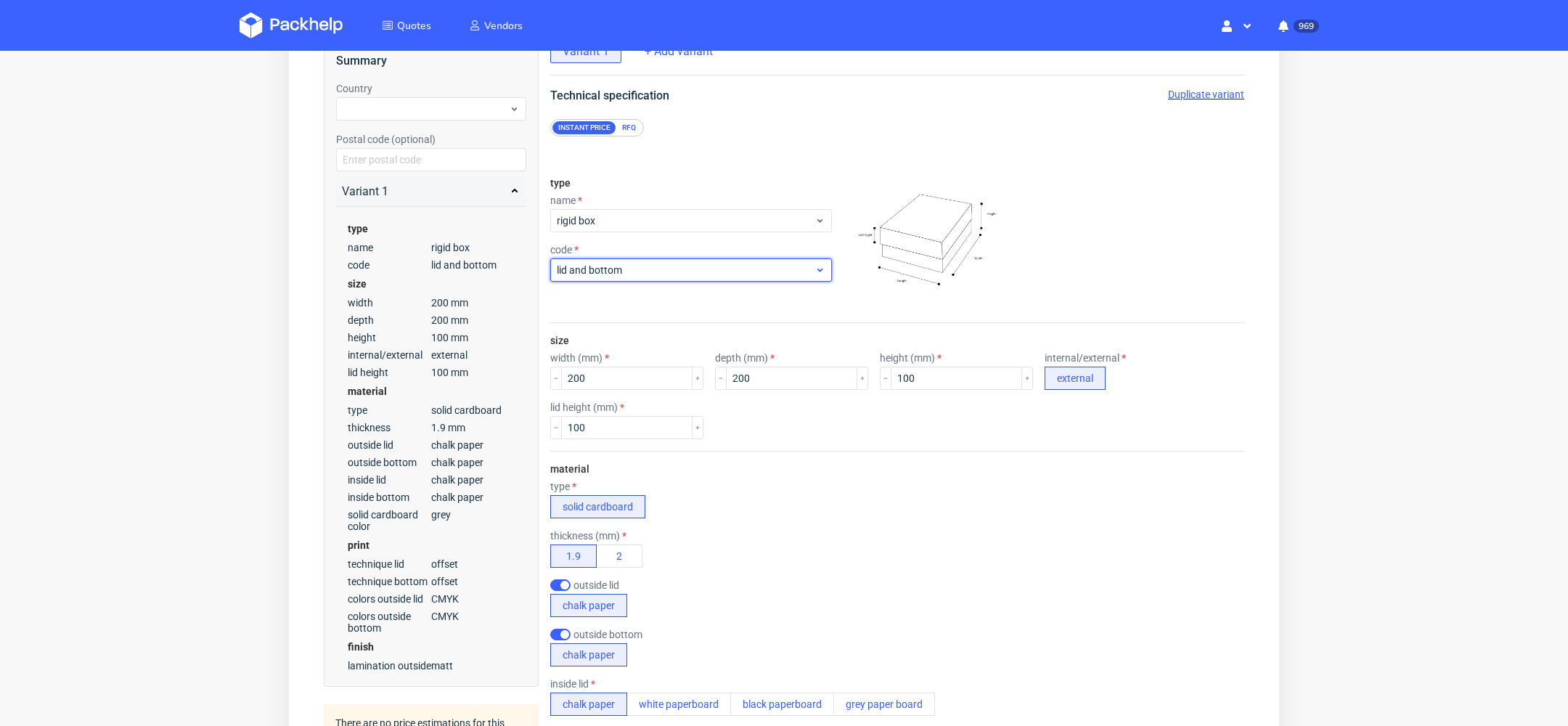
click at [624, 267] on span "lid and bottom" at bounding box center [685, 270] width 257 height 14
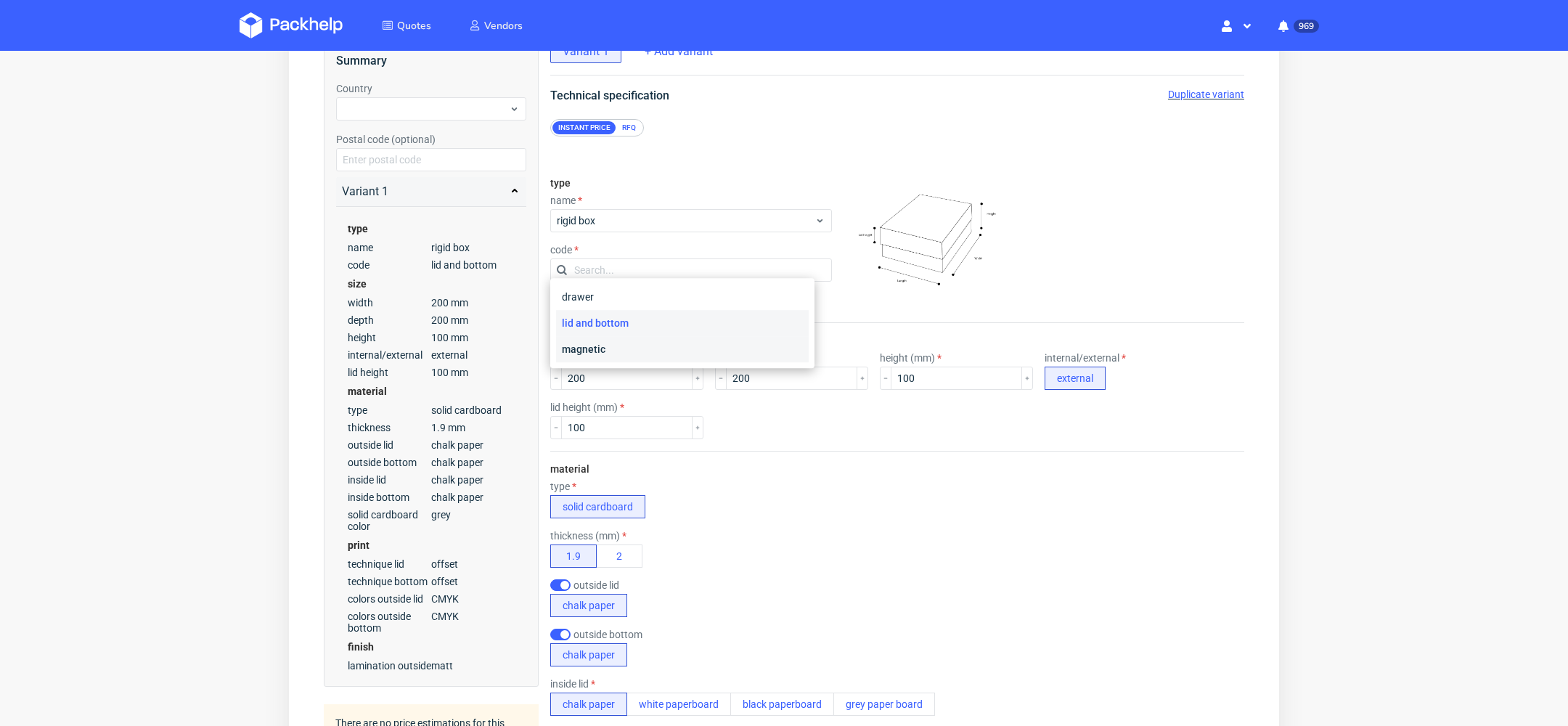
click at [616, 348] on div "magnetic" at bounding box center [683, 349] width 253 height 26
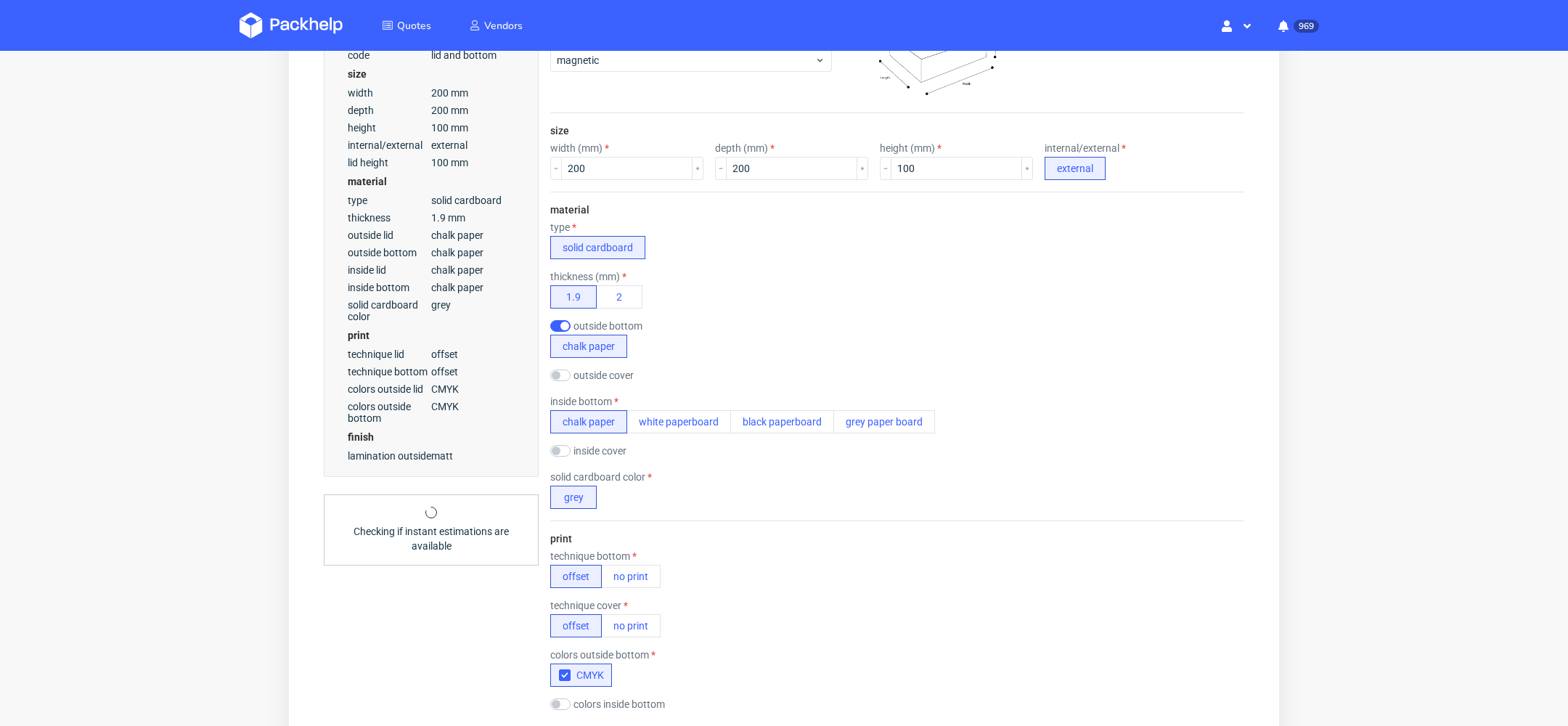
scroll to position [325, 0]
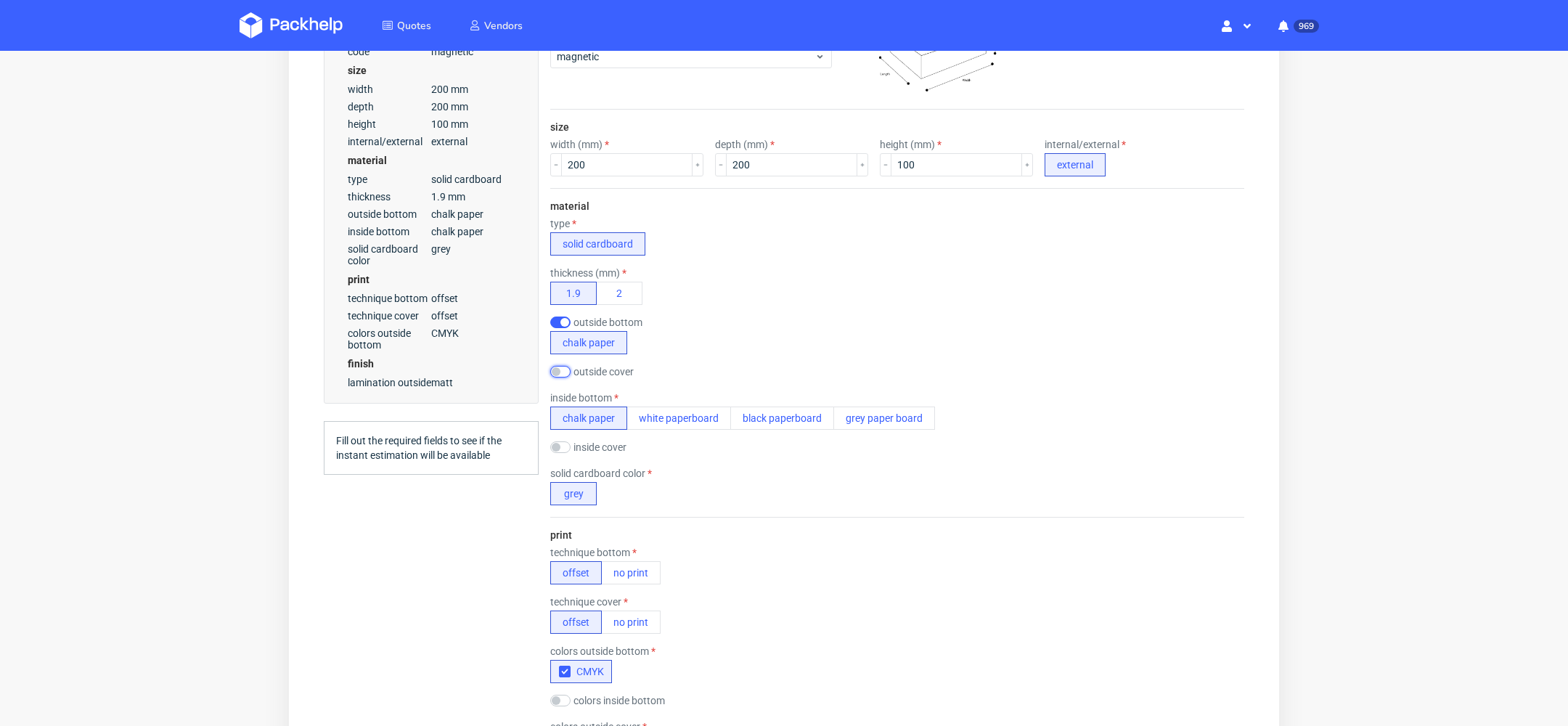
click at [562, 368] on input "checkbox" at bounding box center [560, 372] width 21 height 12
checkbox input "true"
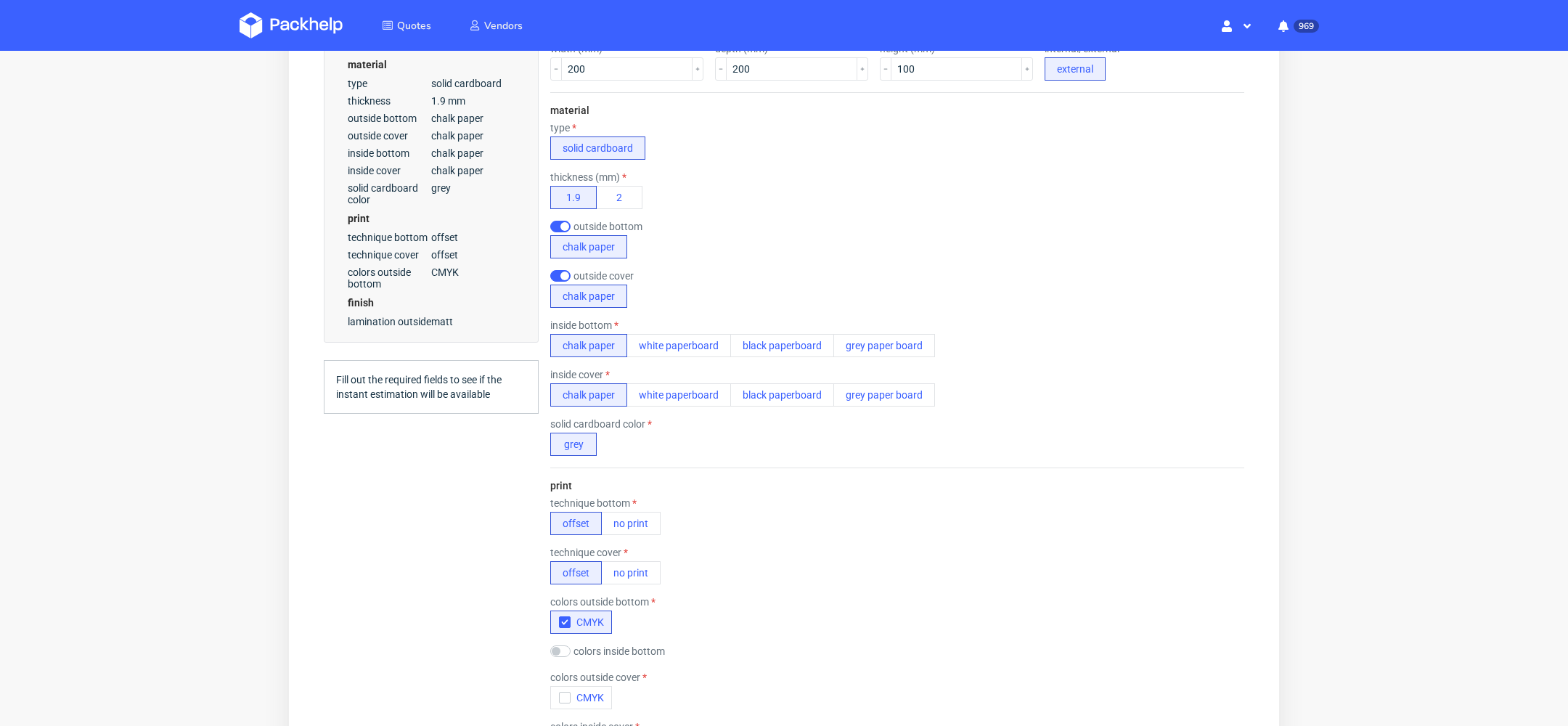
scroll to position [423, 0]
click at [803, 548] on div "technique cover offset no print" at bounding box center [896, 564] width 693 height 38
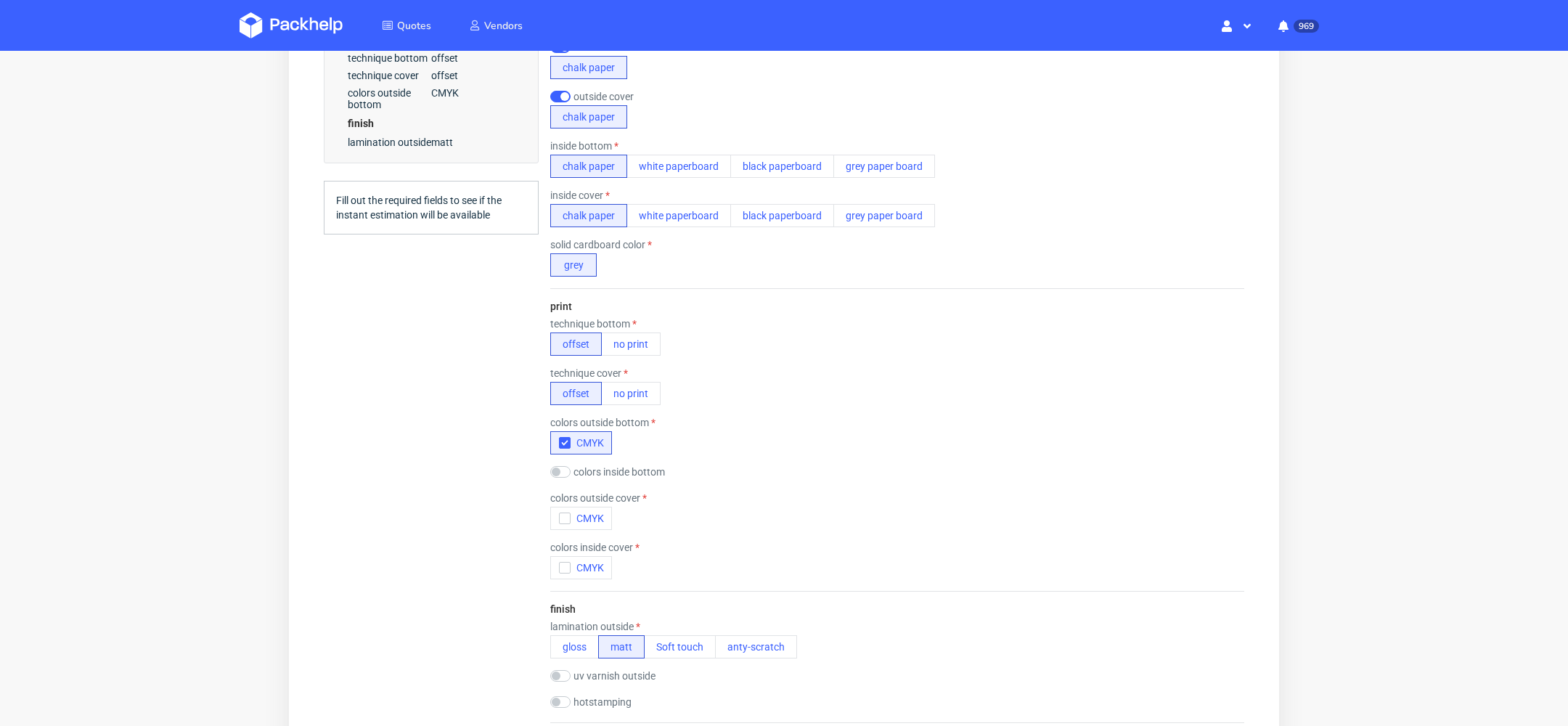
scroll to position [603, 0]
click at [581, 509] on span "CMYK" at bounding box center [587, 514] width 33 height 12
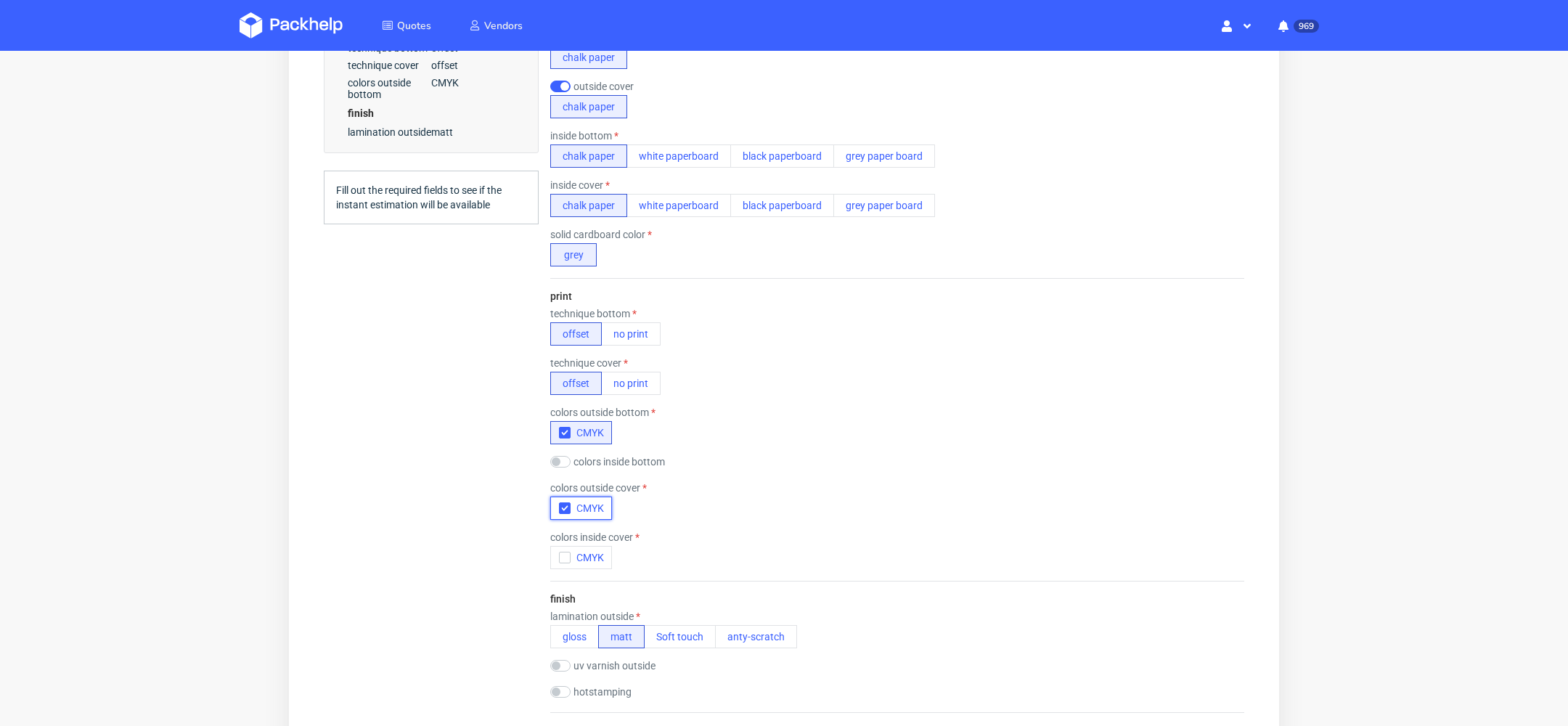
scroll to position [0, 0]
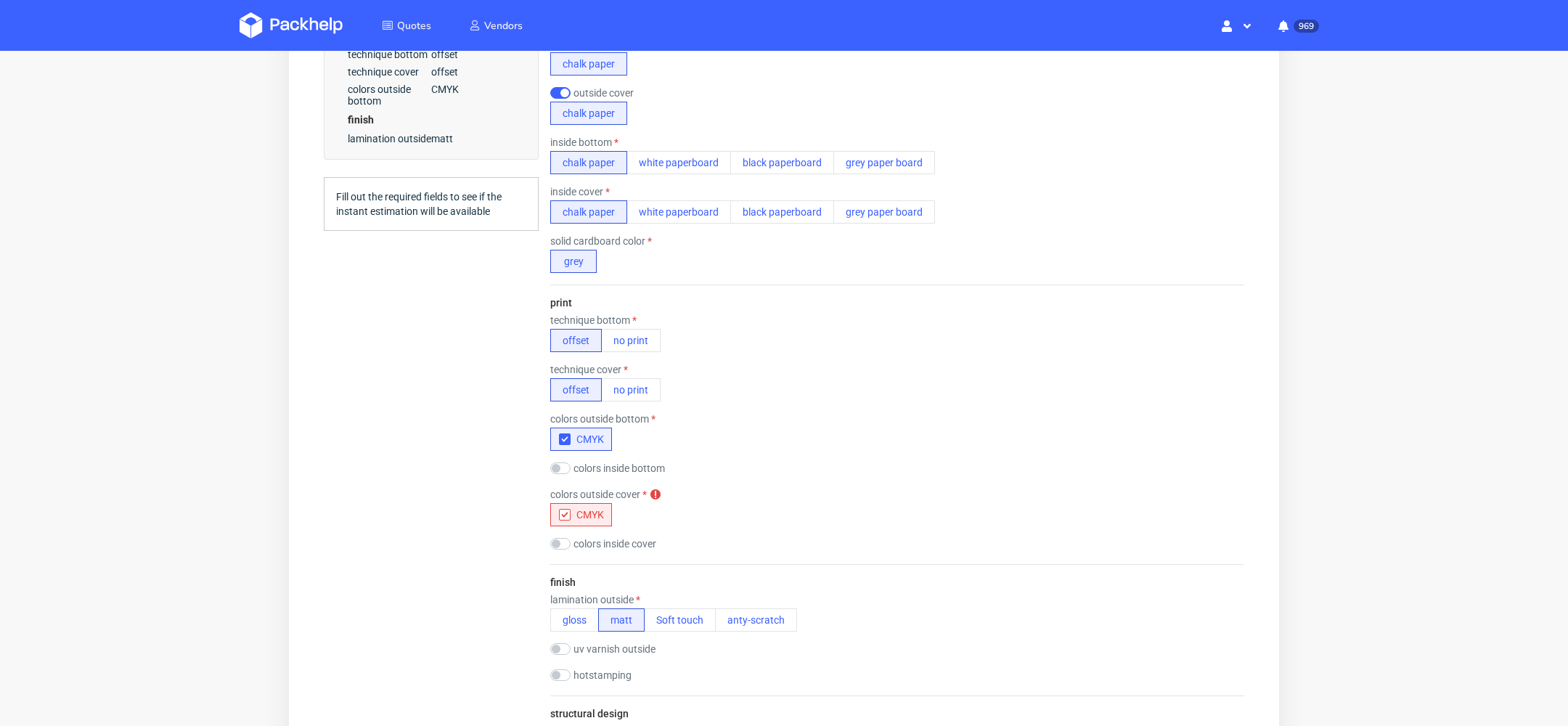
click at [581, 548] on label "colors inside cover" at bounding box center [614, 544] width 83 height 12
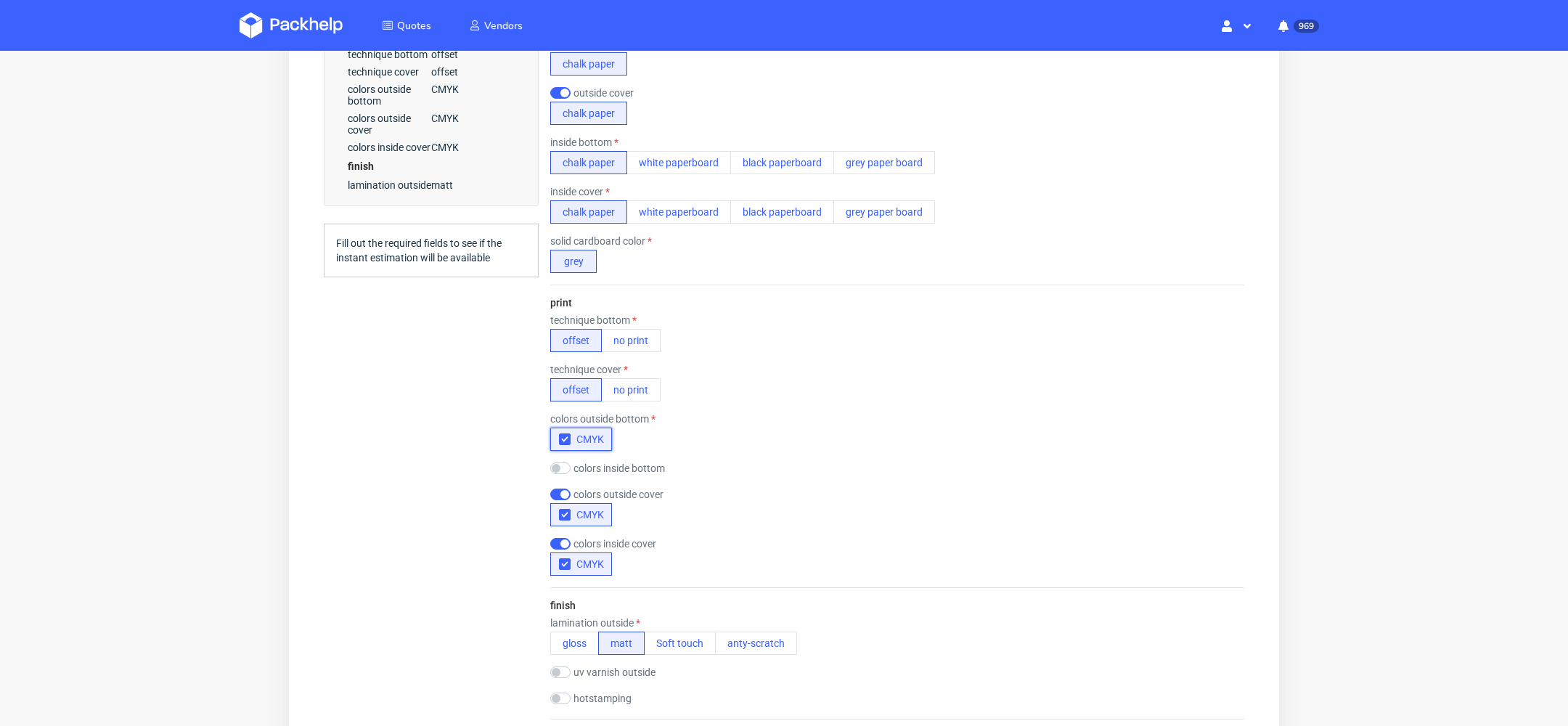
click at [565, 438] on use "button" at bounding box center [563, 440] width 6 height 5
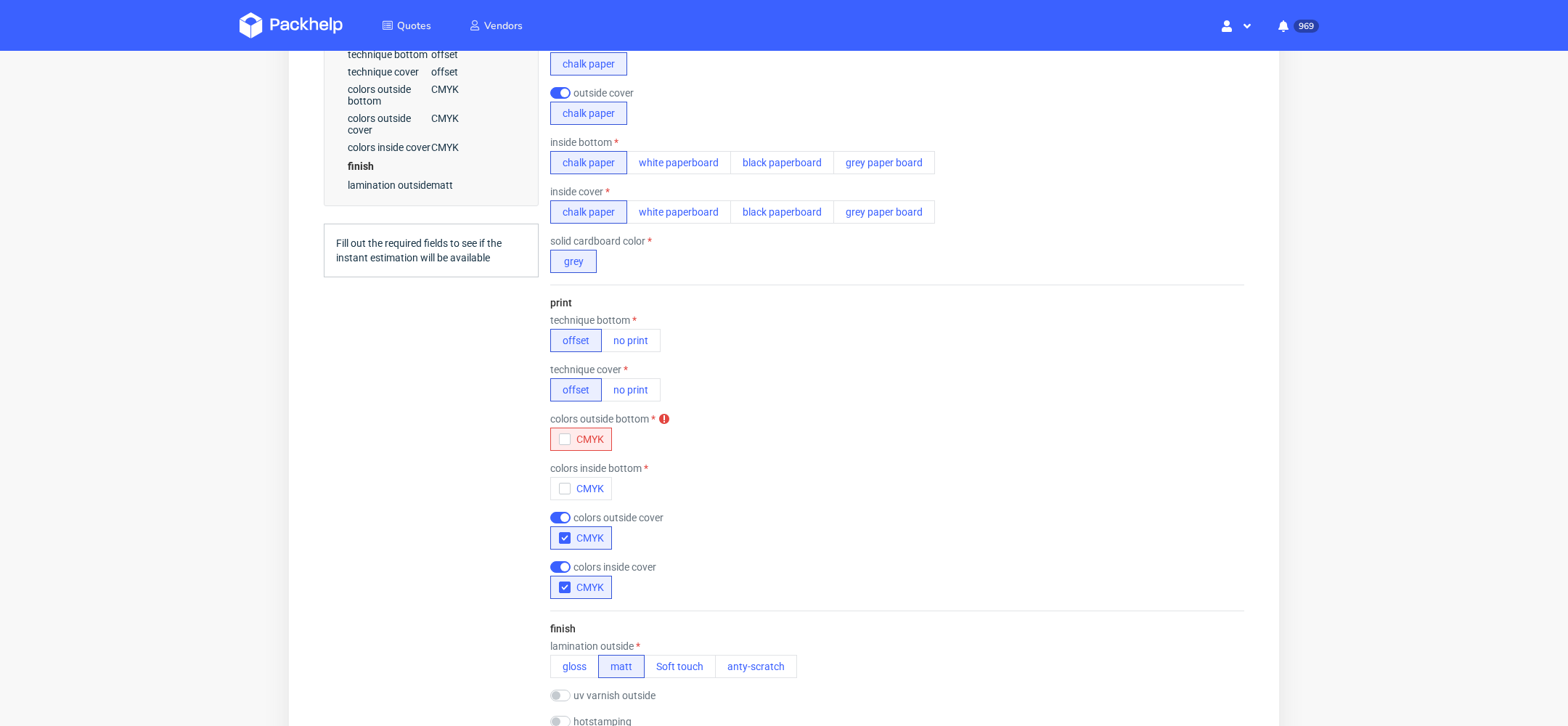
click at [826, 459] on div "print technique bottom offset no print technique cover offset no print colors o…" at bounding box center [896, 447] width 693 height 326
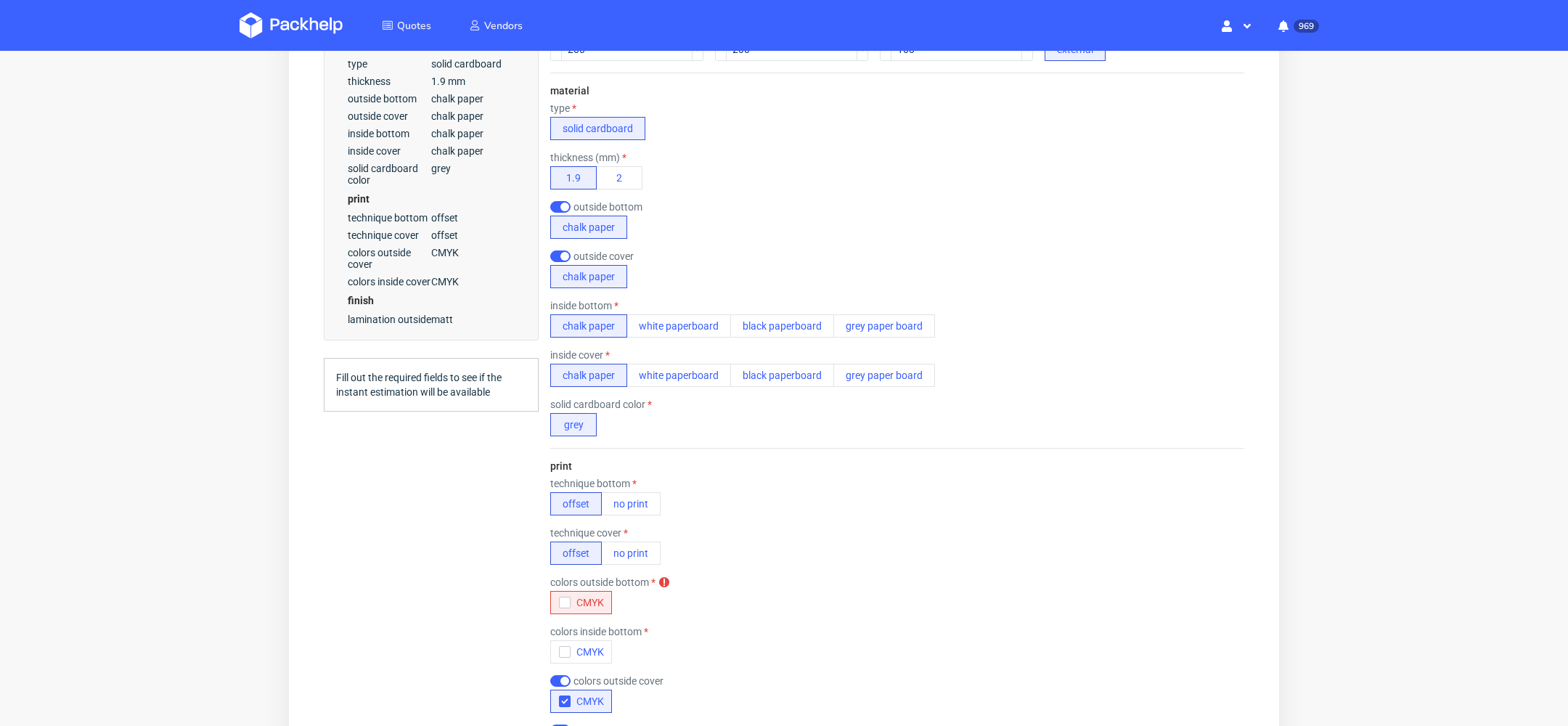
scroll to position [443, 0]
click at [566, 595] on icon "button" at bounding box center [564, 599] width 10 height 10
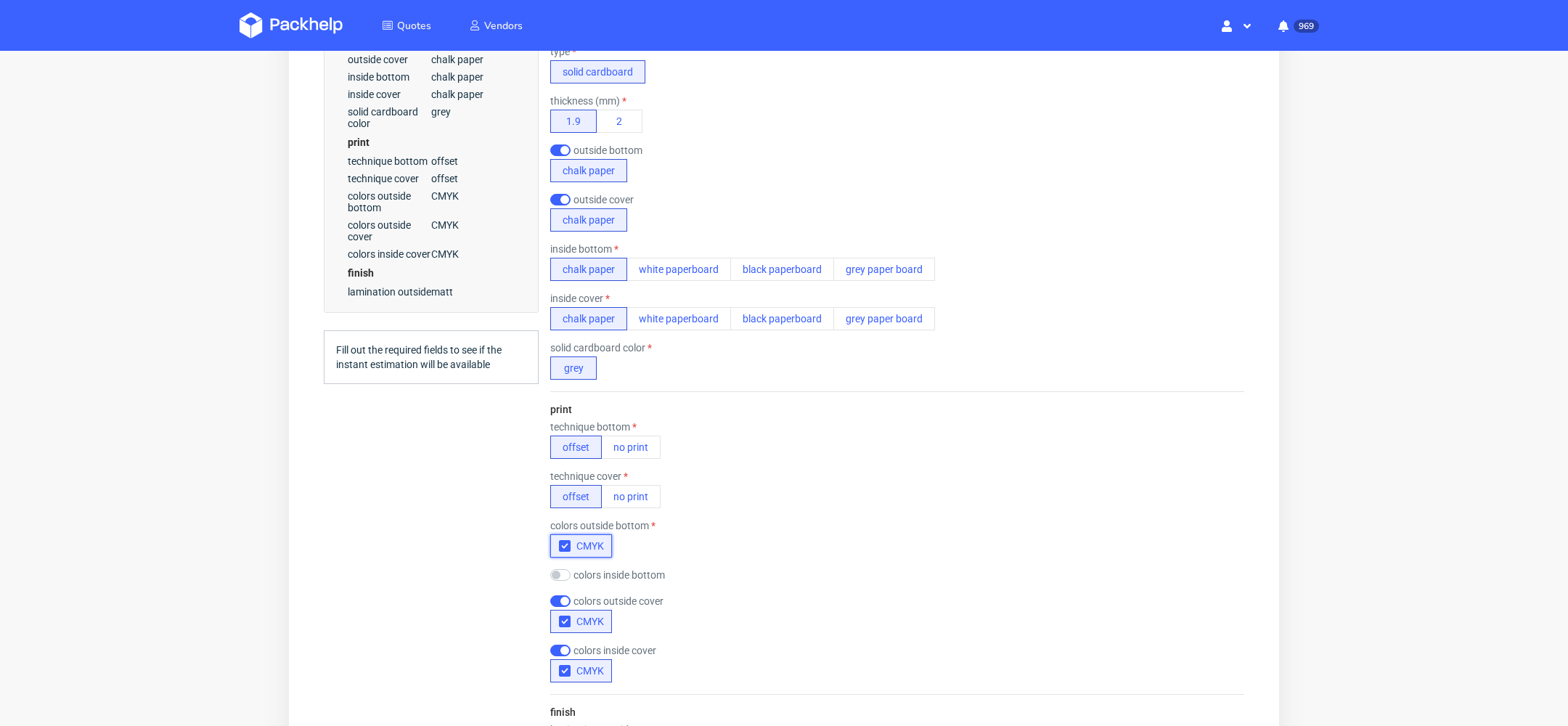
scroll to position [512, 0]
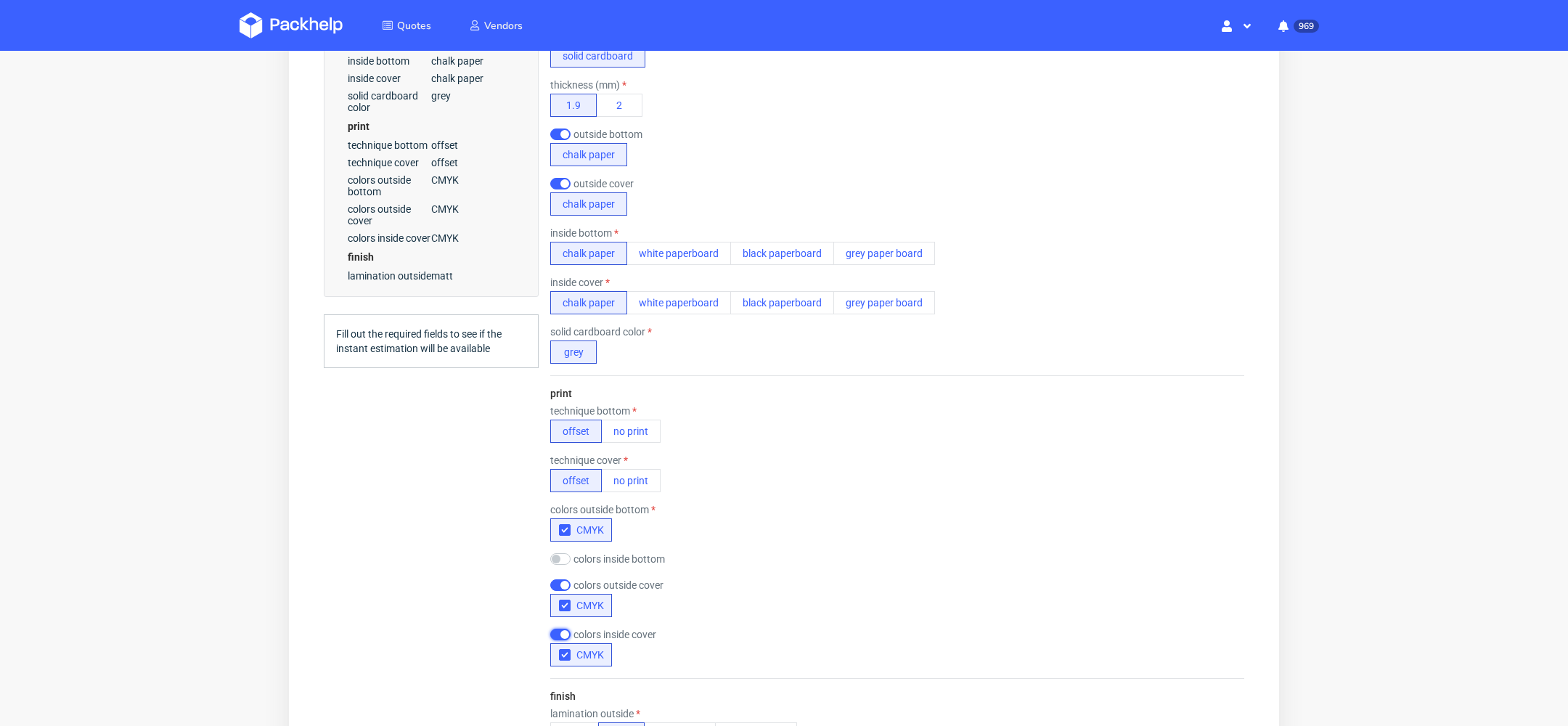
click at [554, 629] on input "checkbox" at bounding box center [560, 634] width 21 height 12
checkbox input "false"
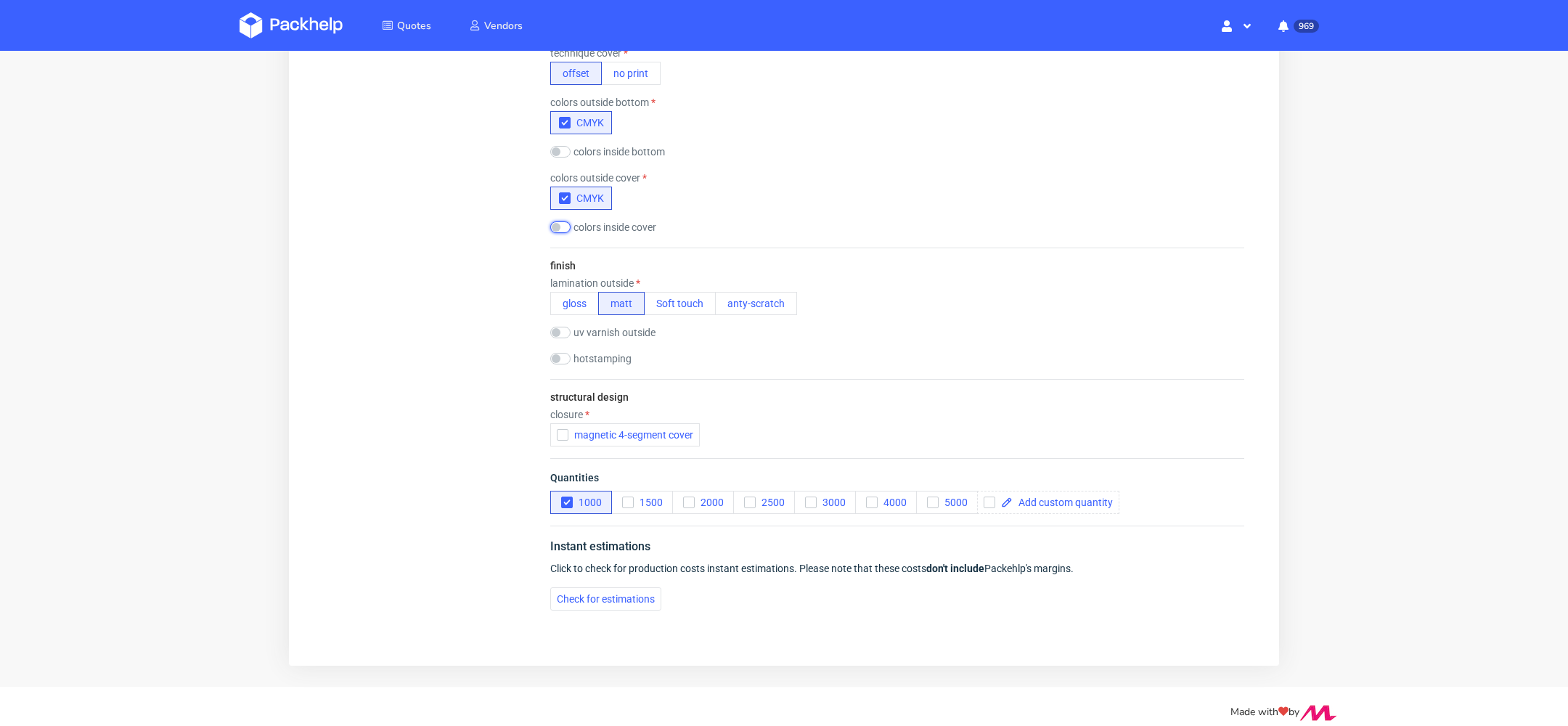
scroll to position [923, 0]
click at [623, 591] on span "Check for estimations" at bounding box center [605, 596] width 98 height 10
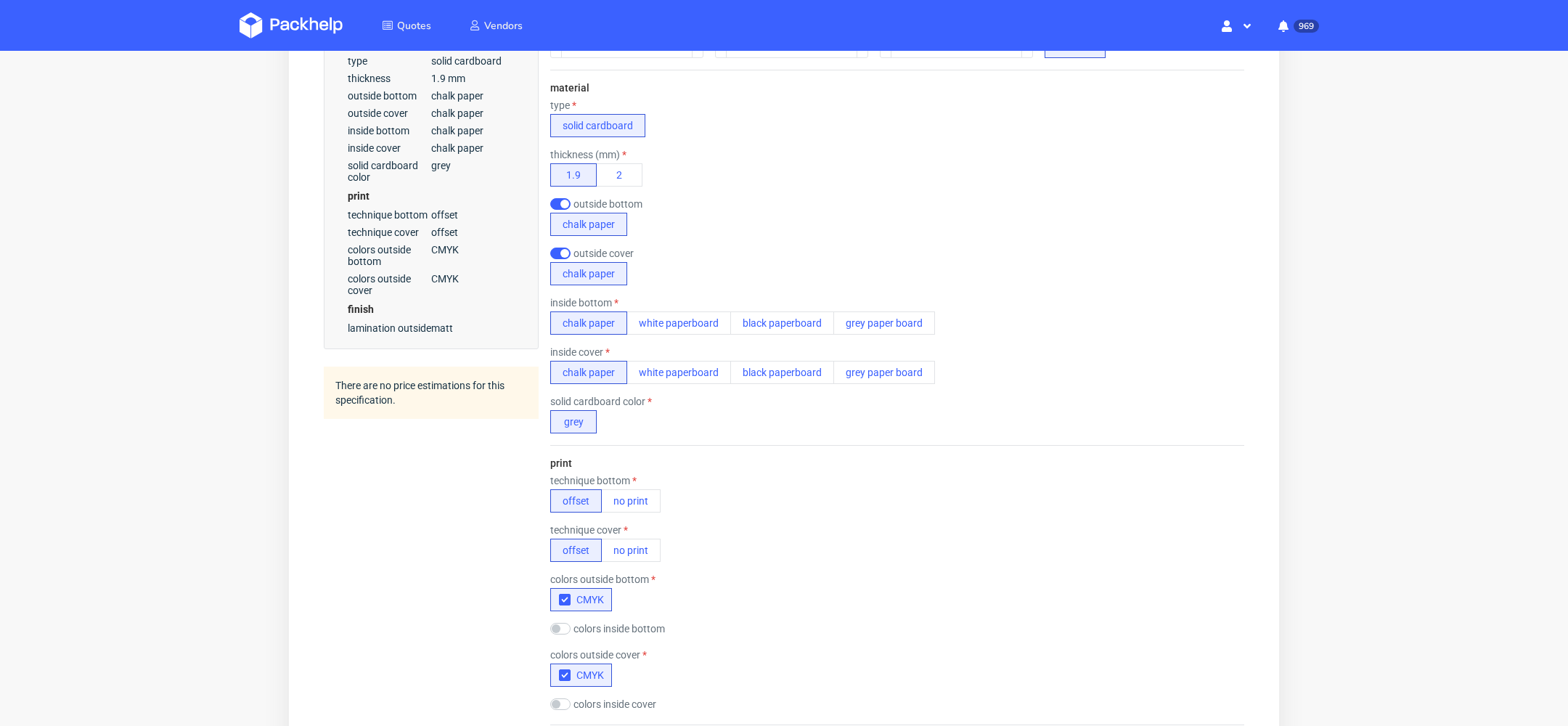
scroll to position [447, 0]
click at [609, 160] on button "2" at bounding box center [619, 171] width 47 height 23
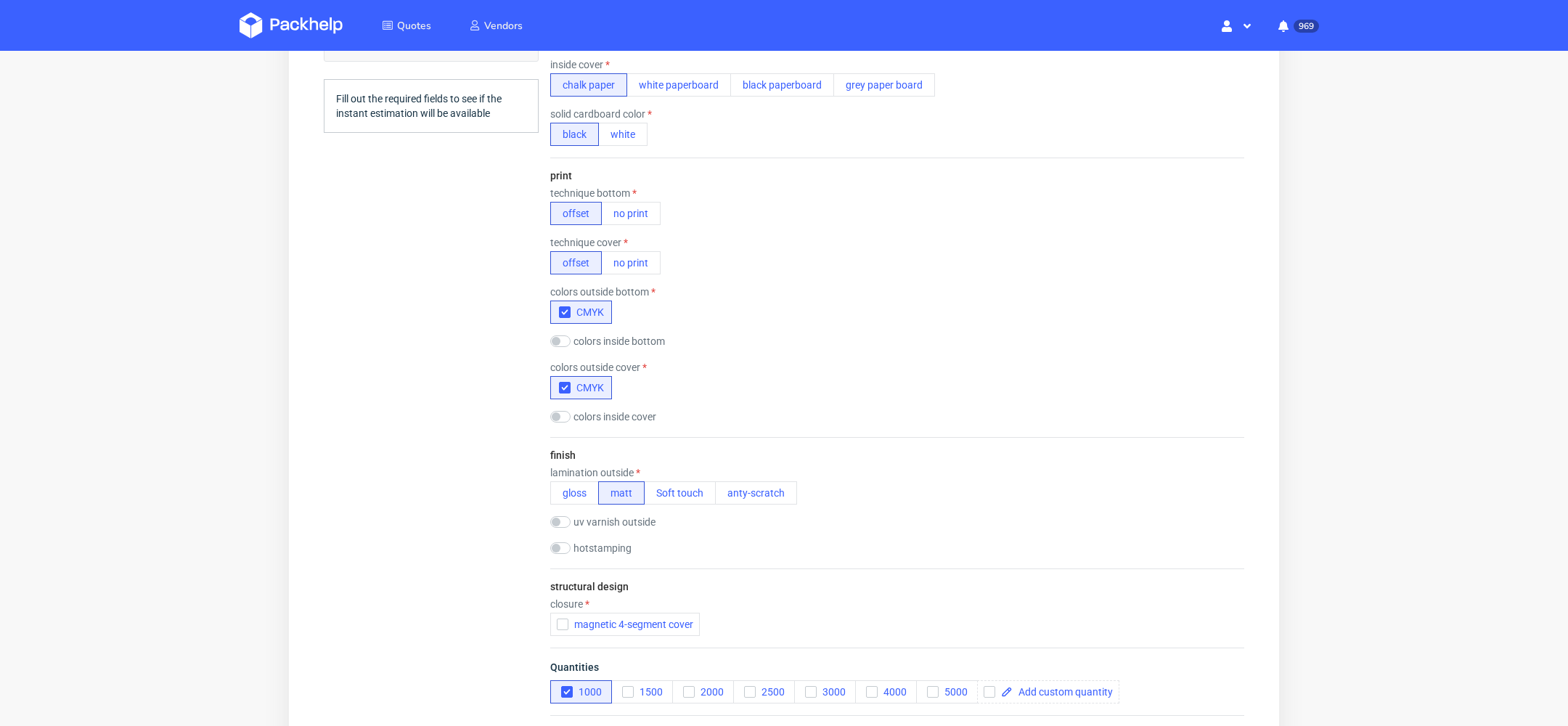
scroll to position [931, 0]
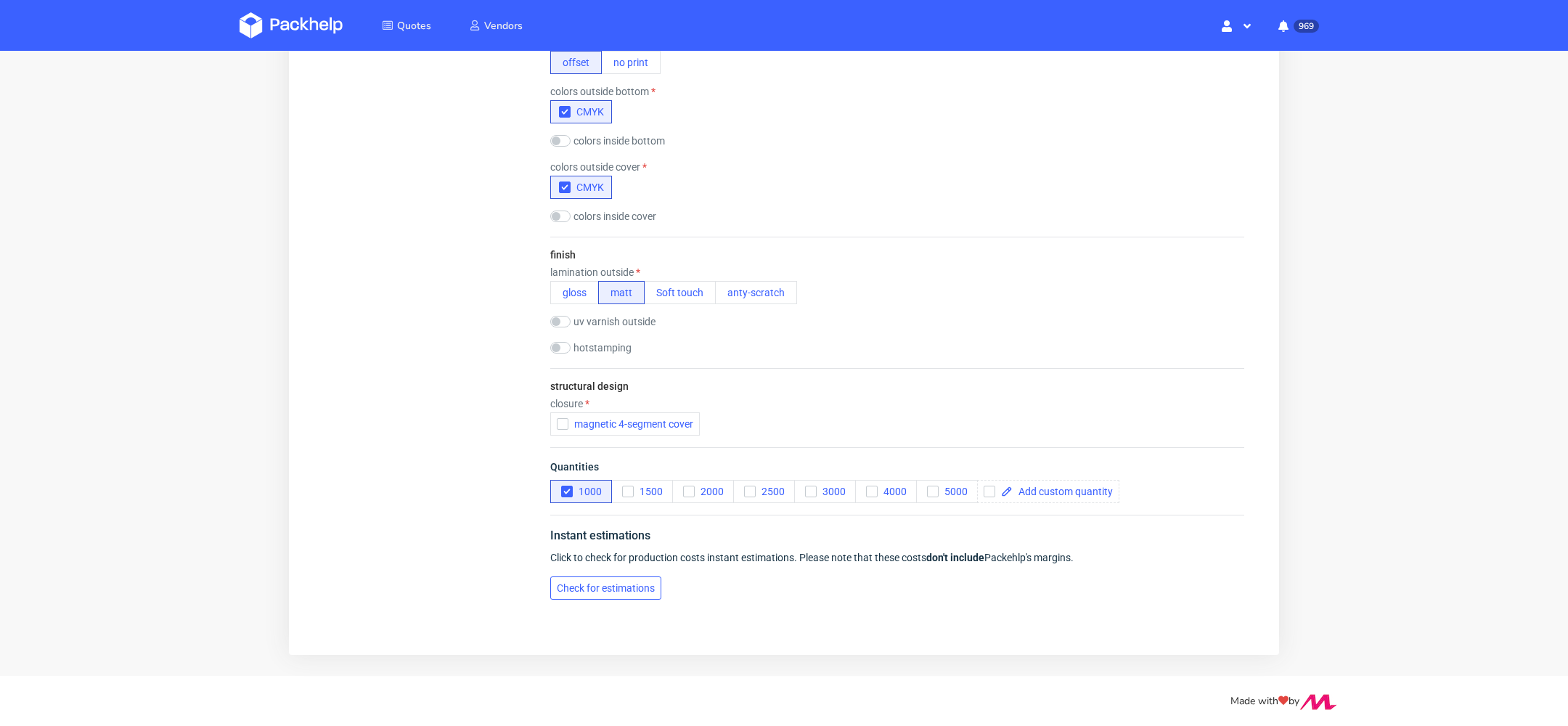
click at [605, 583] on span "Check for estimations" at bounding box center [605, 588] width 98 height 10
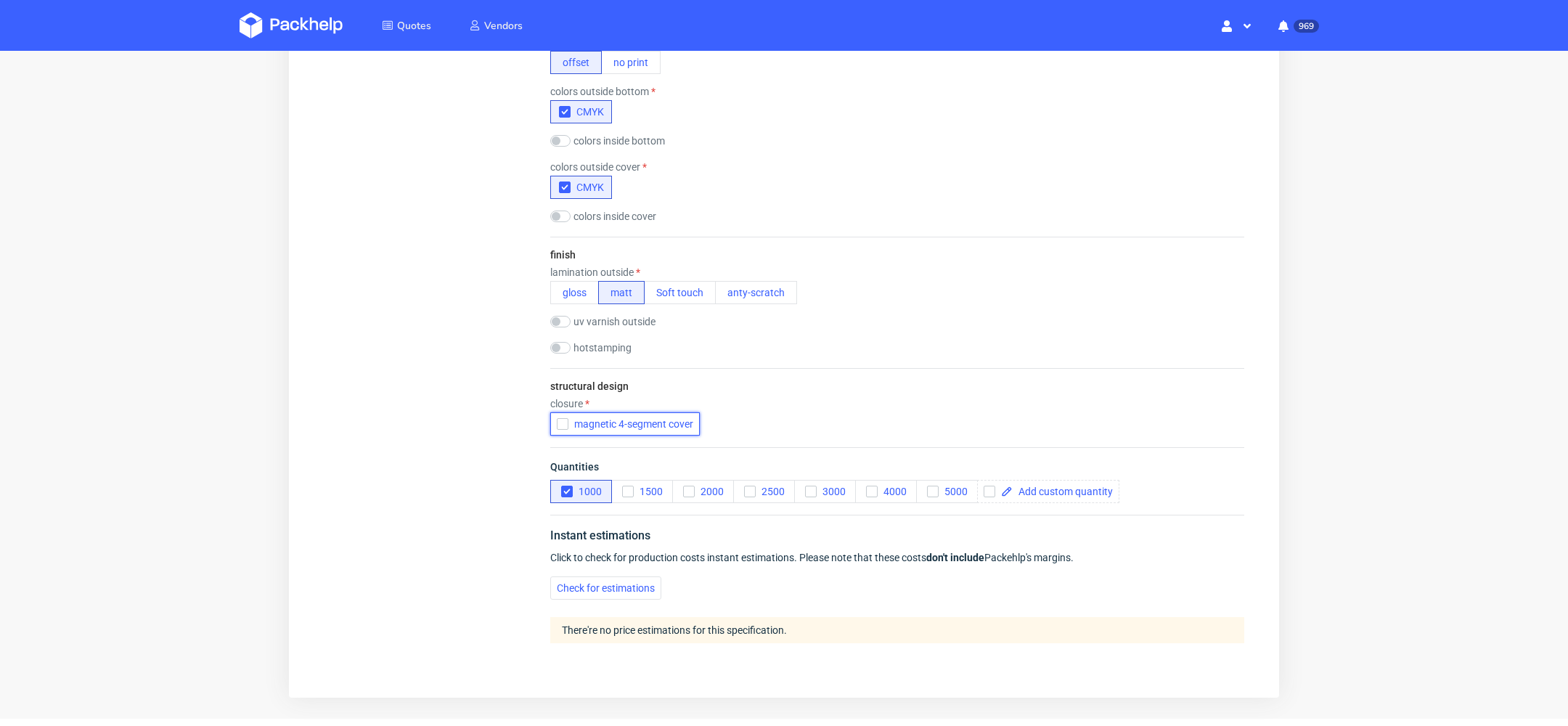
click at [605, 418] on span "magnetic 4-segment cover" at bounding box center [631, 424] width 125 height 12
click at [610, 580] on button "Check for estimations" at bounding box center [605, 588] width 111 height 23
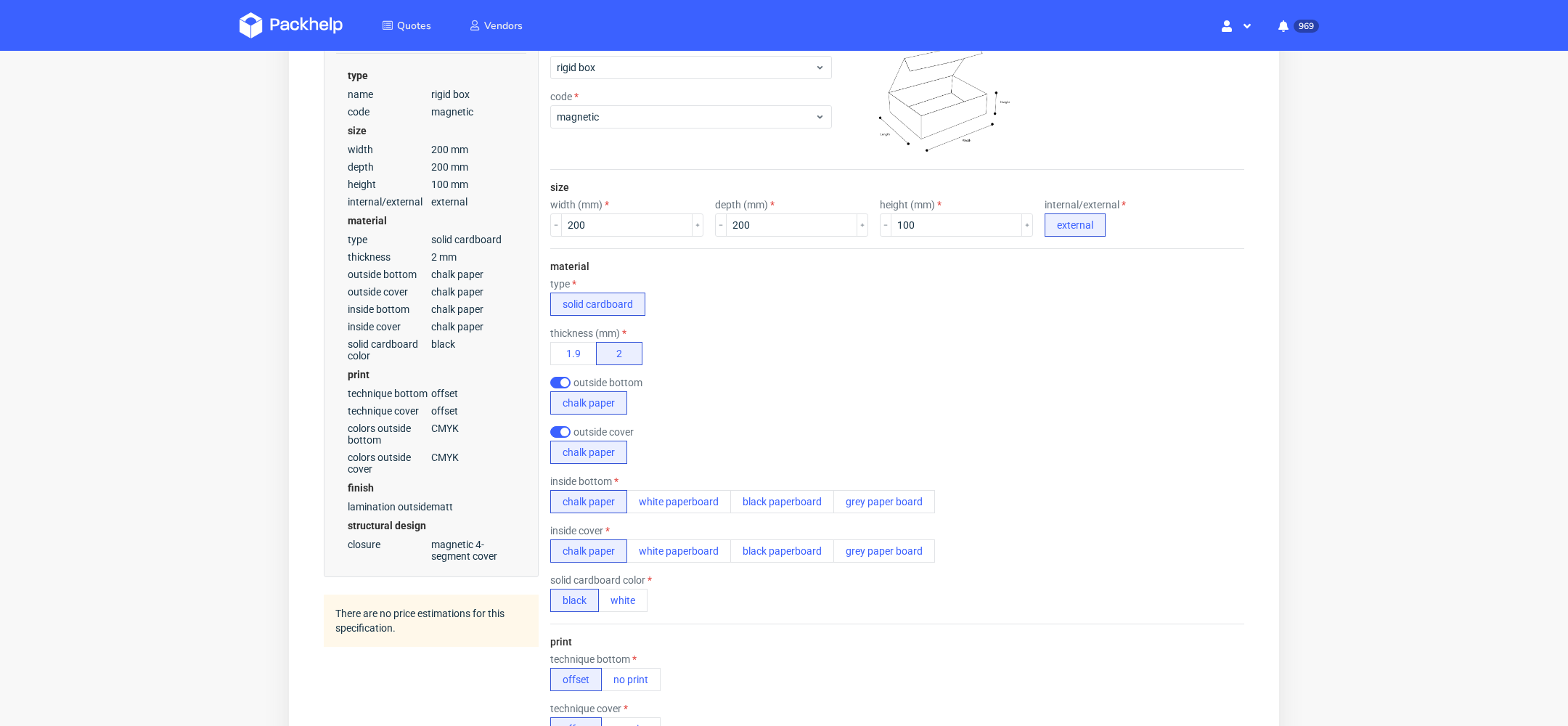
scroll to position [264, 0]
click at [583, 346] on button "1.9" at bounding box center [573, 354] width 47 height 23
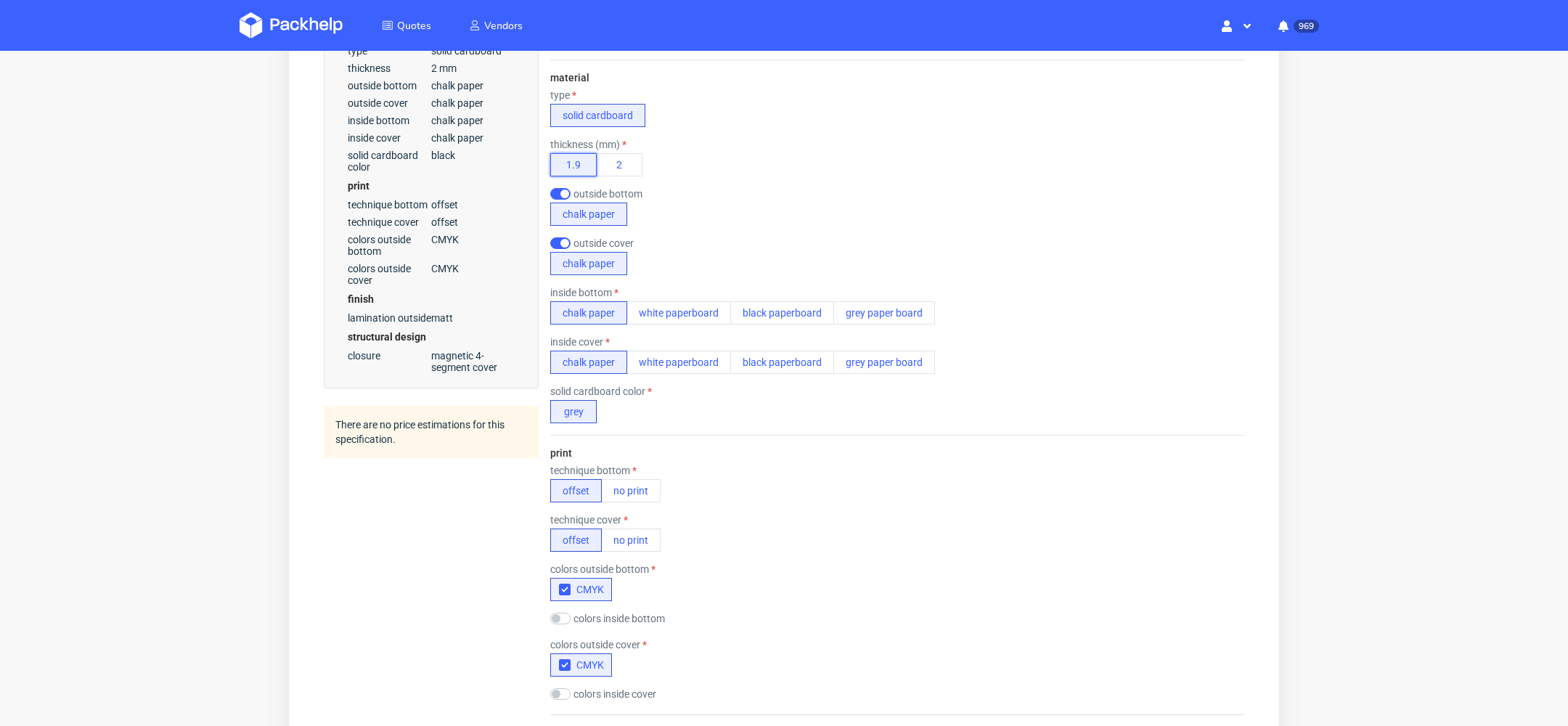
scroll to position [0, 0]
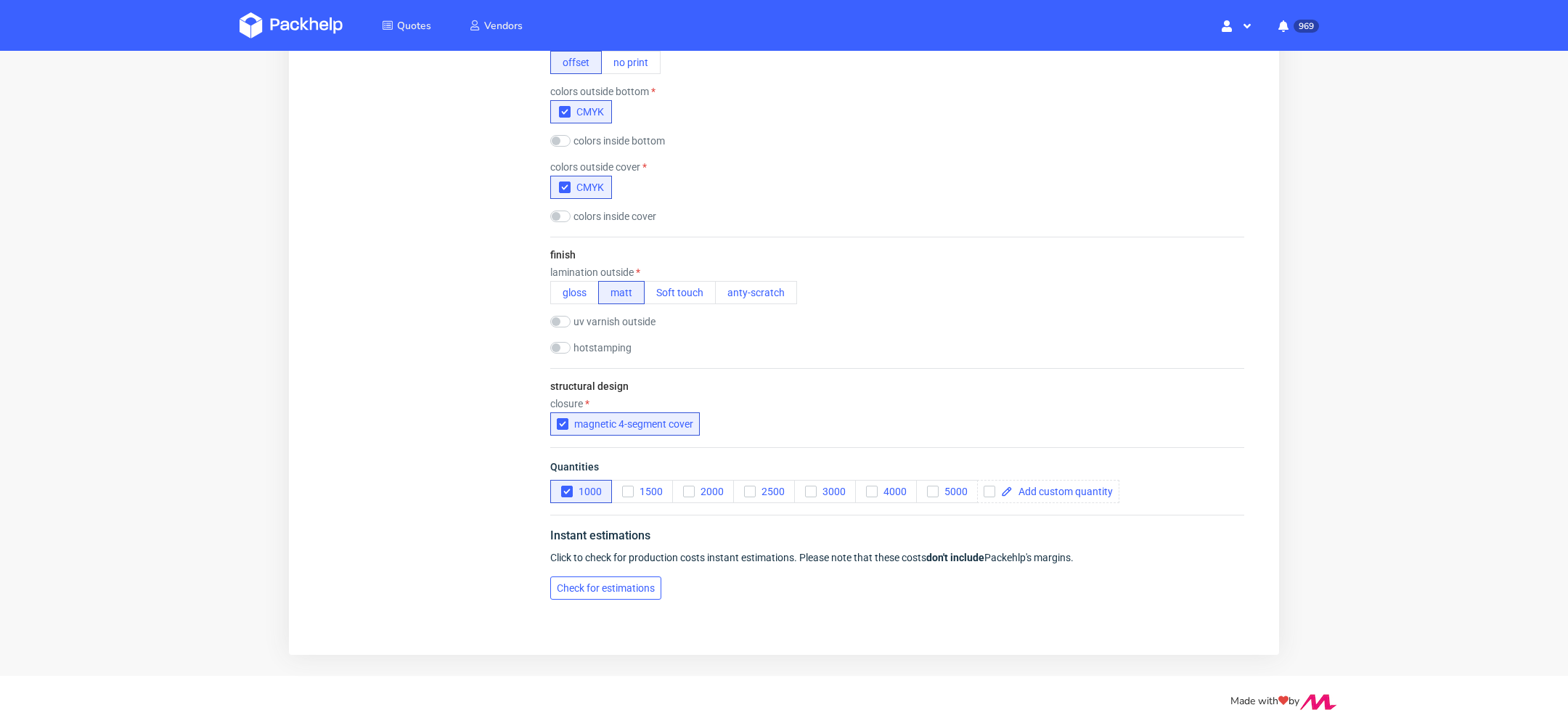
click at [610, 587] on span "Check for estimations" at bounding box center [605, 588] width 98 height 10
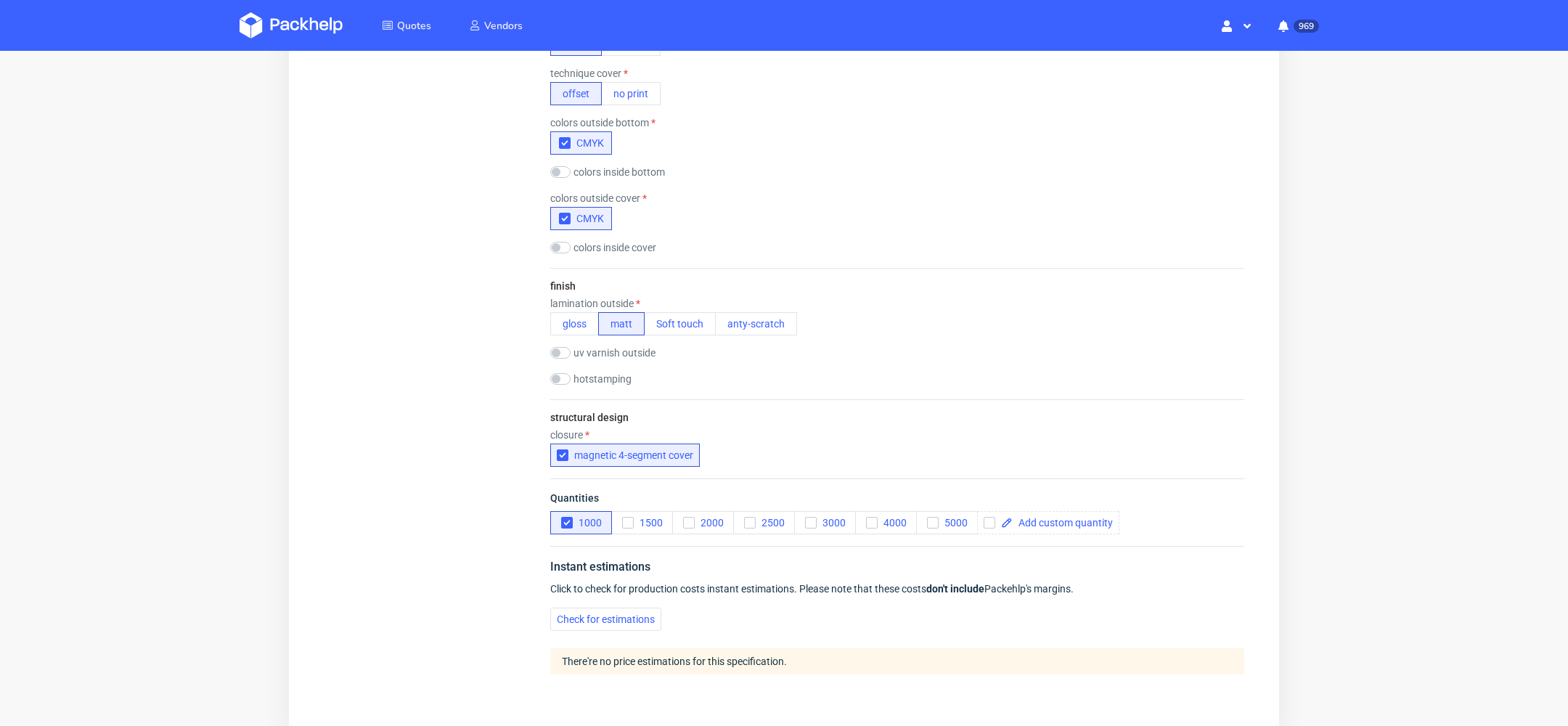
scroll to position [974, 0]
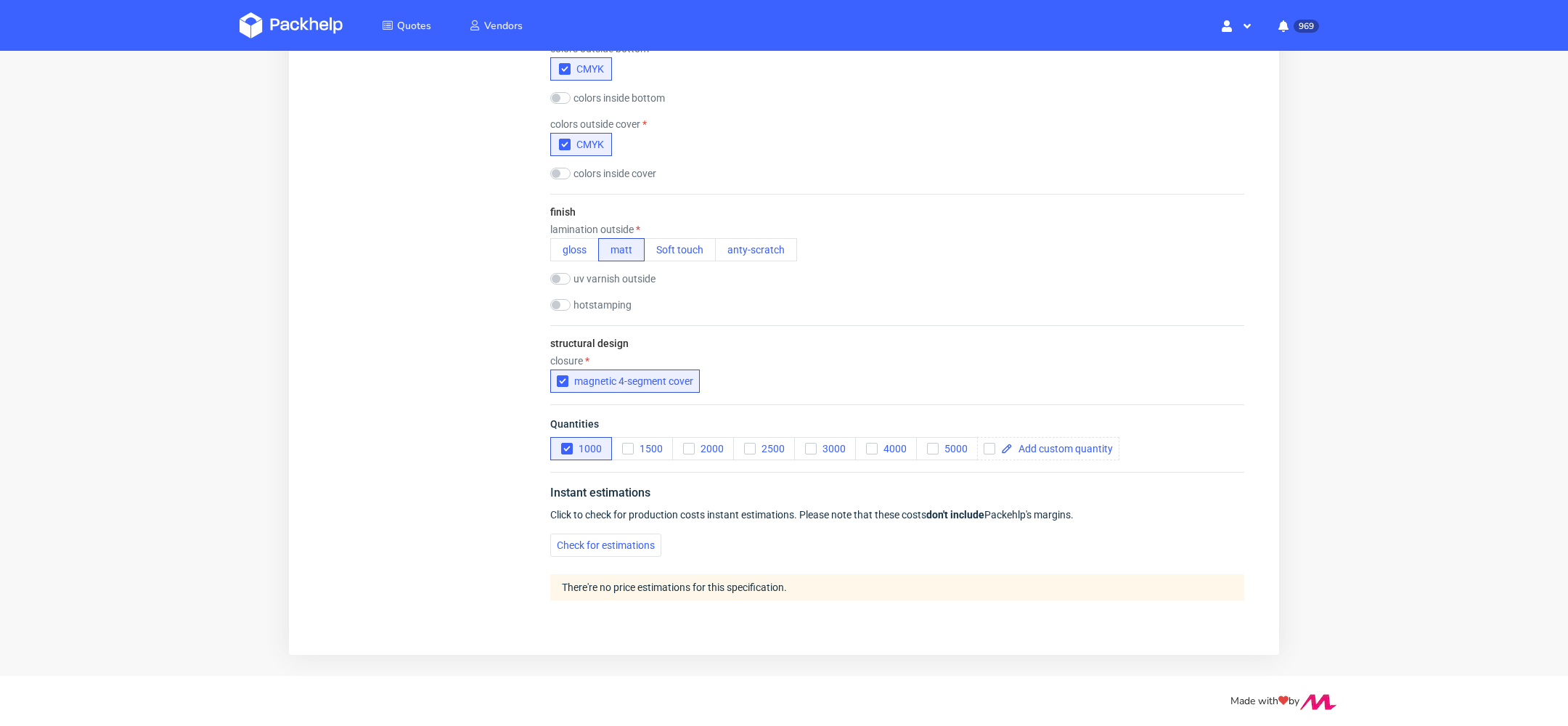
click at [302, 32] on img at bounding box center [291, 25] width 103 height 26
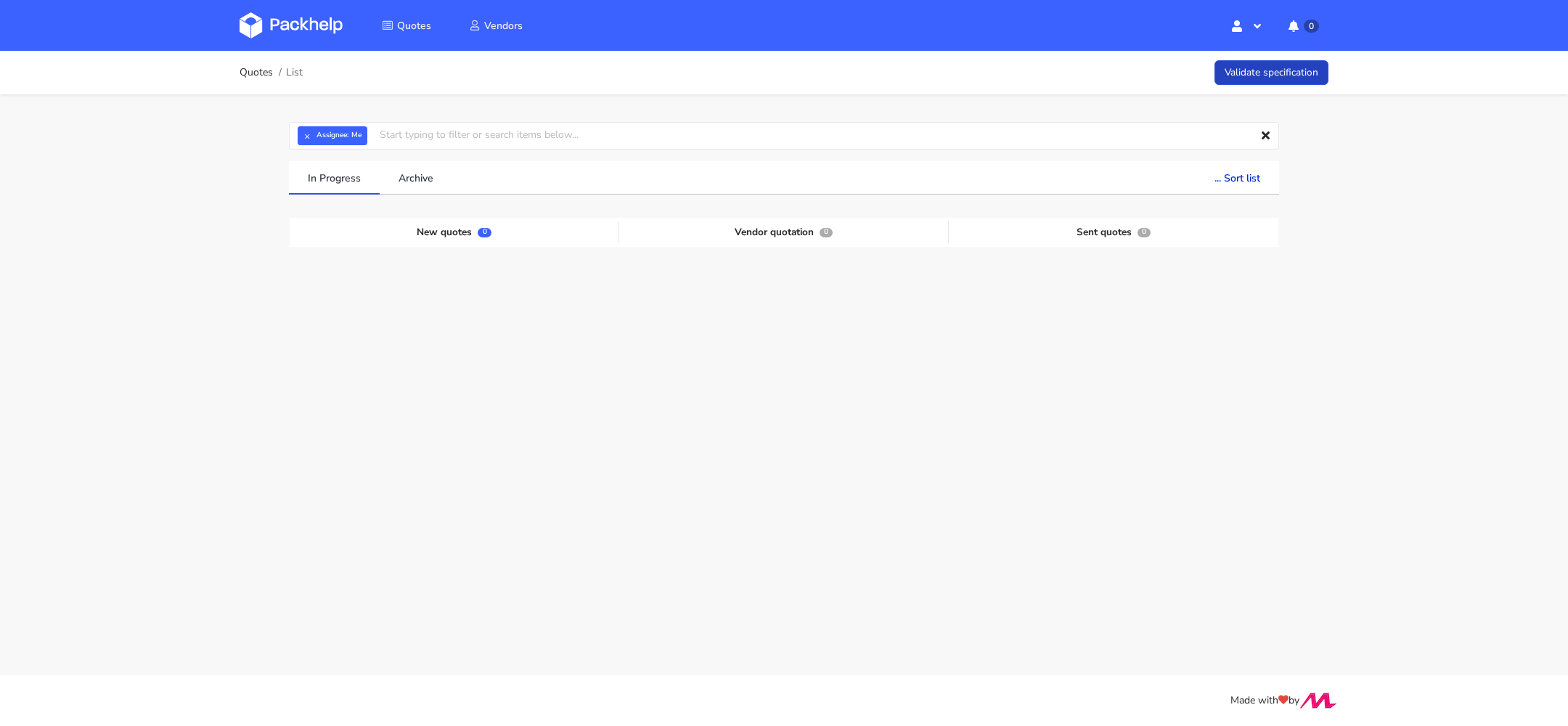
click at [1267, 71] on link "Validate specification" at bounding box center [1271, 73] width 114 height 25
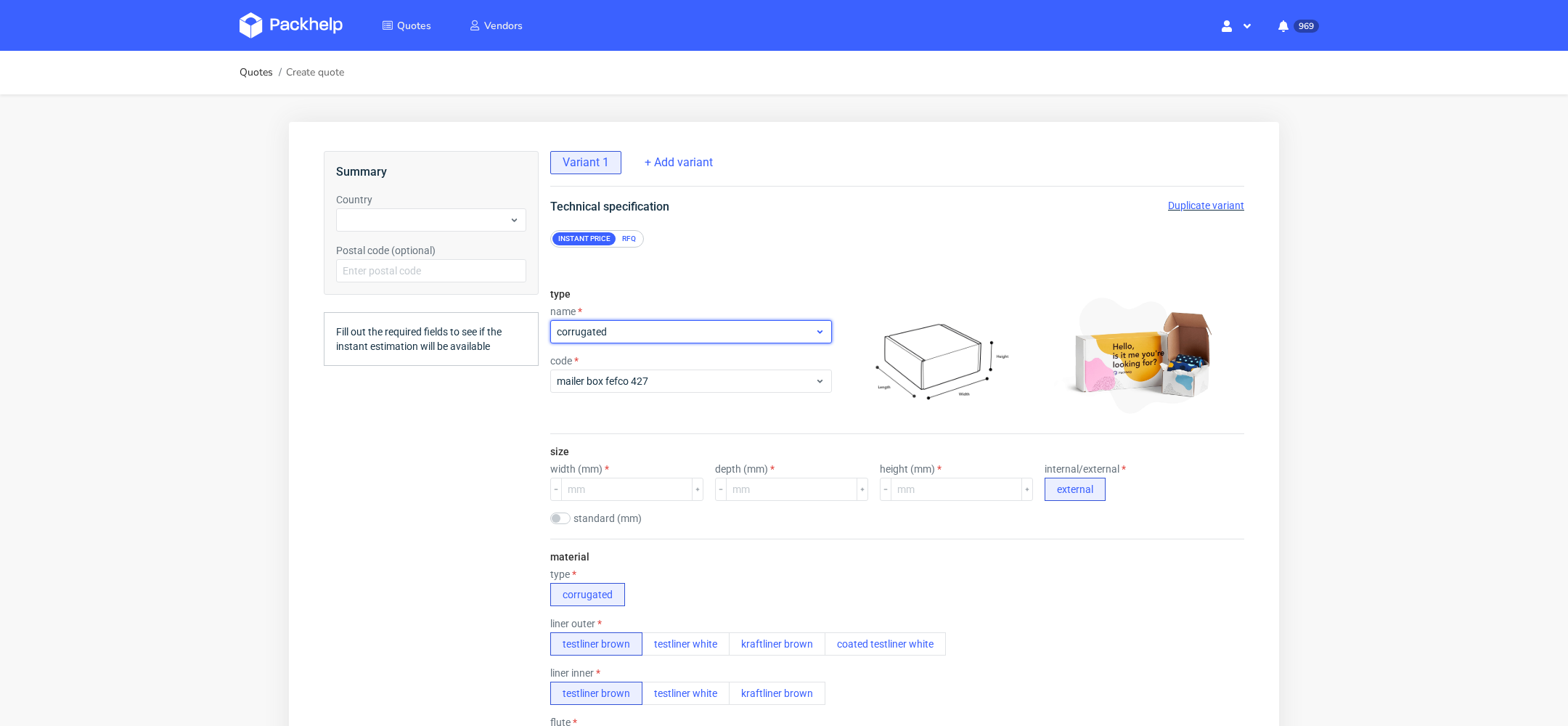
click at [625, 337] on span "corrugated" at bounding box center [685, 332] width 257 height 14
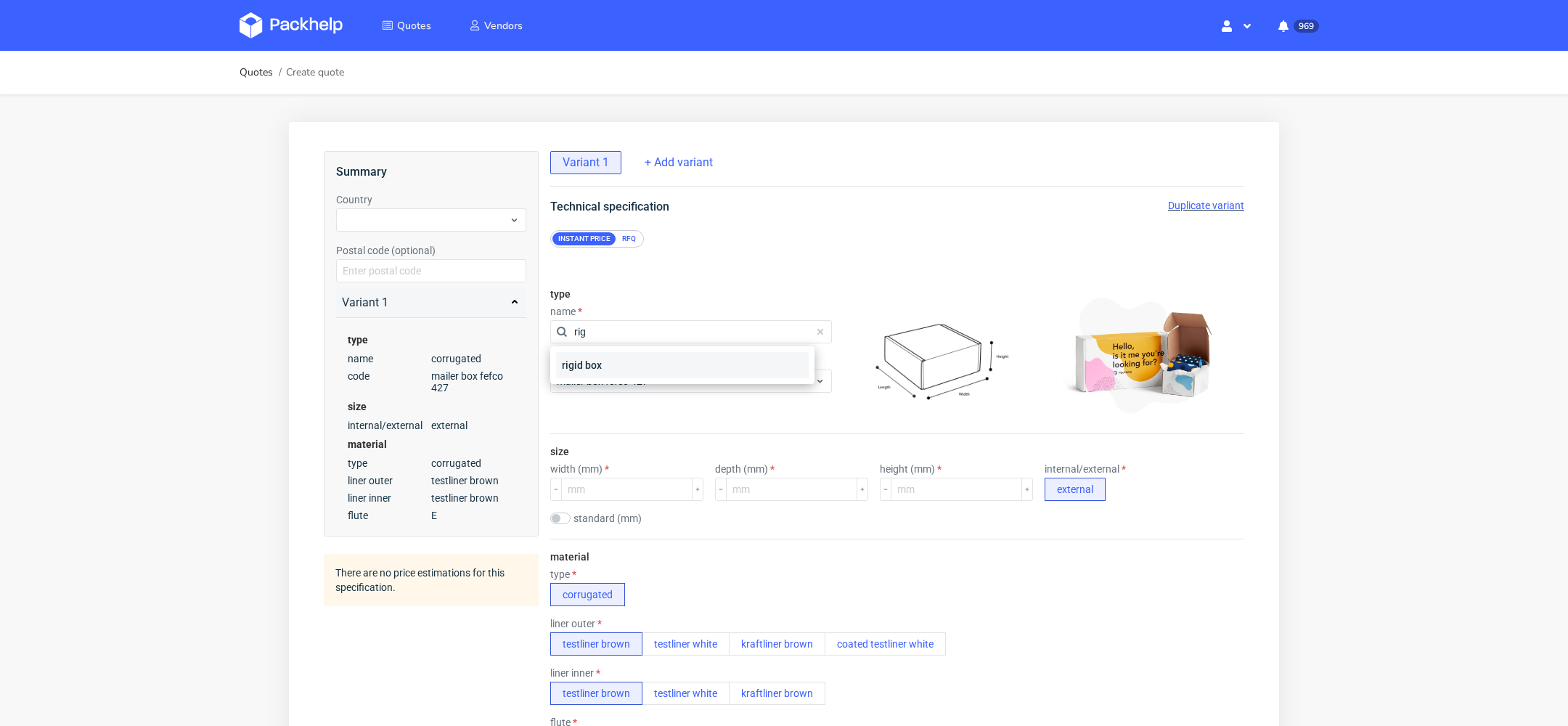
type input "rig"
click at [617, 365] on div "rigid box" at bounding box center [683, 364] width 253 height 26
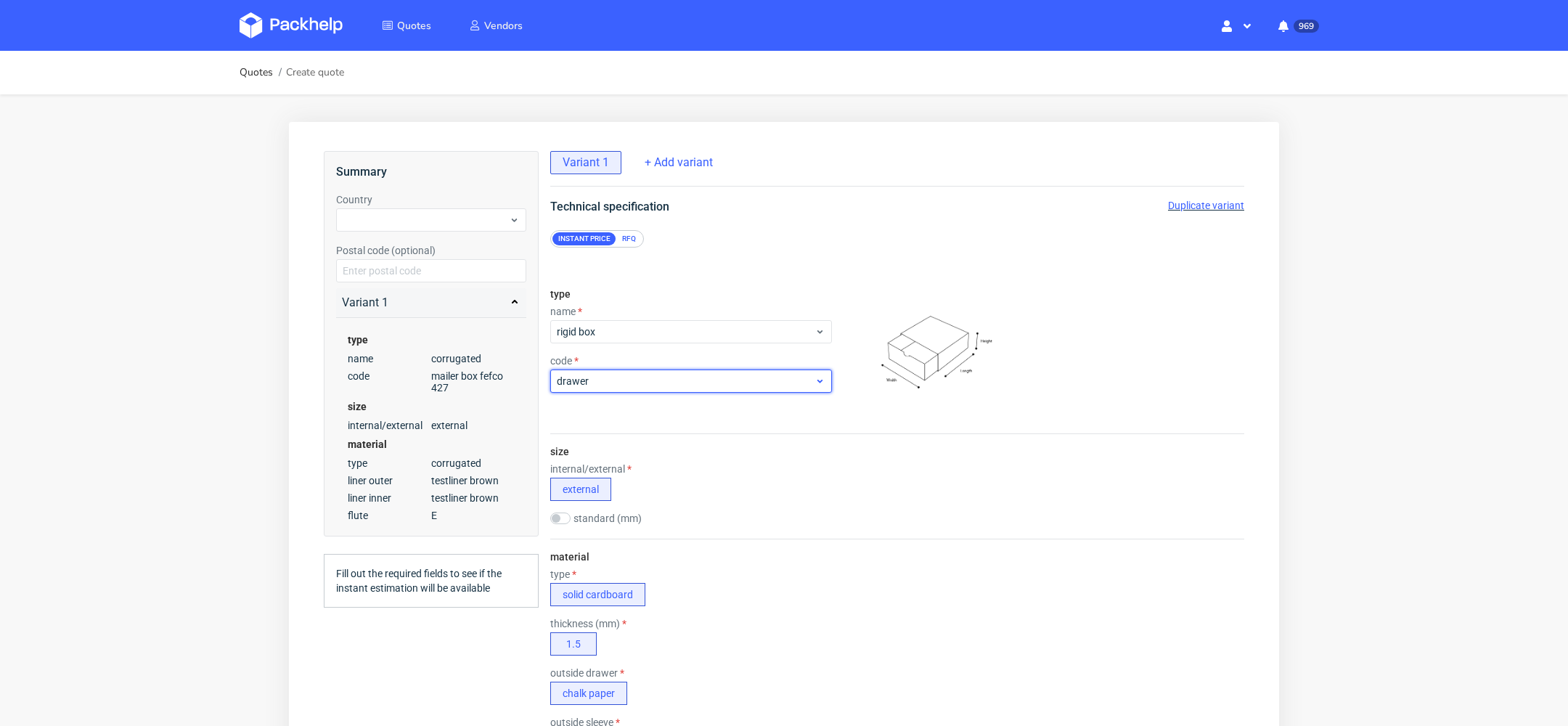
click at [634, 382] on span "drawer" at bounding box center [685, 381] width 257 height 14
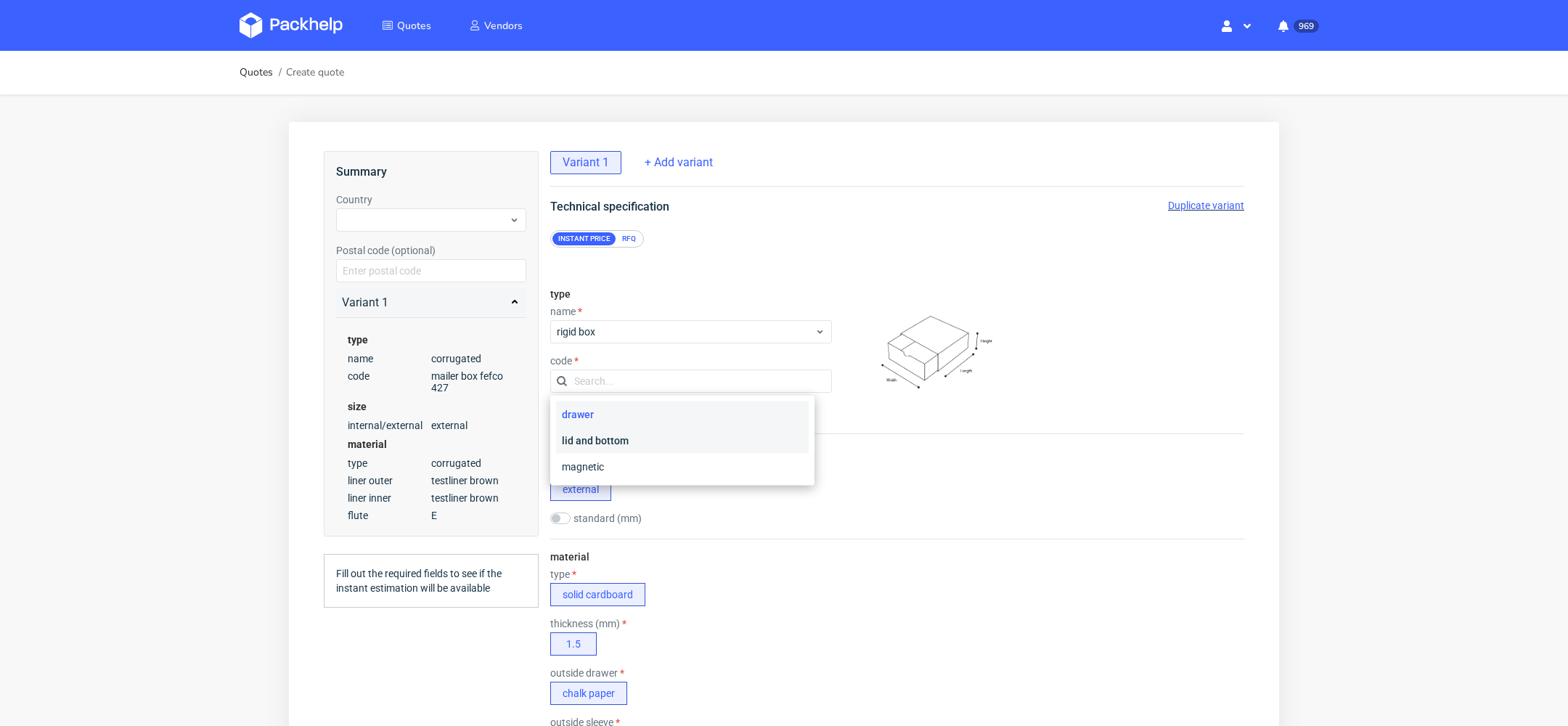
click at [625, 450] on div "lid and bottom" at bounding box center [683, 441] width 253 height 26
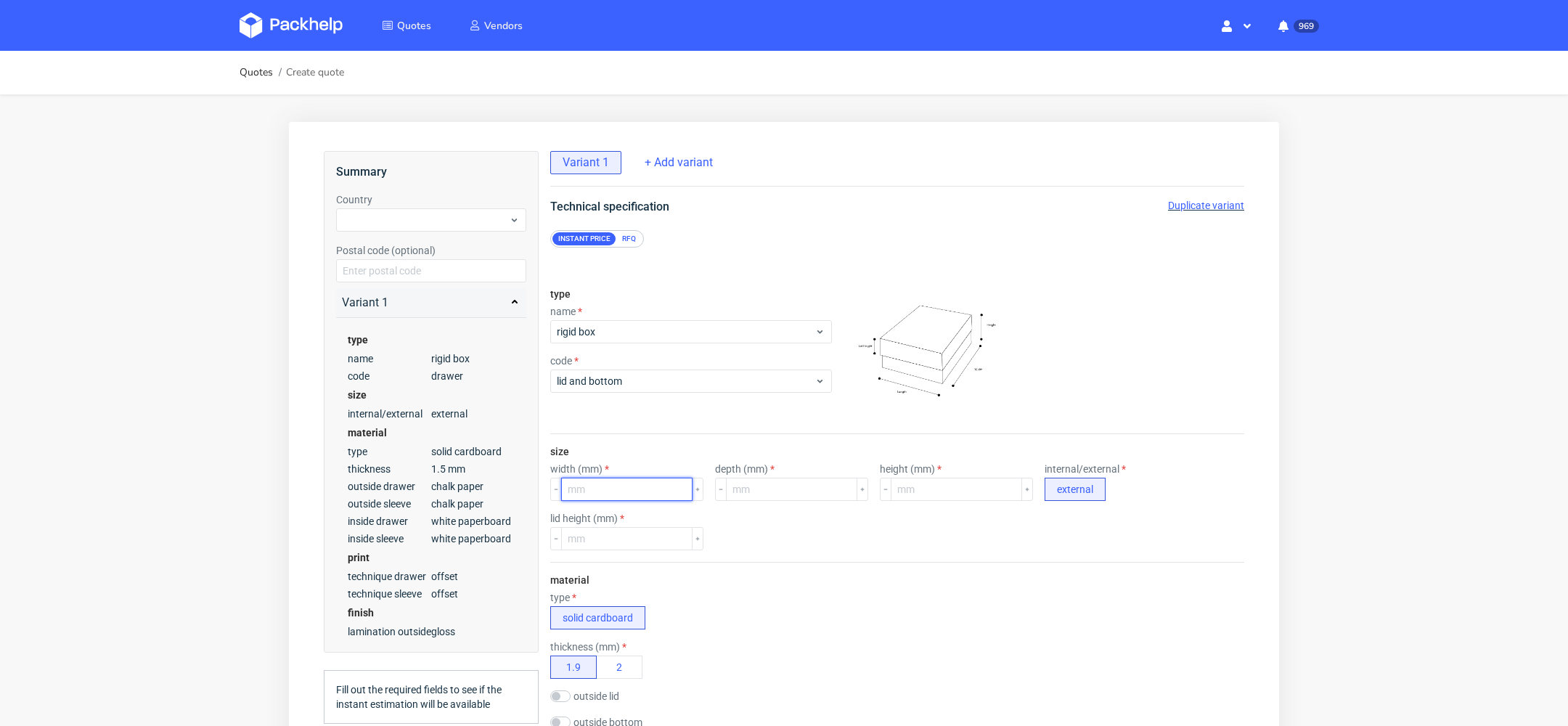
click at [633, 486] on input "number" at bounding box center [626, 489] width 131 height 23
type input "200"
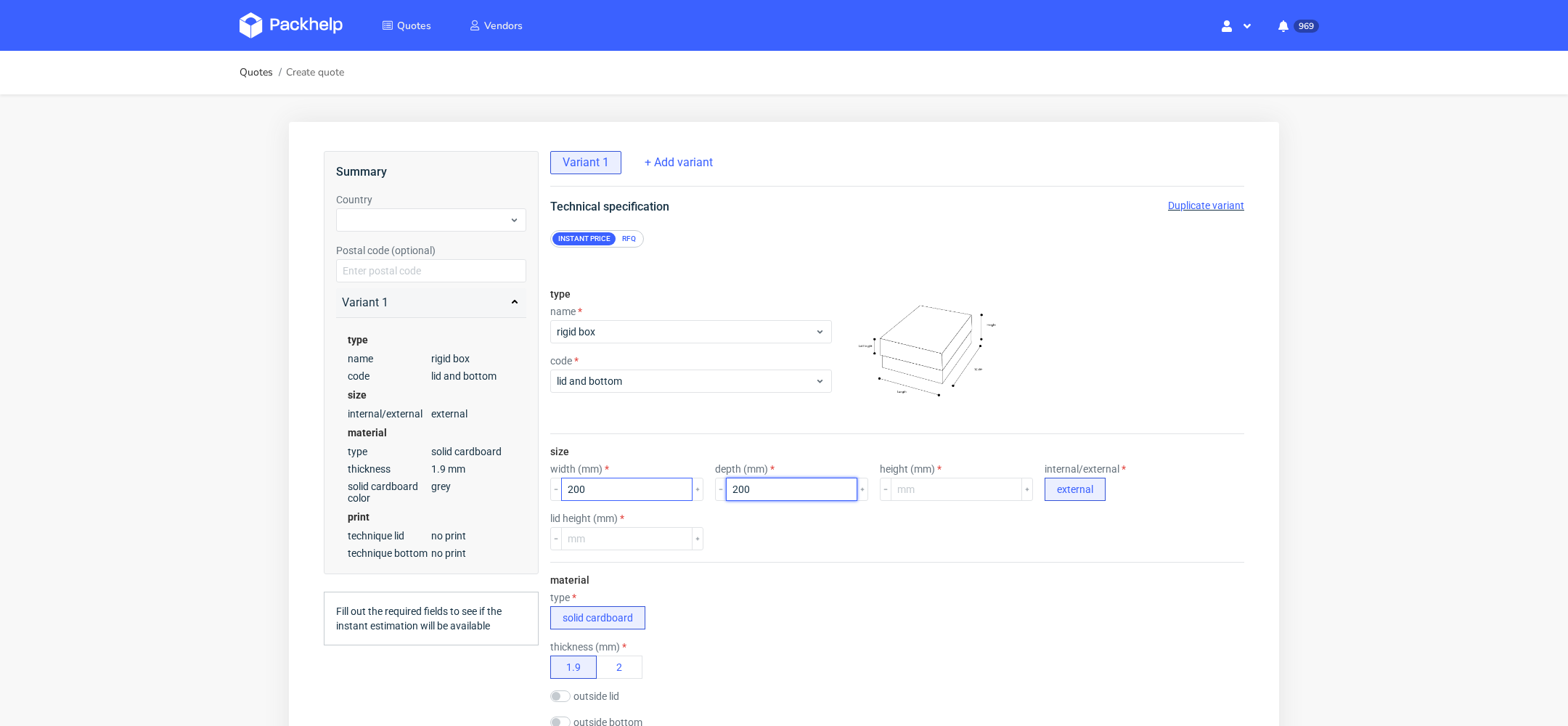
type input "200"
type input "100"
click at [605, 534] on input "number" at bounding box center [626, 538] width 131 height 23
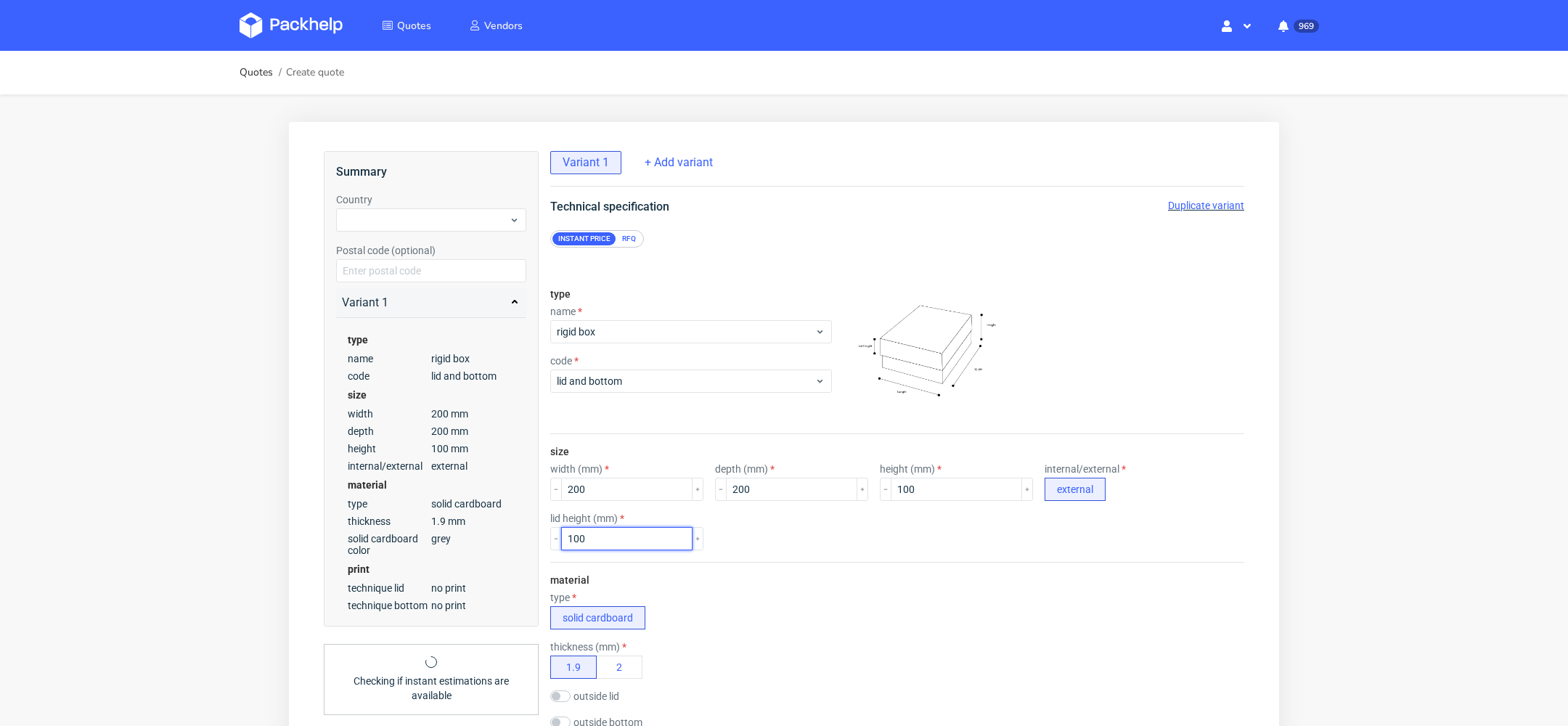
type input "100"
click at [751, 617] on div "type solid cardboard" at bounding box center [896, 610] width 693 height 38
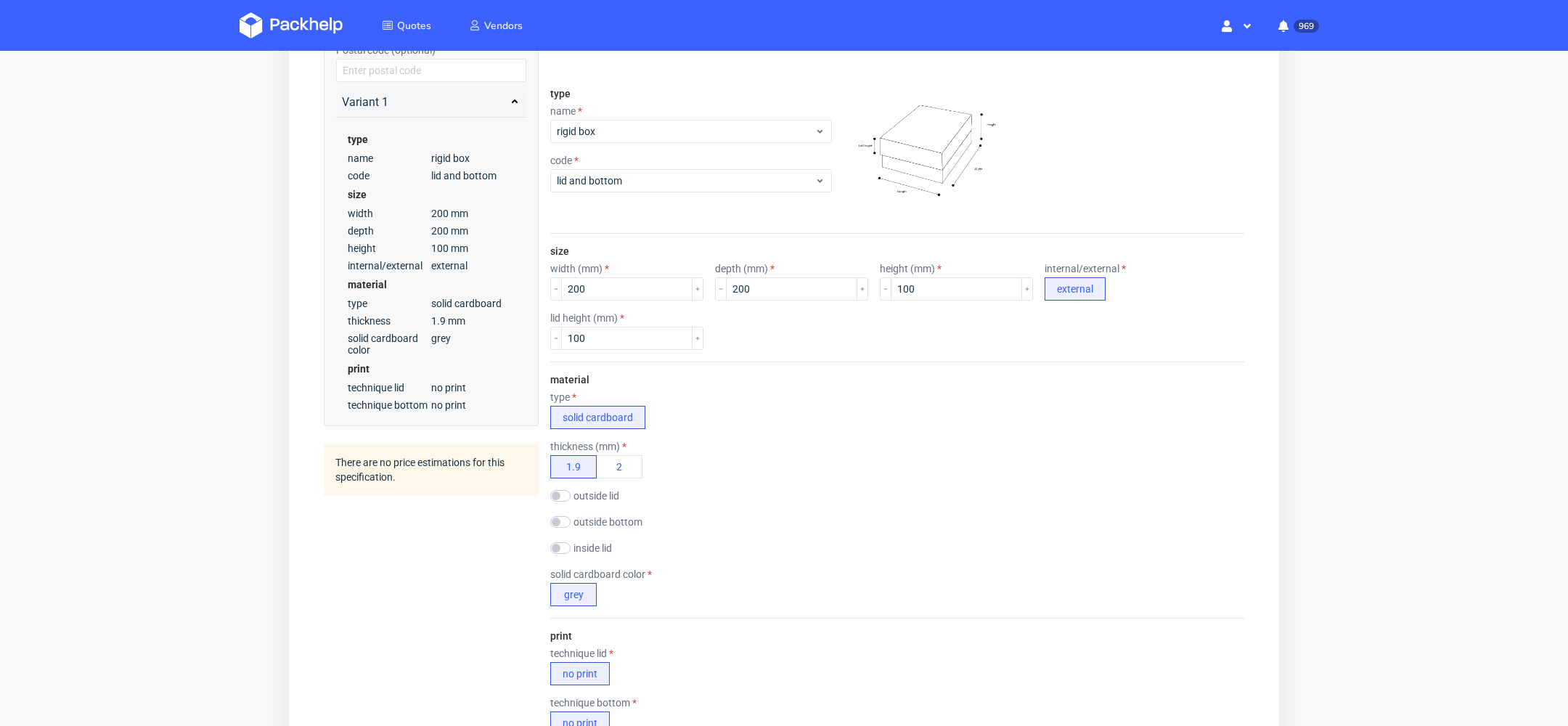
scroll to position [203, 0]
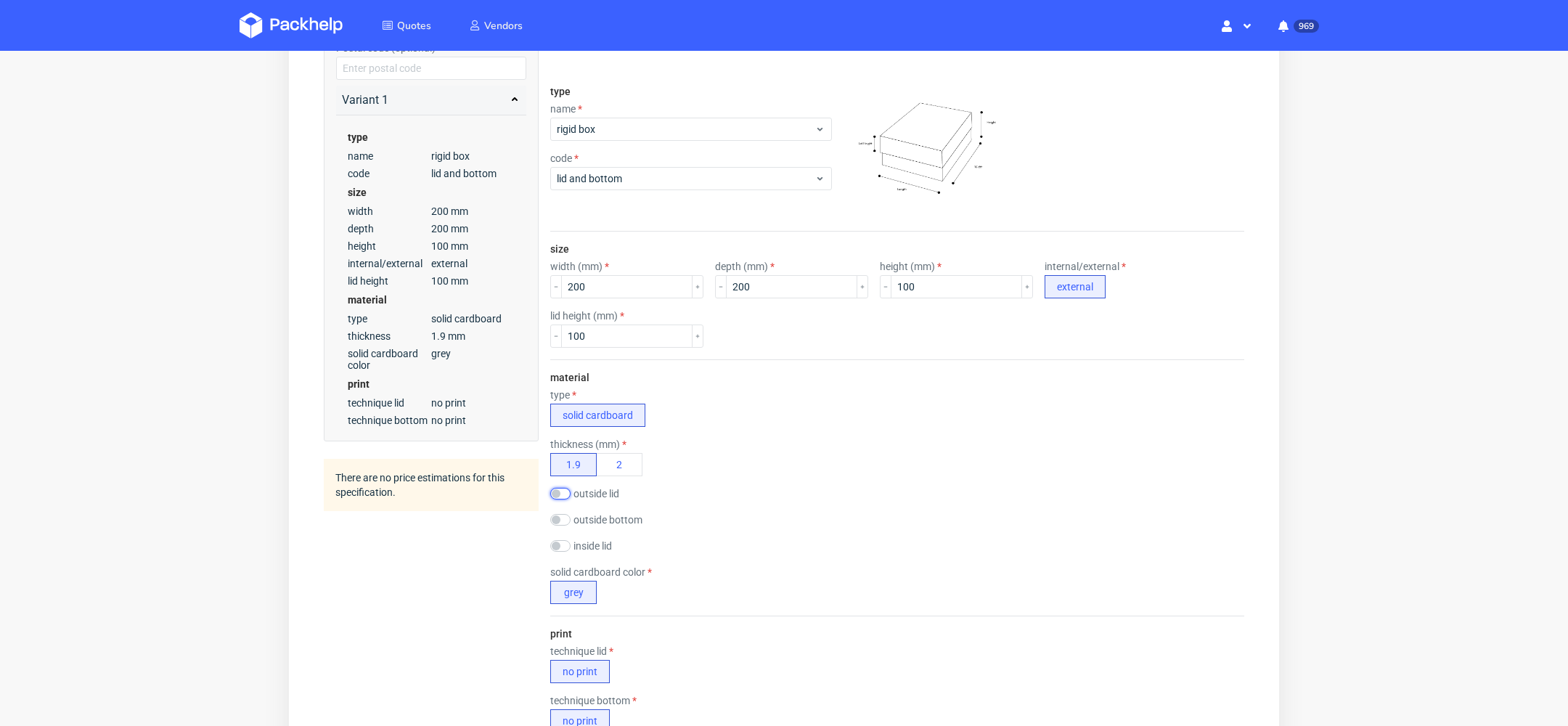
click at [556, 488] on input "checkbox" at bounding box center [560, 494] width 21 height 12
checkbox input "true"
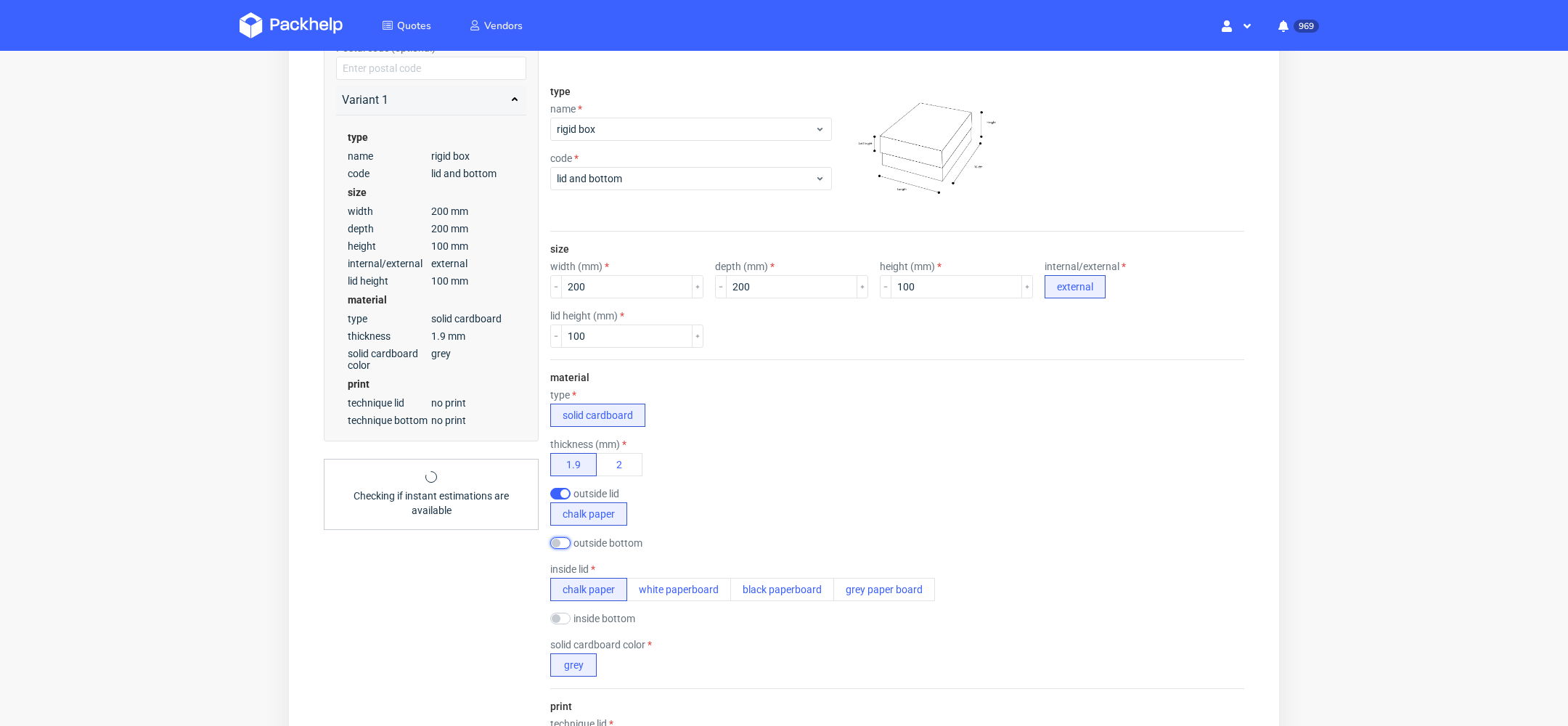
click at [557, 538] on input "checkbox" at bounding box center [560, 543] width 21 height 12
checkbox input "true"
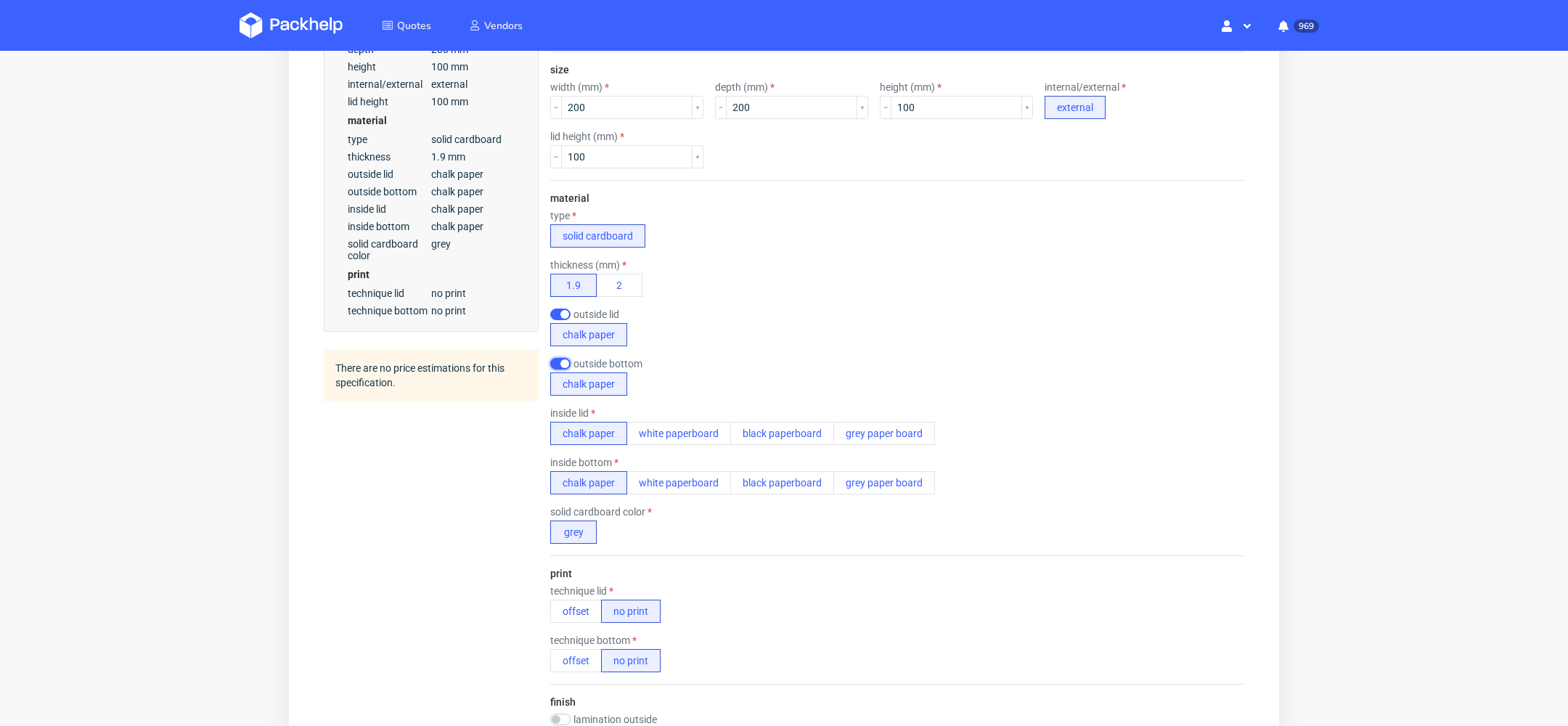
scroll to position [428, 0]
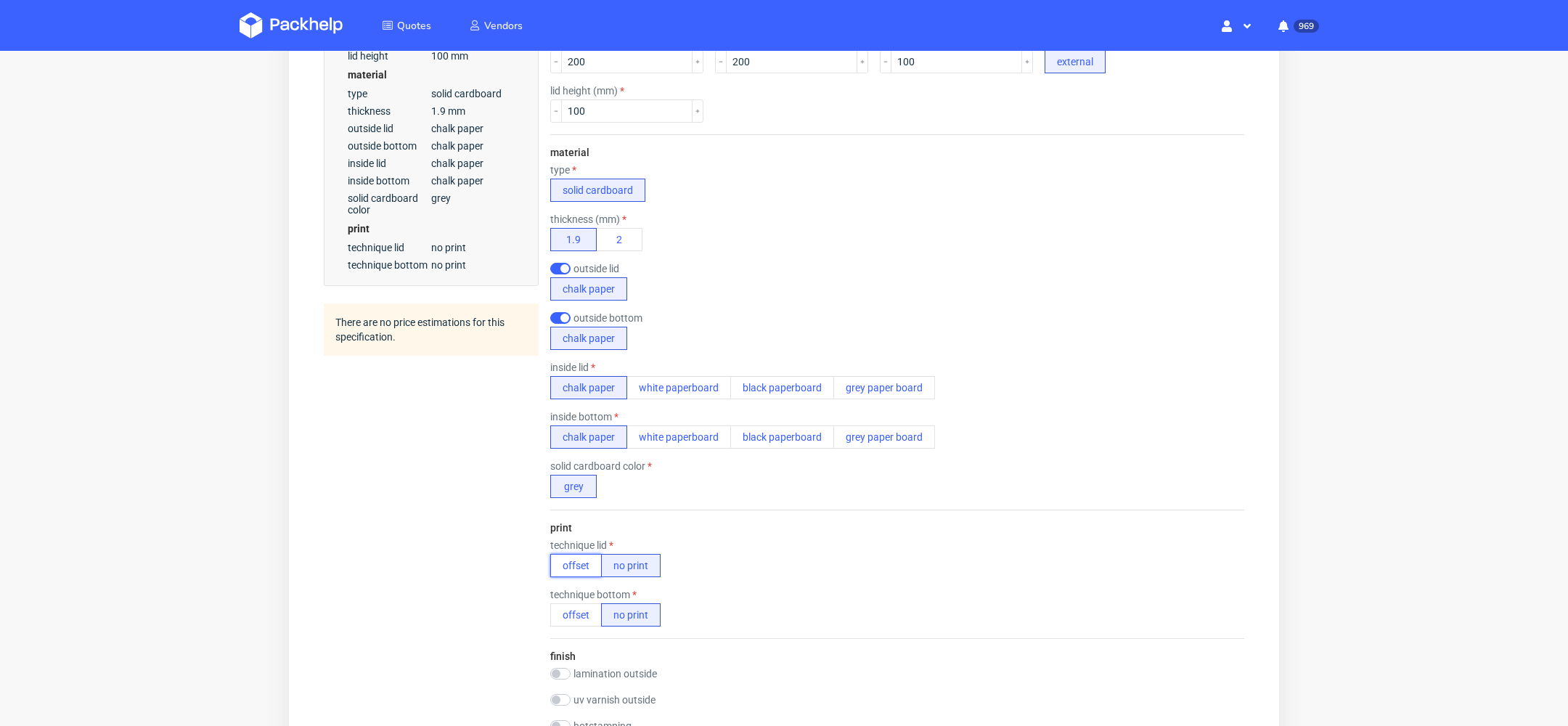
click at [588, 554] on button "offset" at bounding box center [575, 565] width 51 height 23
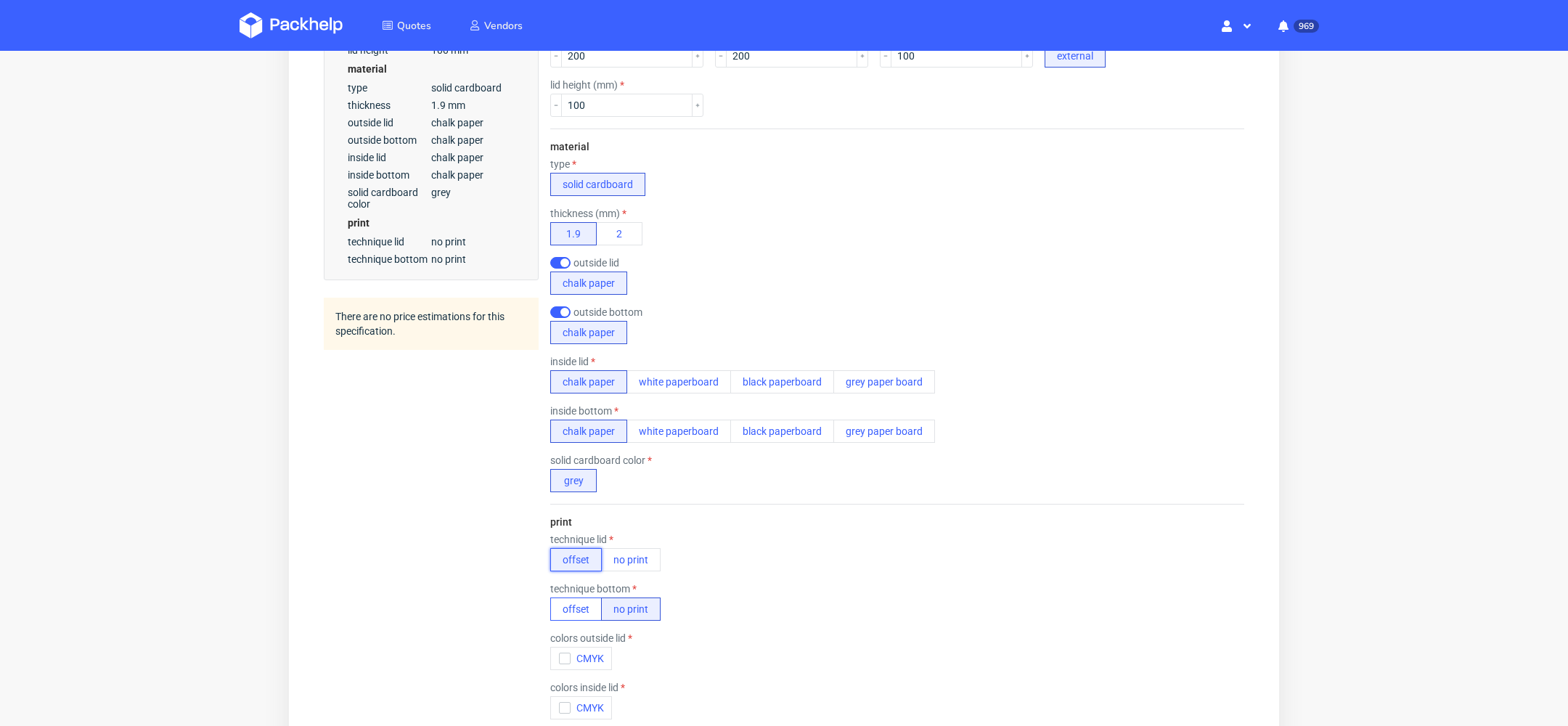
scroll to position [5, 0]
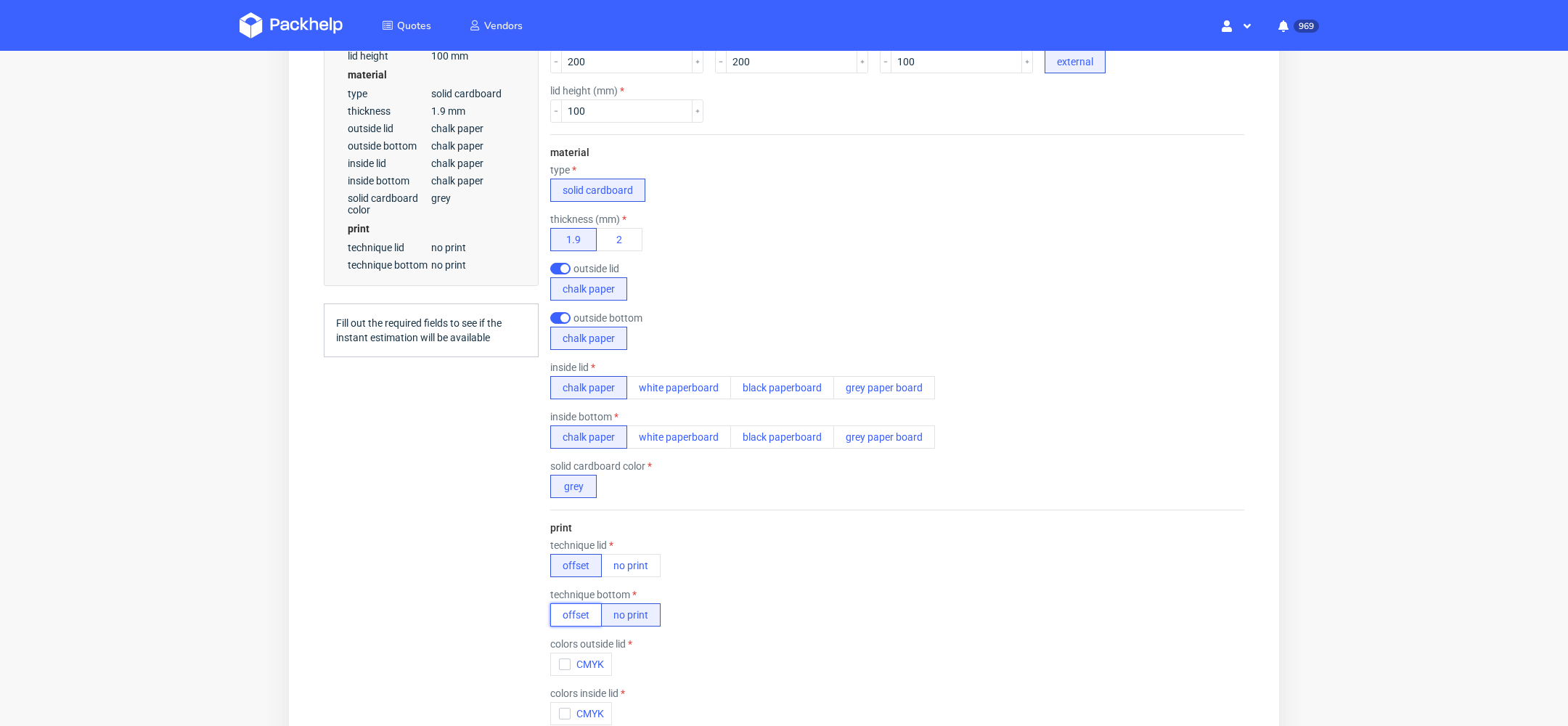
click at [588, 607] on button "offset" at bounding box center [575, 615] width 51 height 23
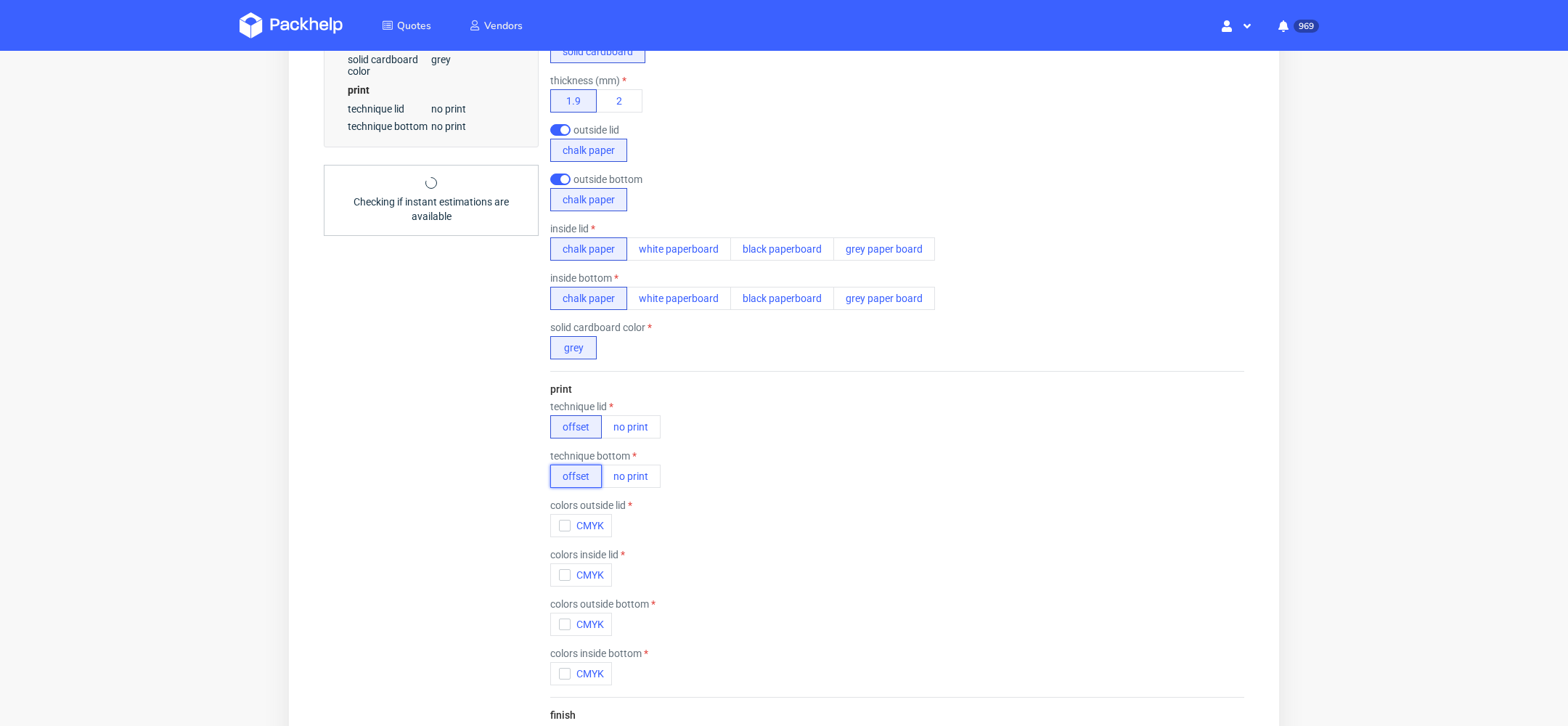
scroll to position [602, 0]
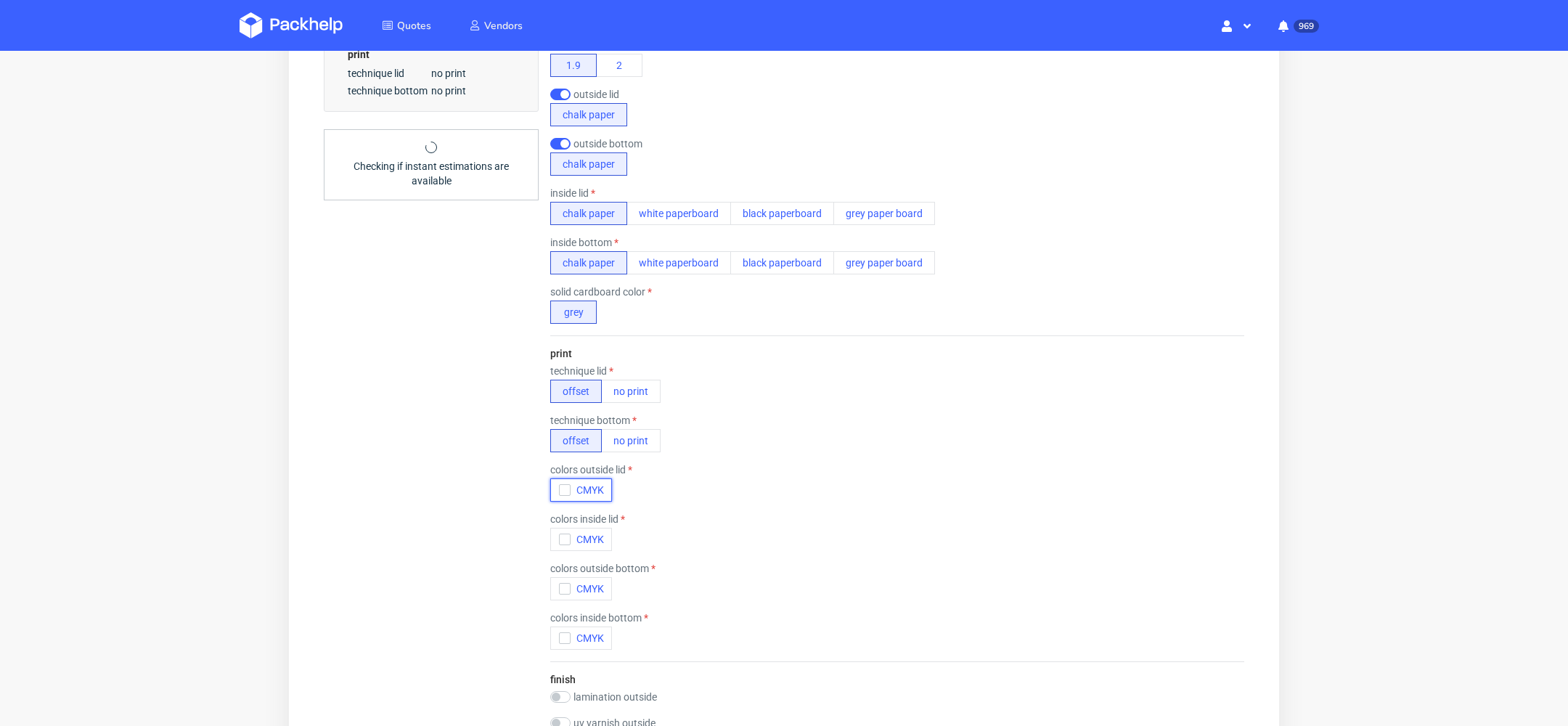
click at [586, 485] on span "CMYK" at bounding box center [587, 490] width 33 height 12
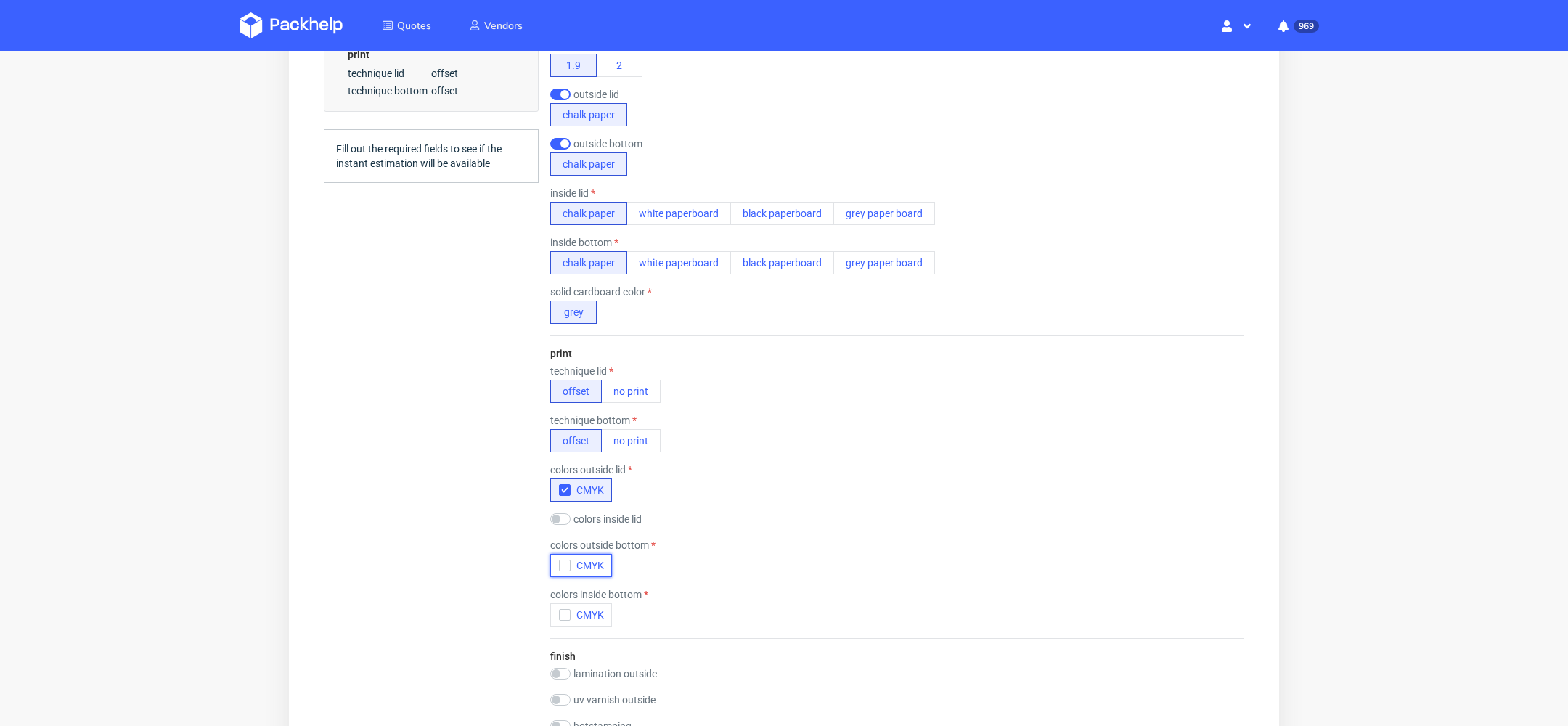
click at [596, 565] on span "CMYK" at bounding box center [587, 565] width 33 height 12
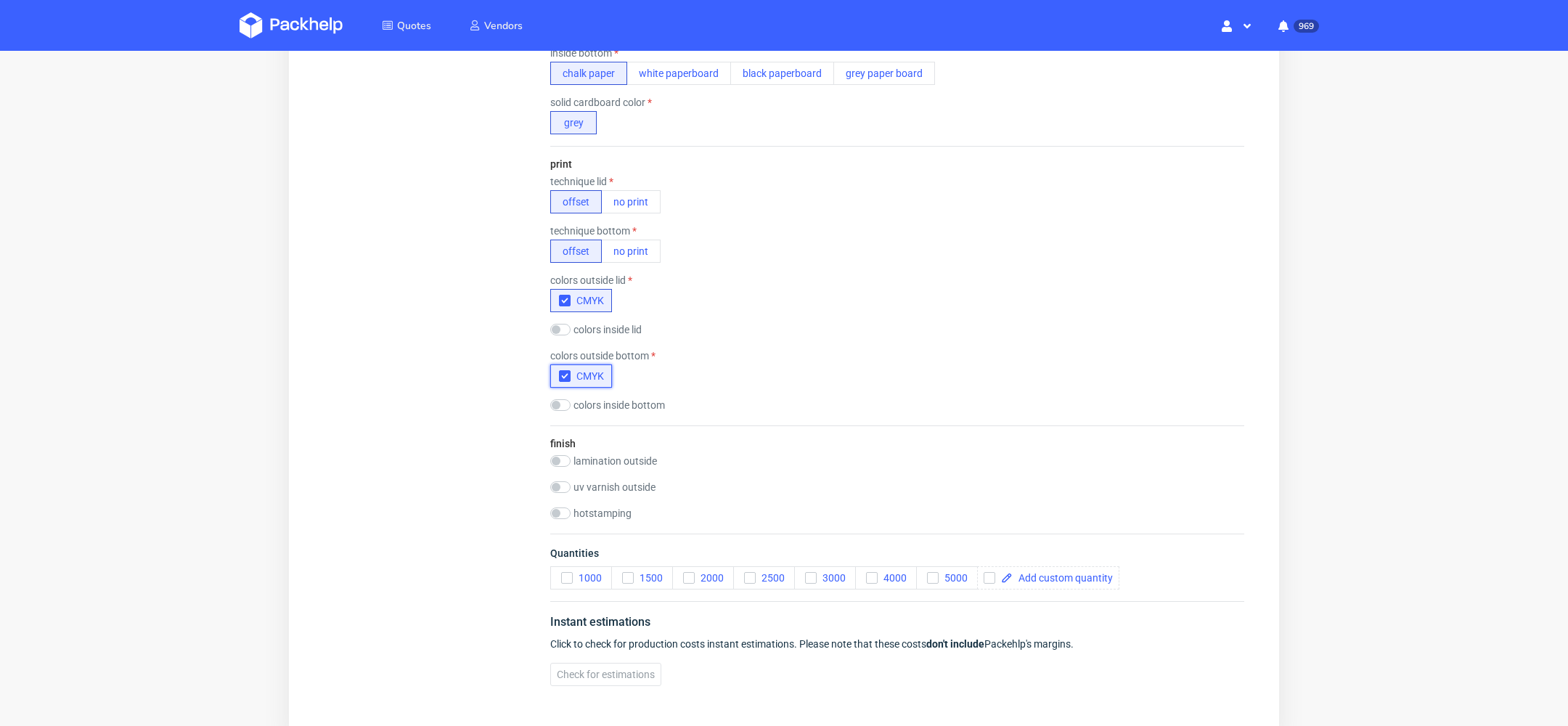
scroll to position [813, 0]
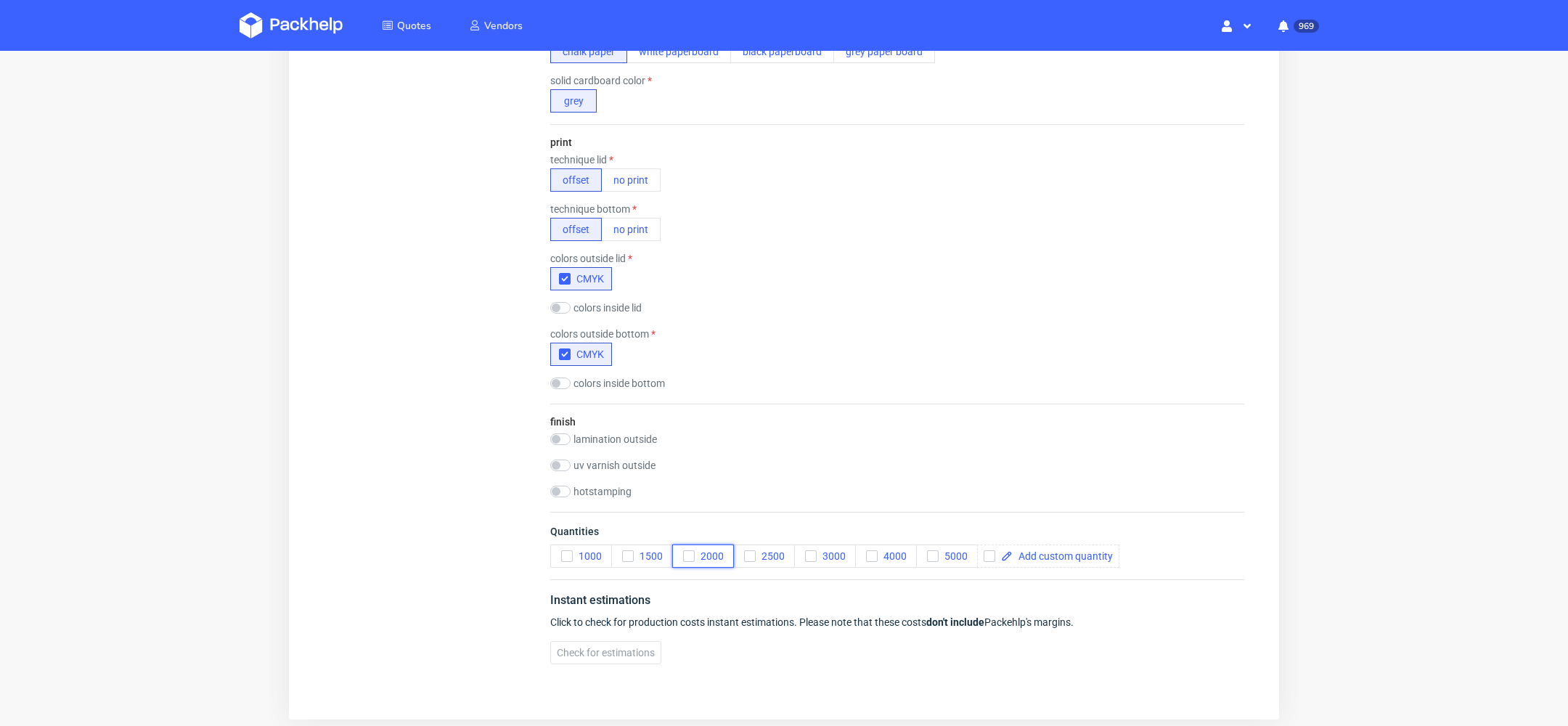
click at [690, 554] on use "button" at bounding box center [688, 556] width 6 height 5
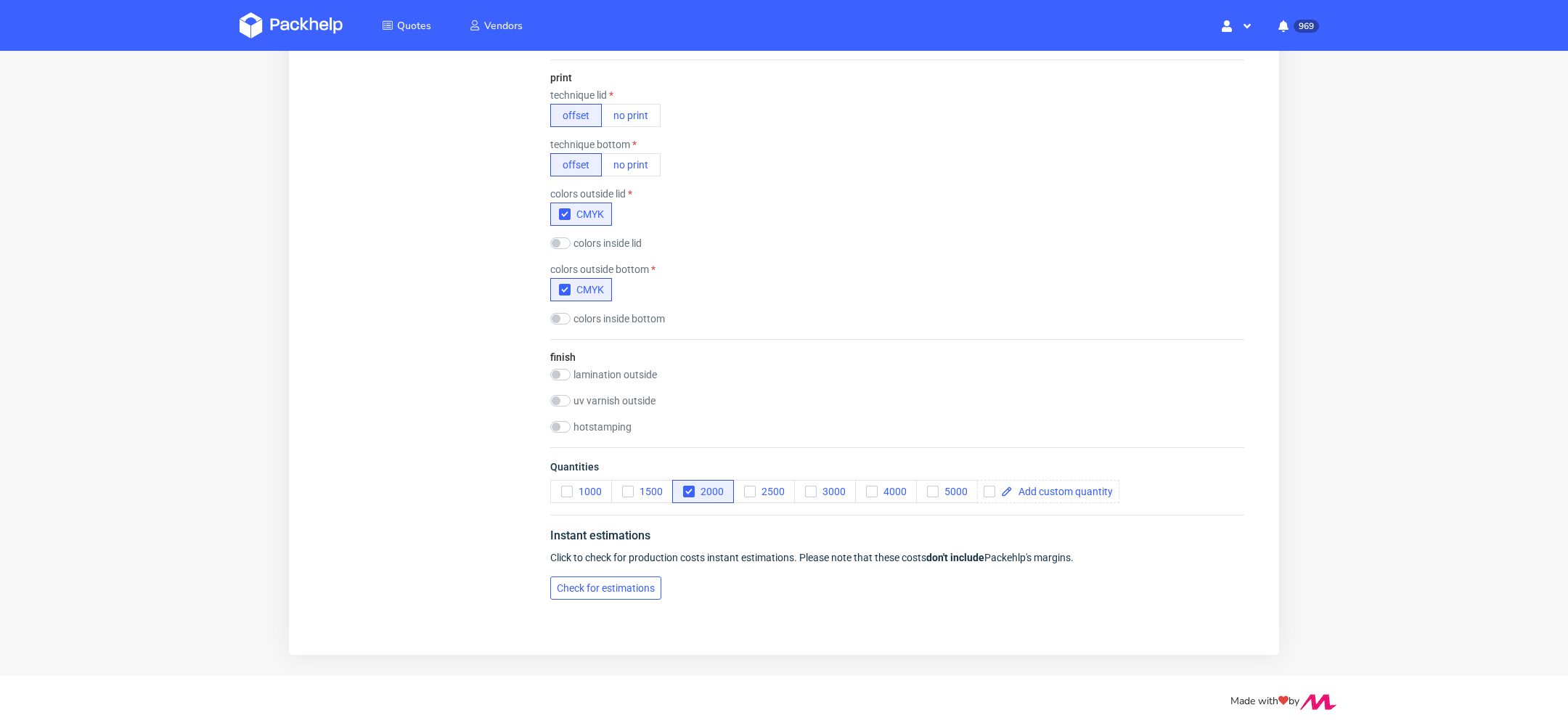
click at [640, 583] on span "Check for estimations" at bounding box center [605, 588] width 98 height 10
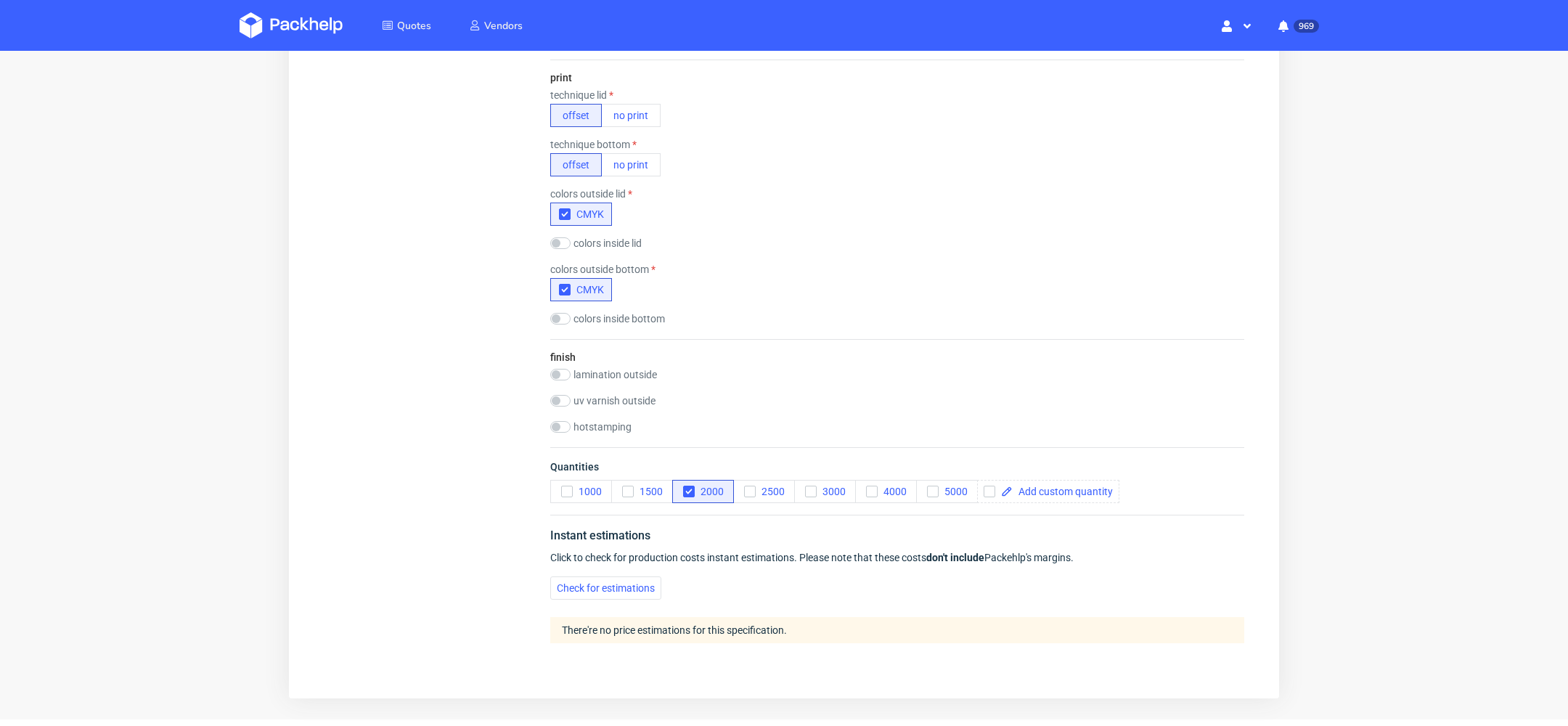
scroll to position [0, 0]
click at [394, 21] on icon at bounding box center [388, 25] width 12 height 10
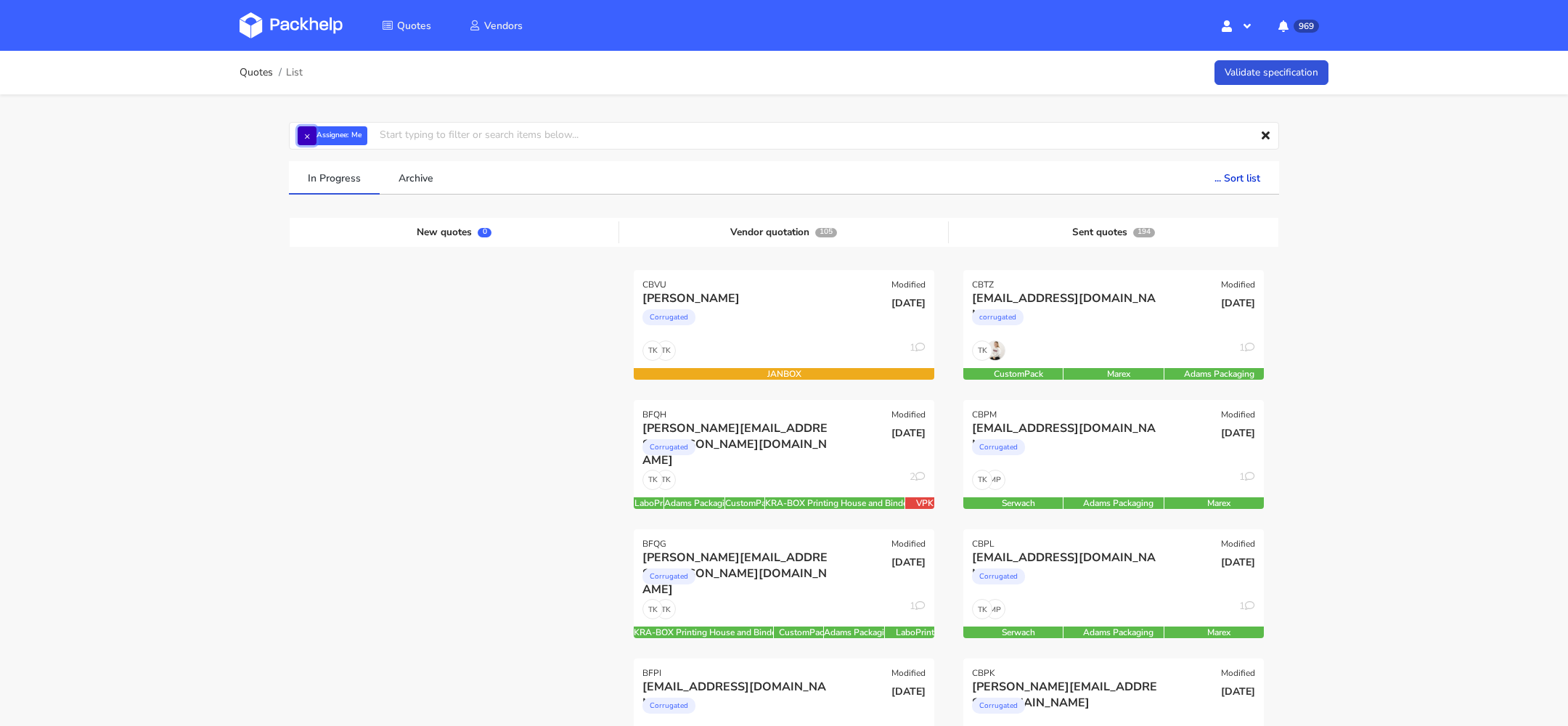
click at [301, 136] on button "×" at bounding box center [307, 136] width 19 height 19
click at [351, 136] on input "text" at bounding box center [784, 136] width 990 height 28
type input "polipak"
click at [355, 183] on link "polipak" at bounding box center [379, 190] width 135 height 27
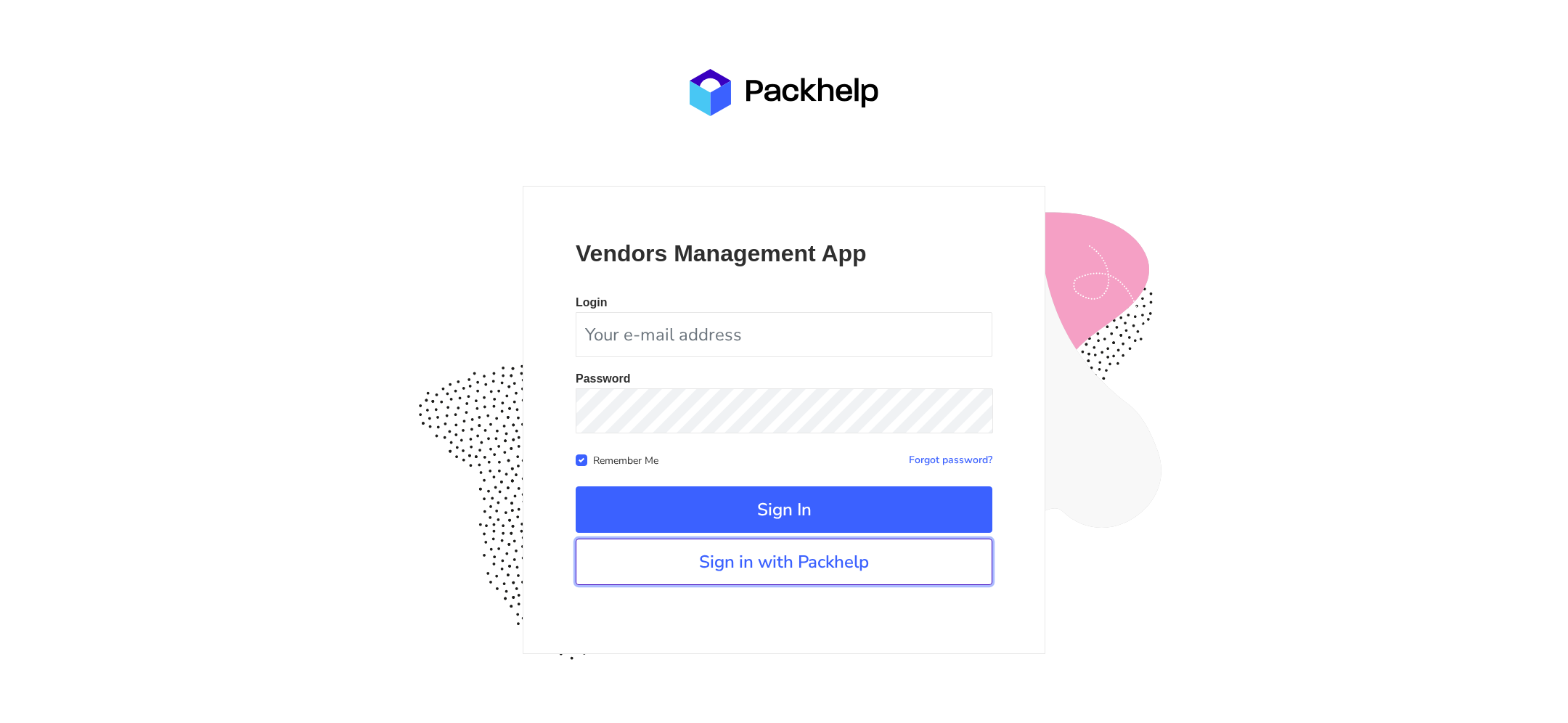
click at [888, 571] on link "Sign in with Packhelp" at bounding box center [784, 562] width 416 height 47
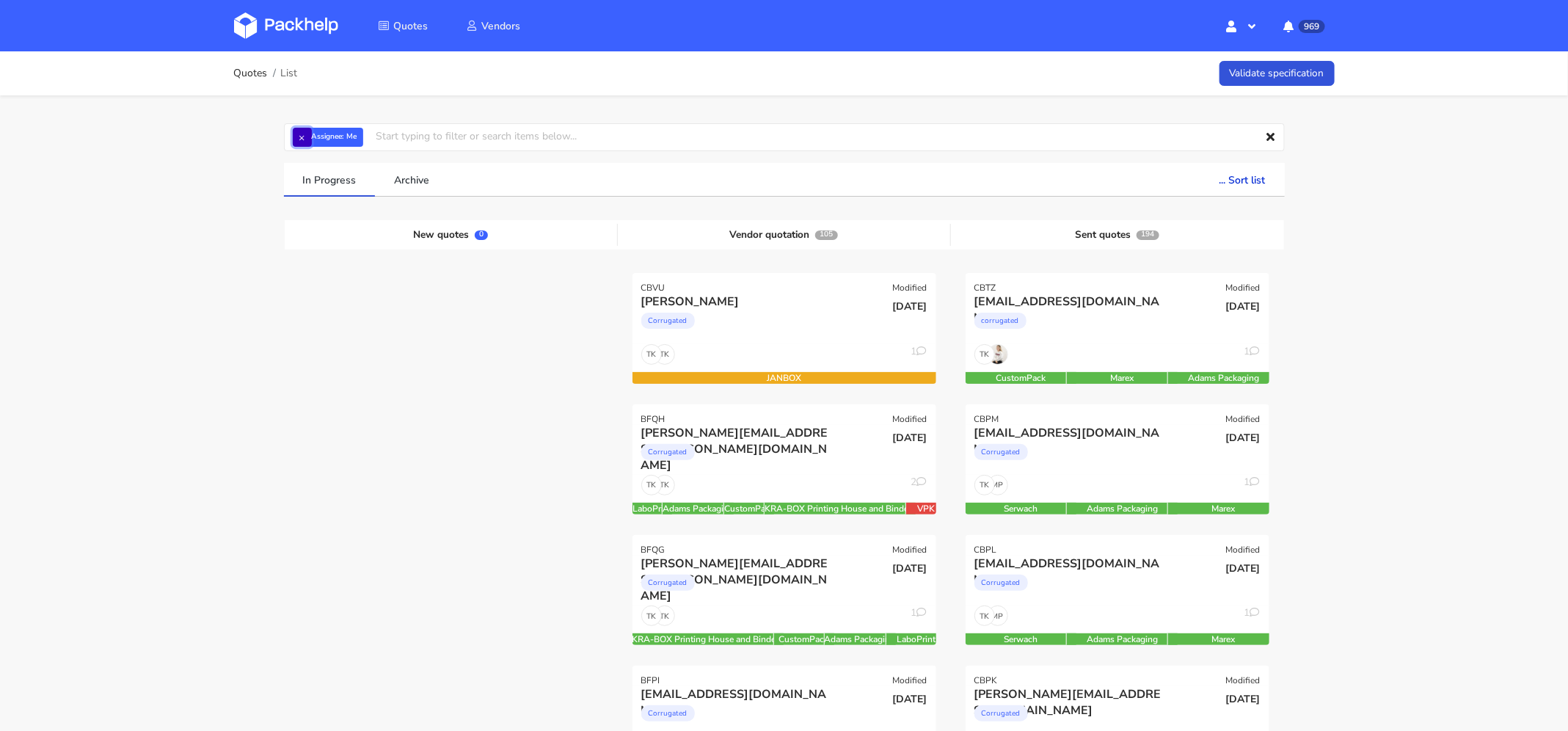
click at [302, 141] on button "×" at bounding box center [302, 137] width 19 height 19
click at [338, 143] on input "text" at bounding box center [784, 137] width 1001 height 28
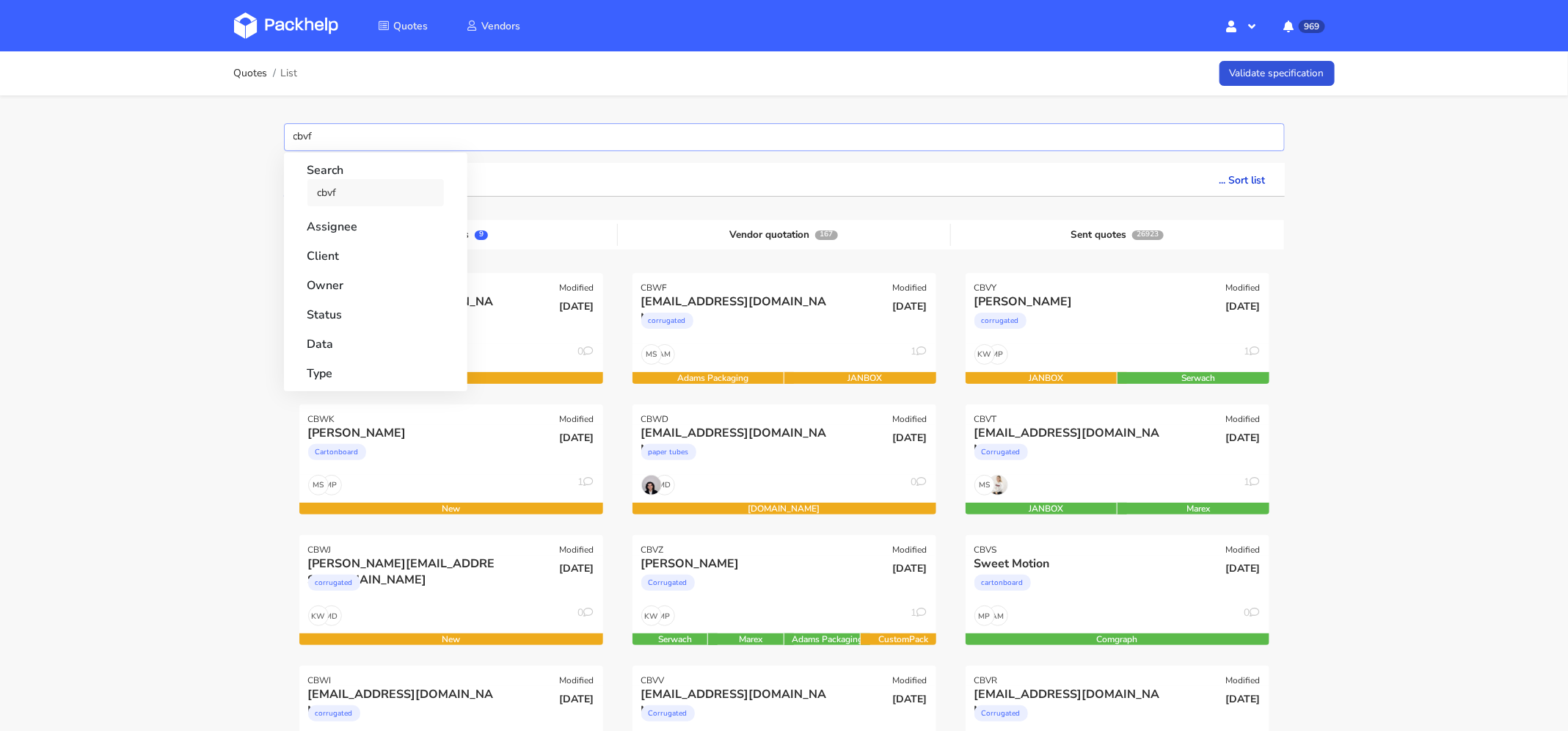
type input "cbvf"
click at [362, 200] on link "cbvf" at bounding box center [375, 192] width 136 height 27
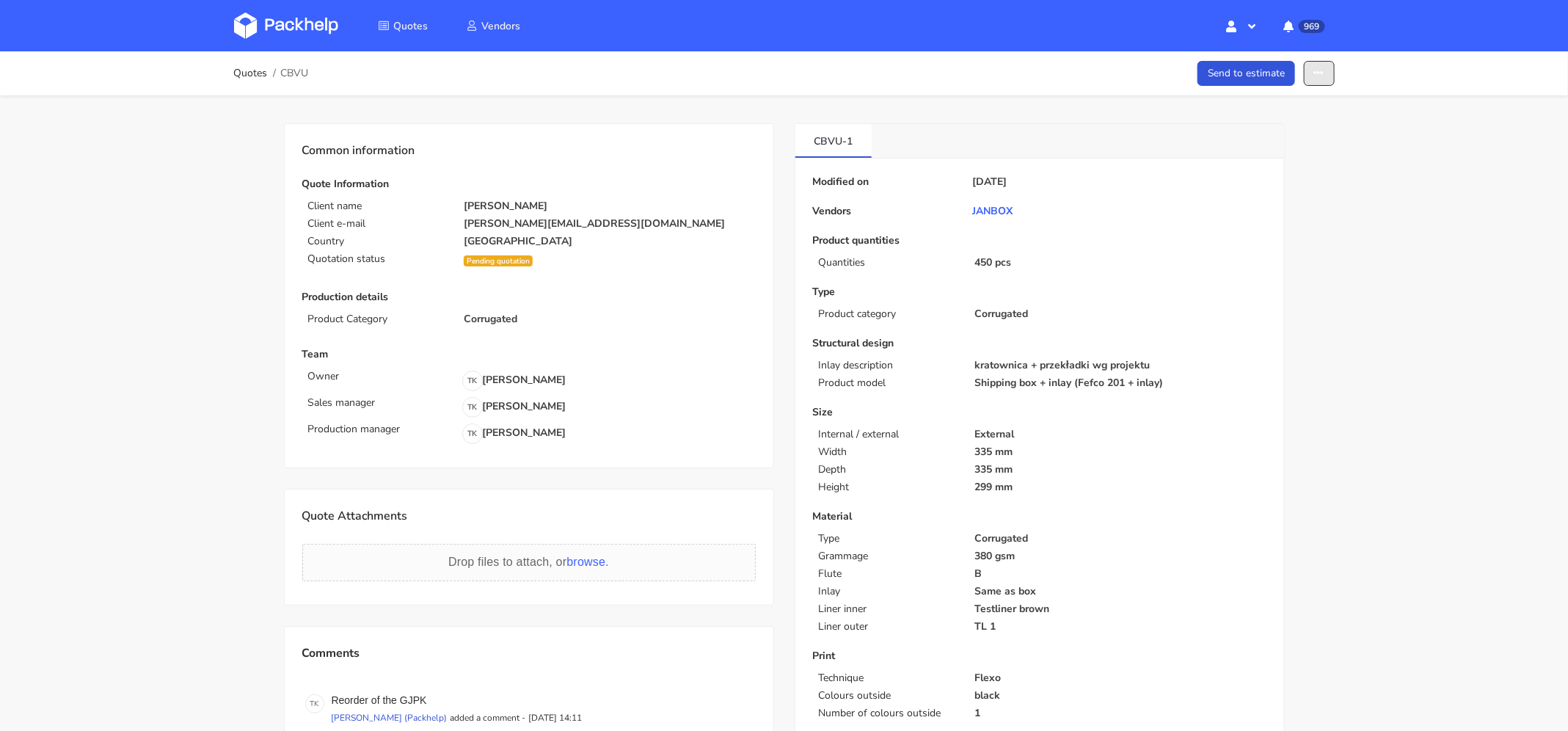
click at [1325, 65] on button "button" at bounding box center [1320, 73] width 31 height 25
click at [1294, 188] on link "Show estimations" at bounding box center [1262, 187] width 129 height 24
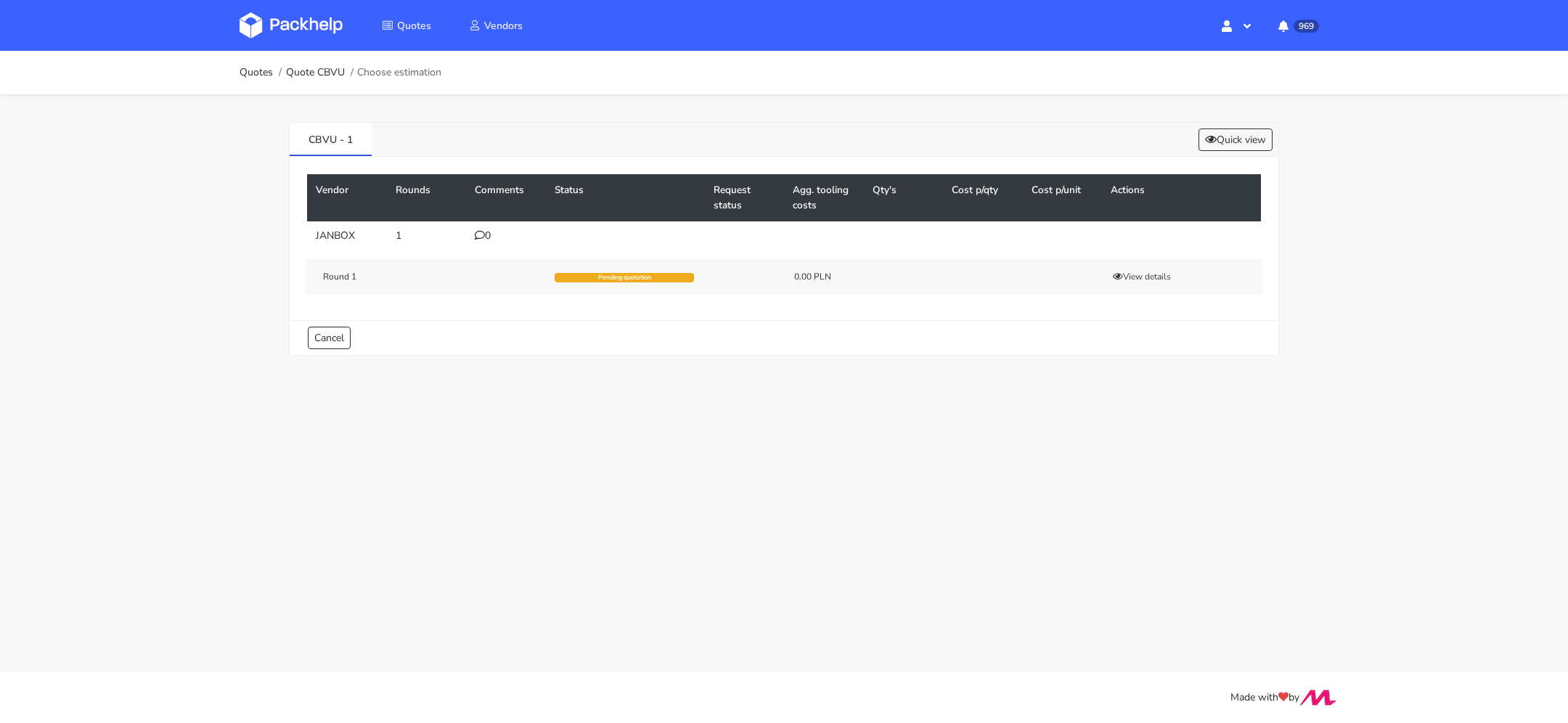
click at [487, 234] on div "0" at bounding box center [506, 235] width 63 height 12
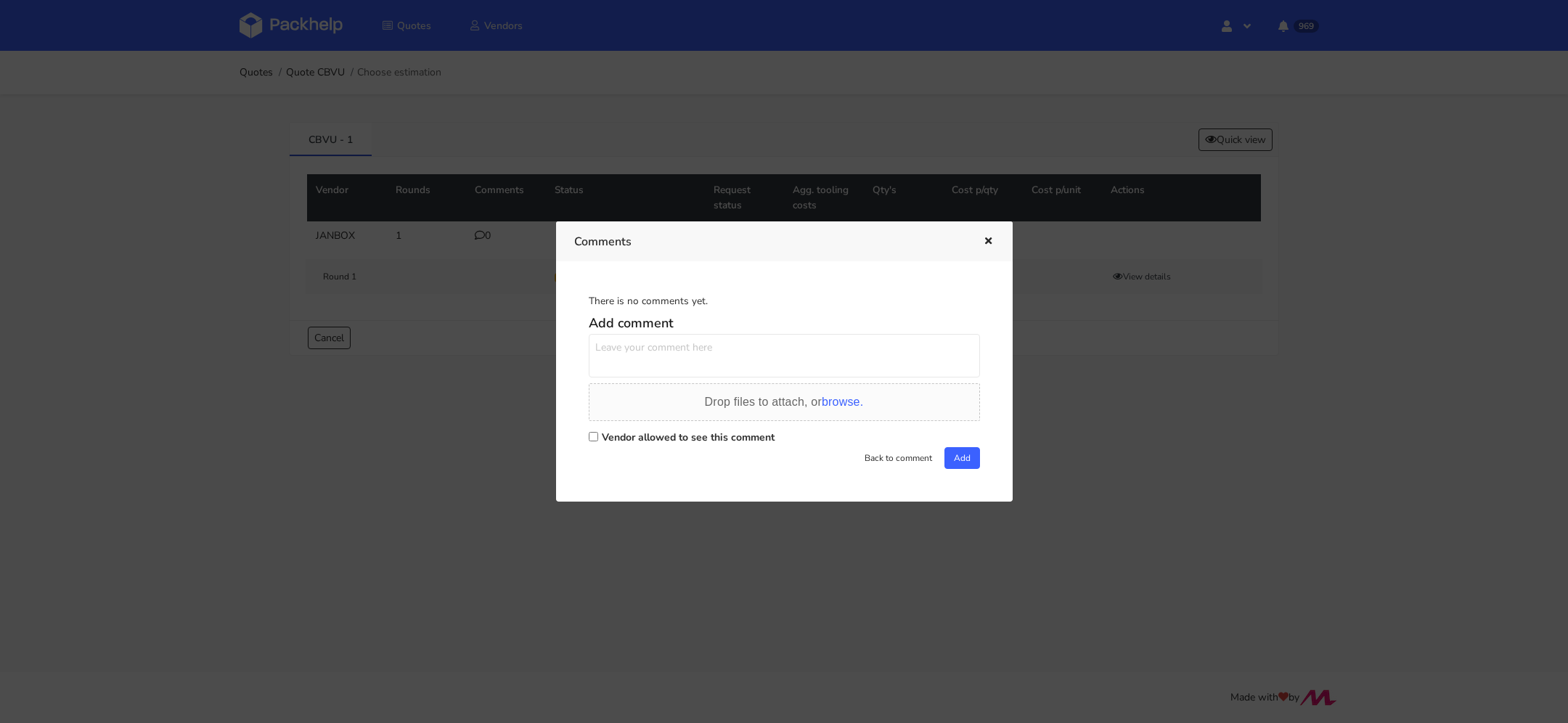
click at [627, 435] on label "Vendor allowed to see this comment" at bounding box center [688, 437] width 173 height 13
click at [598, 435] on input "Vendor allowed to see this comment" at bounding box center [593, 436] width 10 height 10
checkbox input "true"
click at [663, 344] on textarea at bounding box center [784, 355] width 391 height 44
type textarea "Cześć Sylwia, czy uda cię [DATE] wysłać tą cenę? poproszę od razu też na 600 ko…"
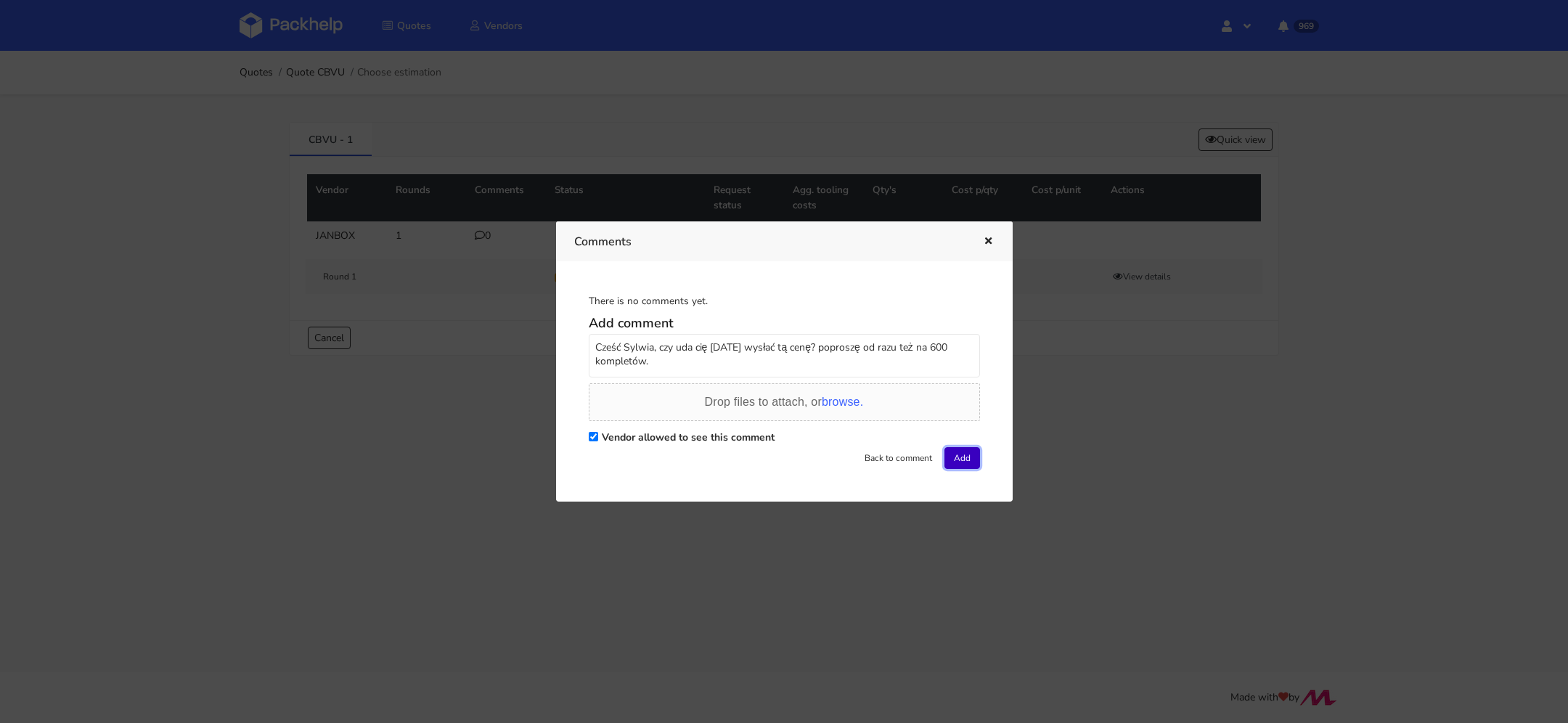
click at [954, 458] on button "Add" at bounding box center [963, 457] width 36 height 22
